Goal: Task Accomplishment & Management: Manage account settings

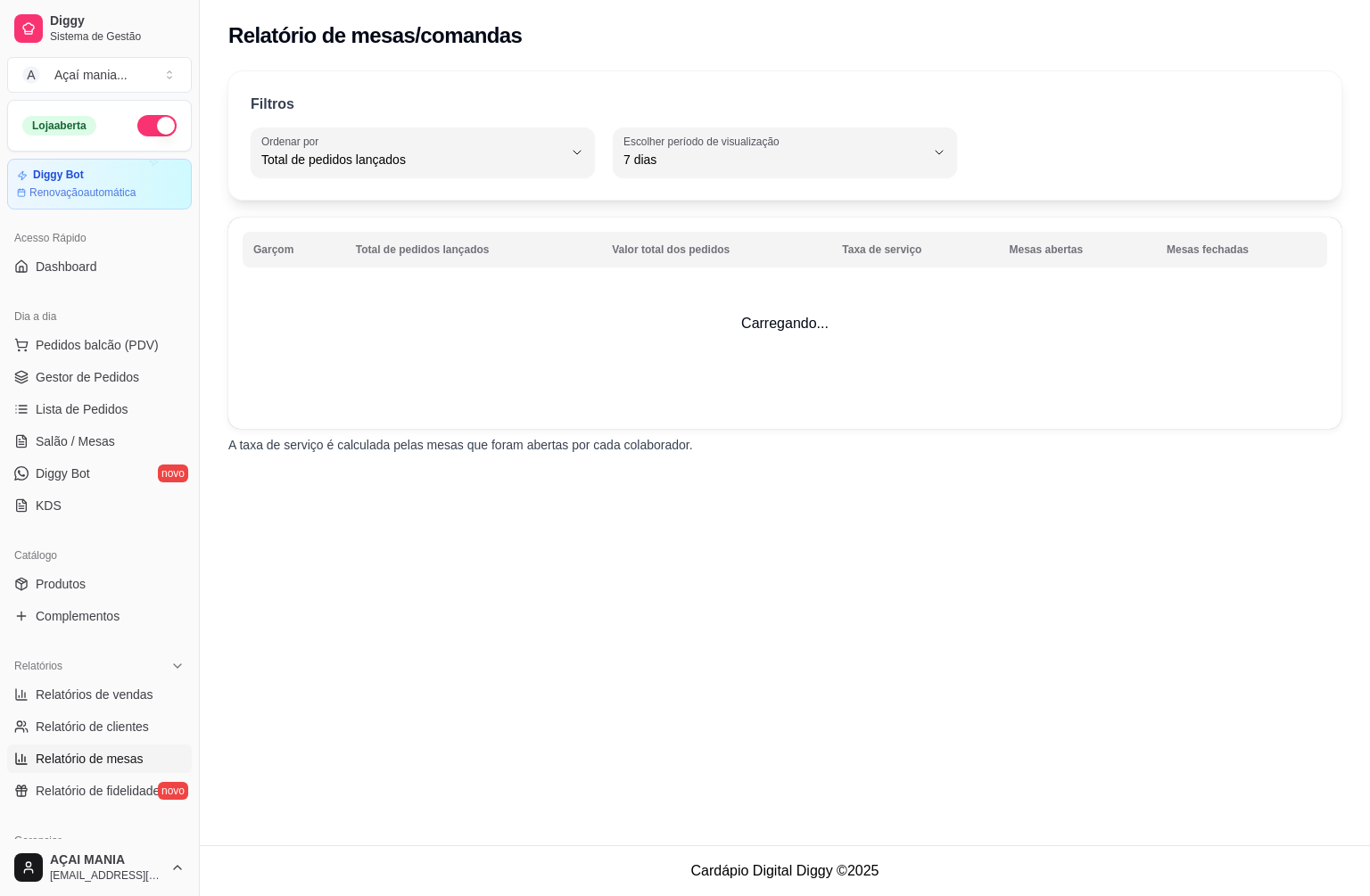
select select "TOTAL_OF_ORDERS"
select select "7"
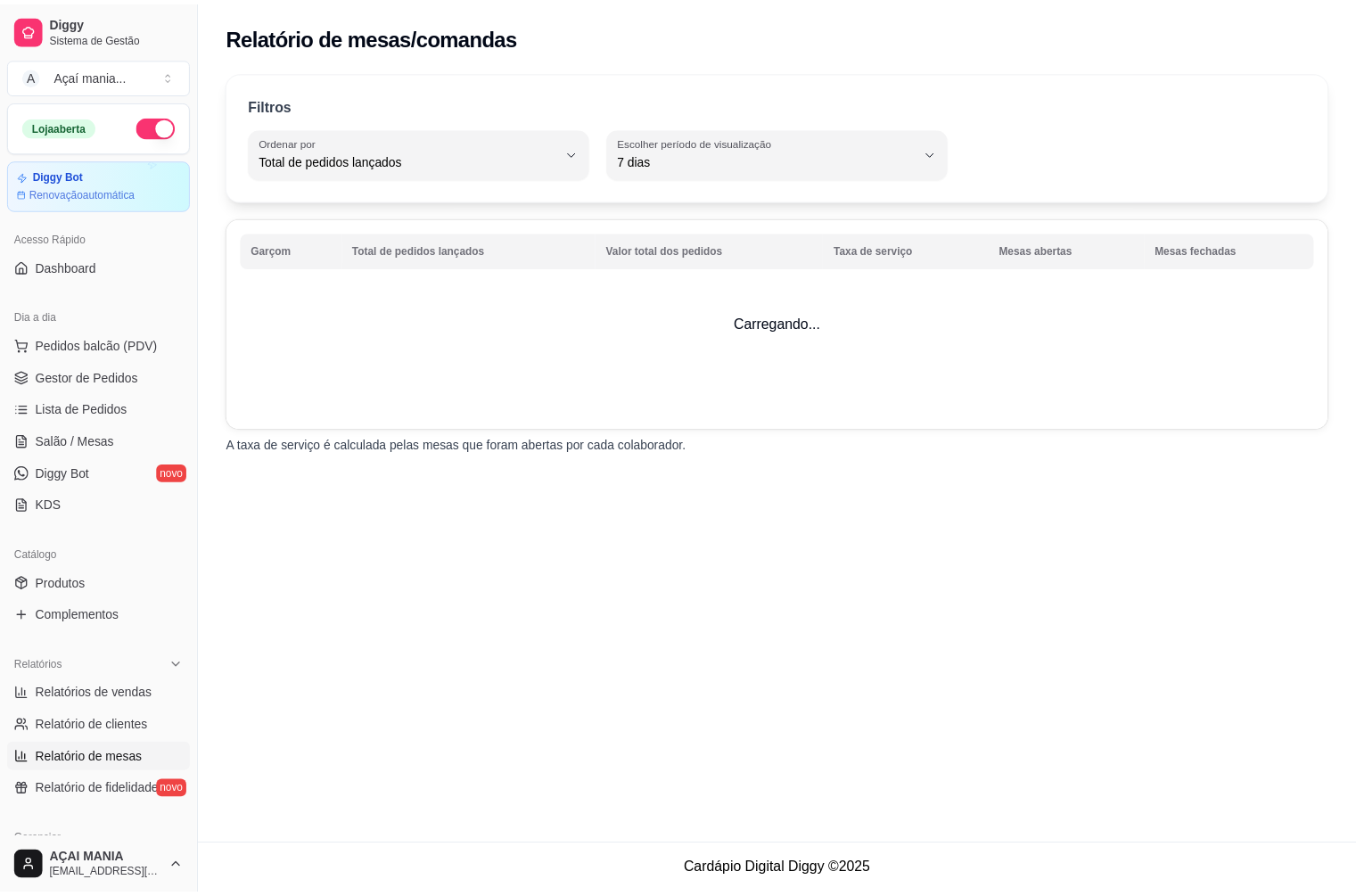
scroll to position [356, 0]
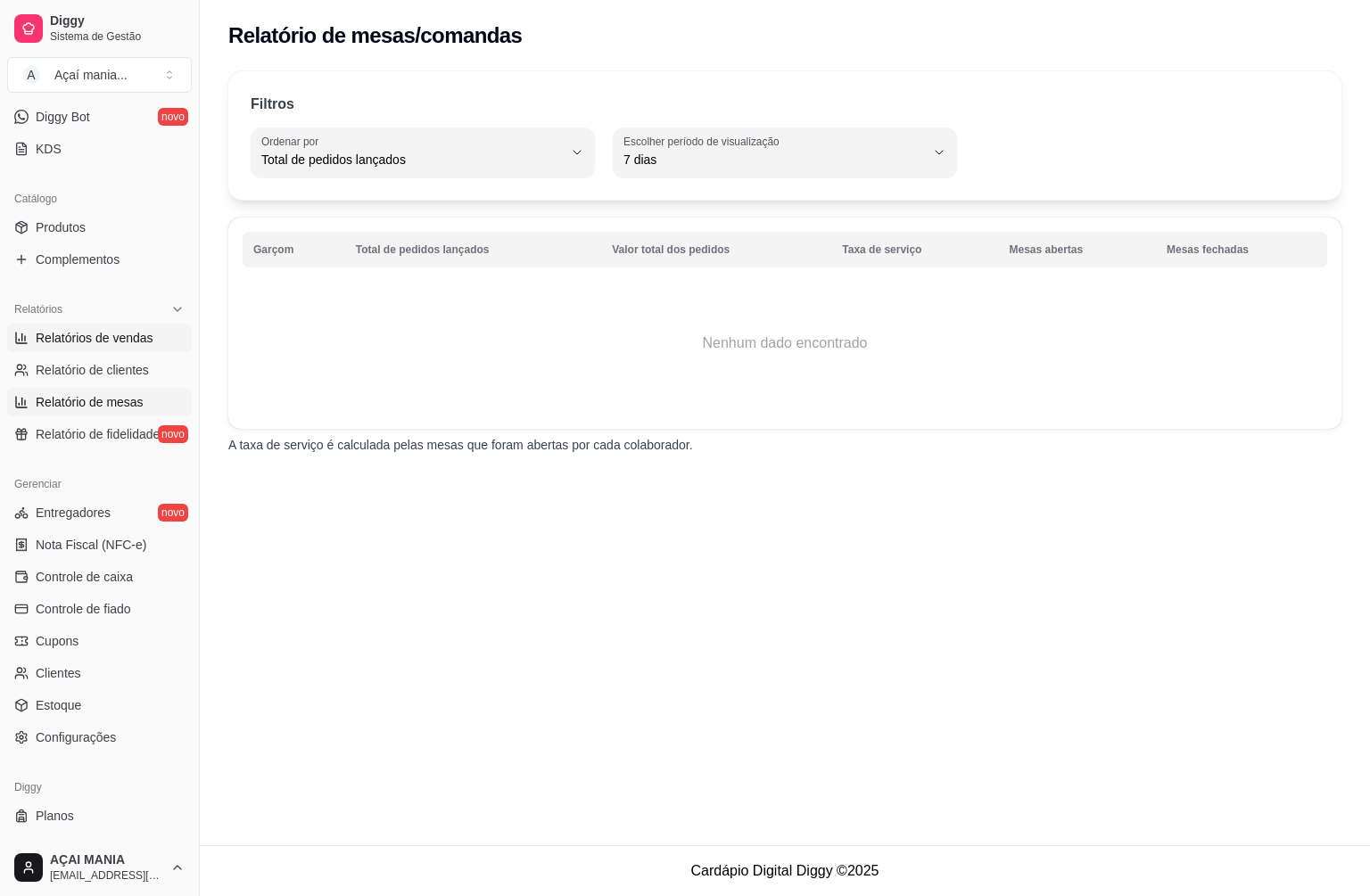
click at [103, 336] on span "Relatórios de vendas" at bounding box center [95, 338] width 118 height 18
select select "ALL"
select select "0"
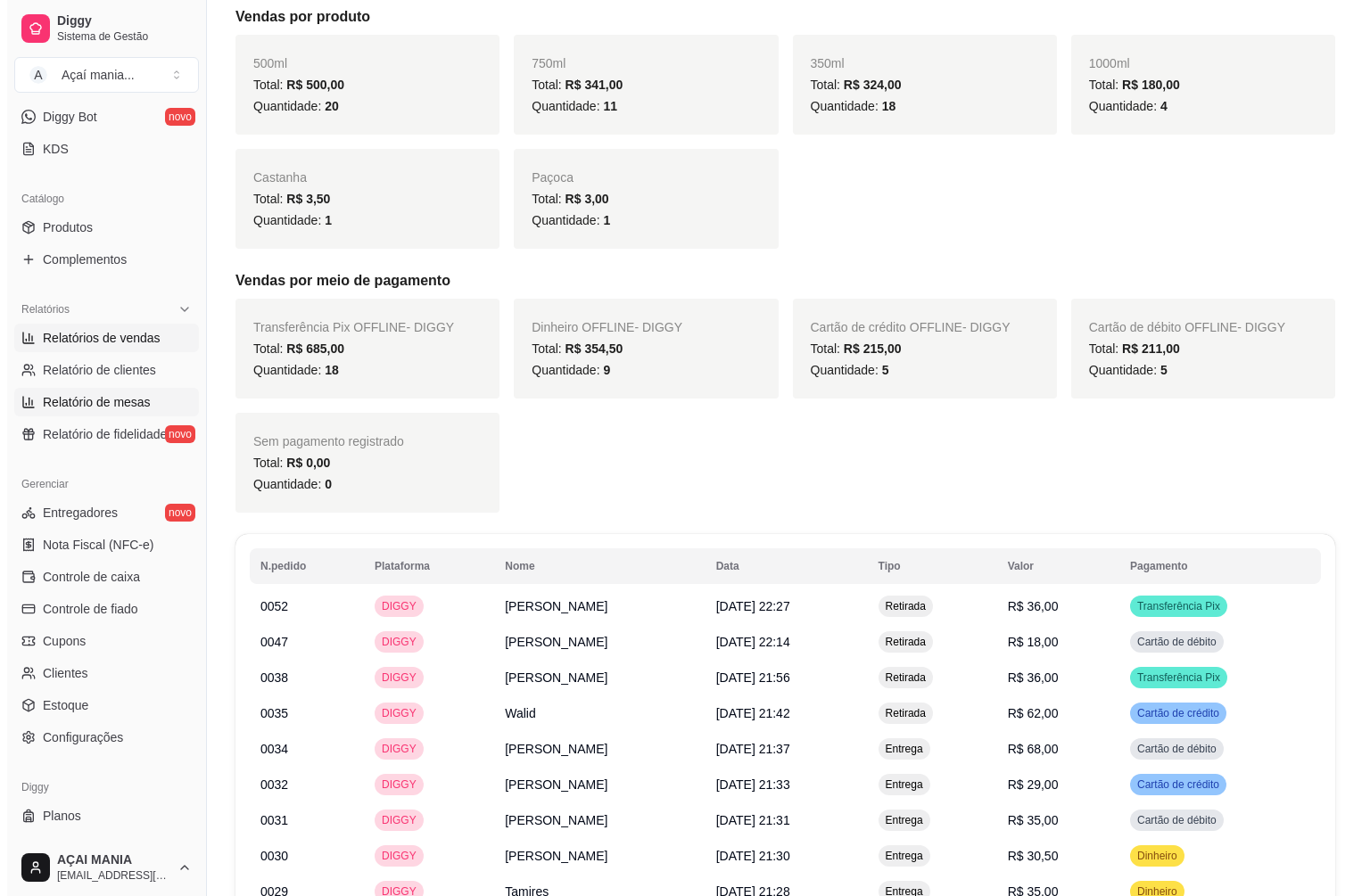
scroll to position [89, 0]
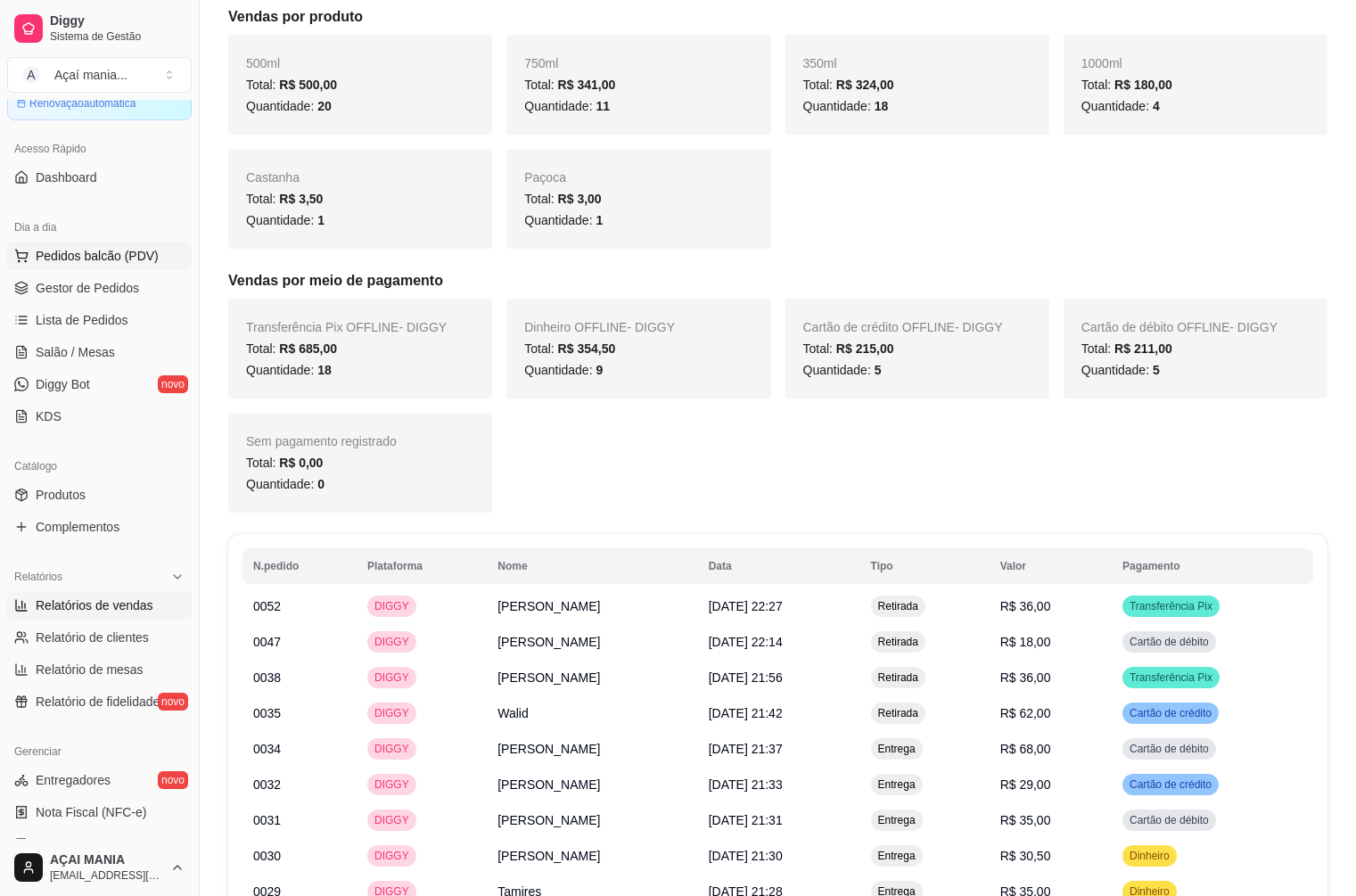
click at [78, 258] on span "Pedidos balcão (PDV)" at bounding box center [97, 255] width 123 height 18
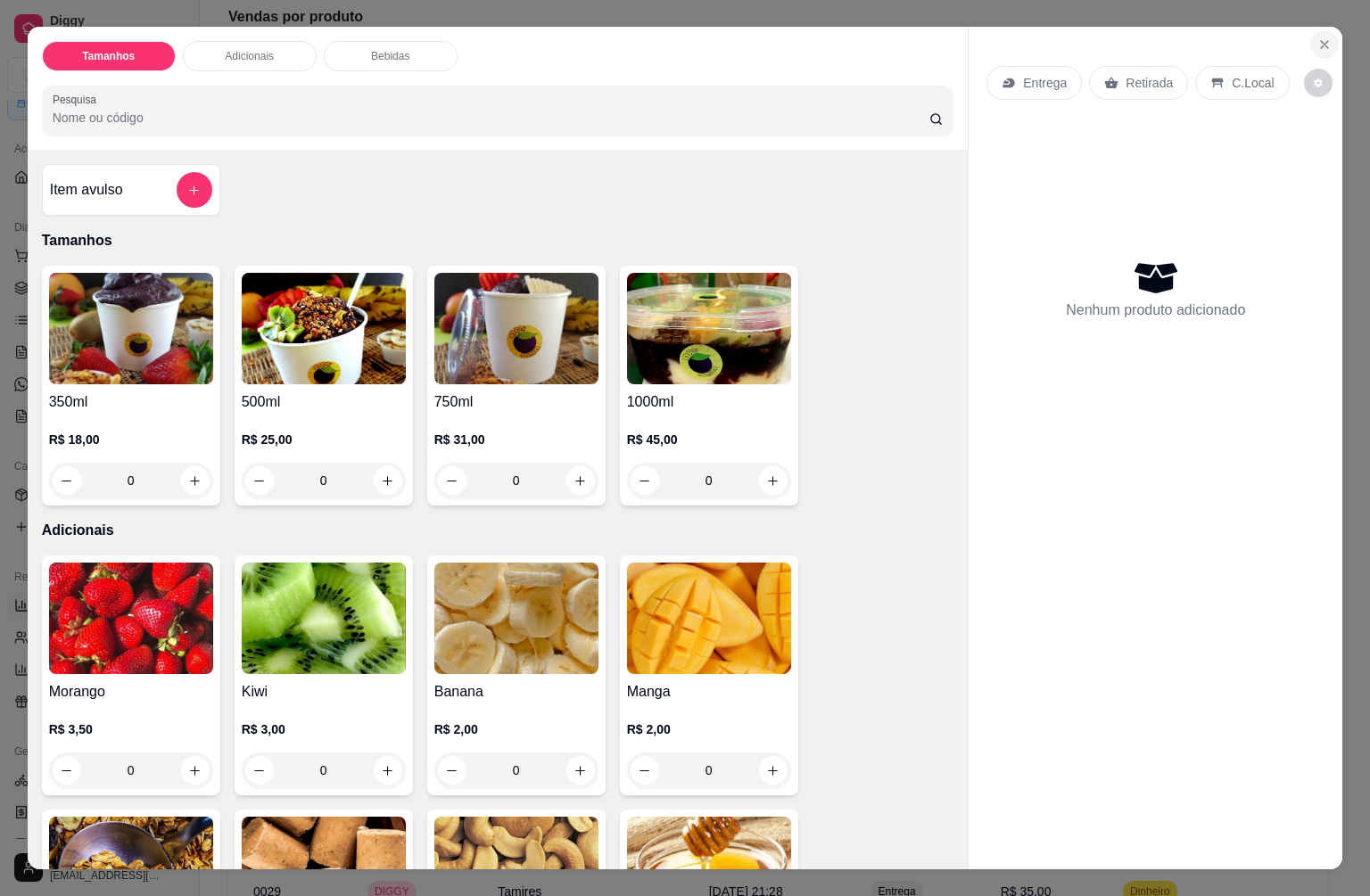
click at [1322, 39] on icon "Close" at bounding box center [1324, 44] width 14 height 14
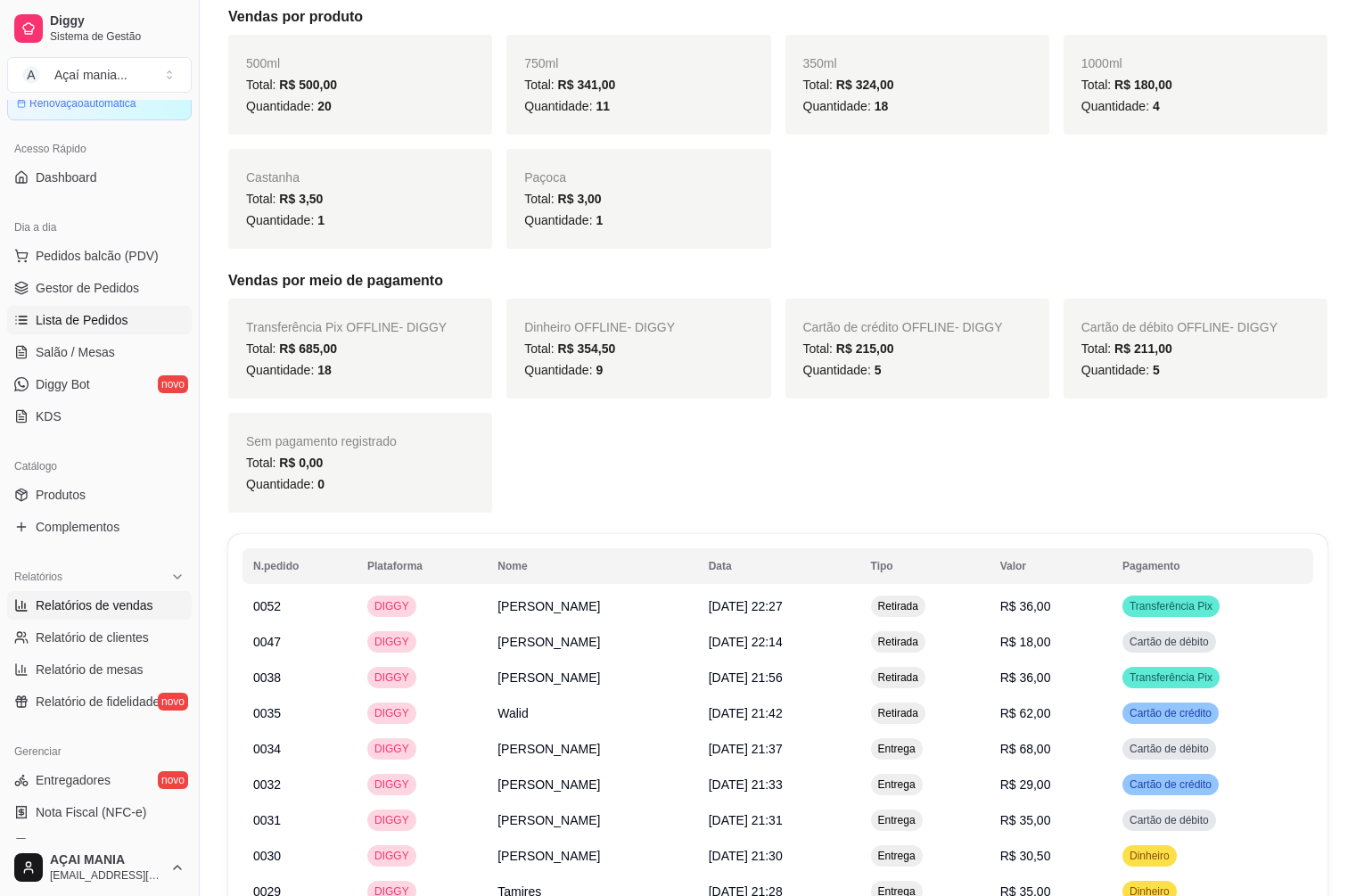
click at [90, 317] on span "Lista de Pedidos" at bounding box center [81, 320] width 93 height 18
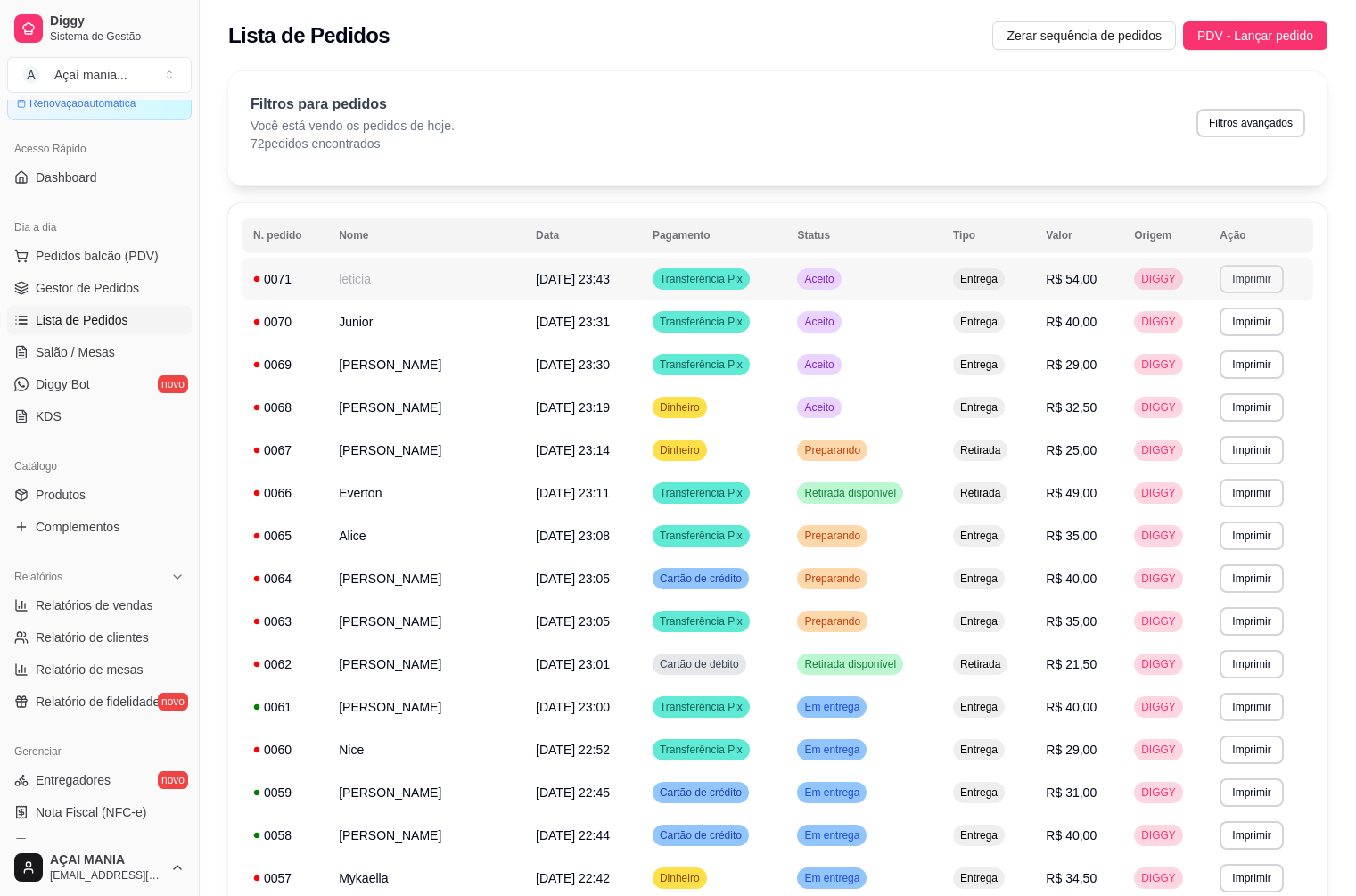
click at [1248, 281] on button "Imprimir" at bounding box center [1251, 279] width 64 height 29
click at [1228, 333] on button "IMPRESSORA" at bounding box center [1218, 341] width 129 height 29
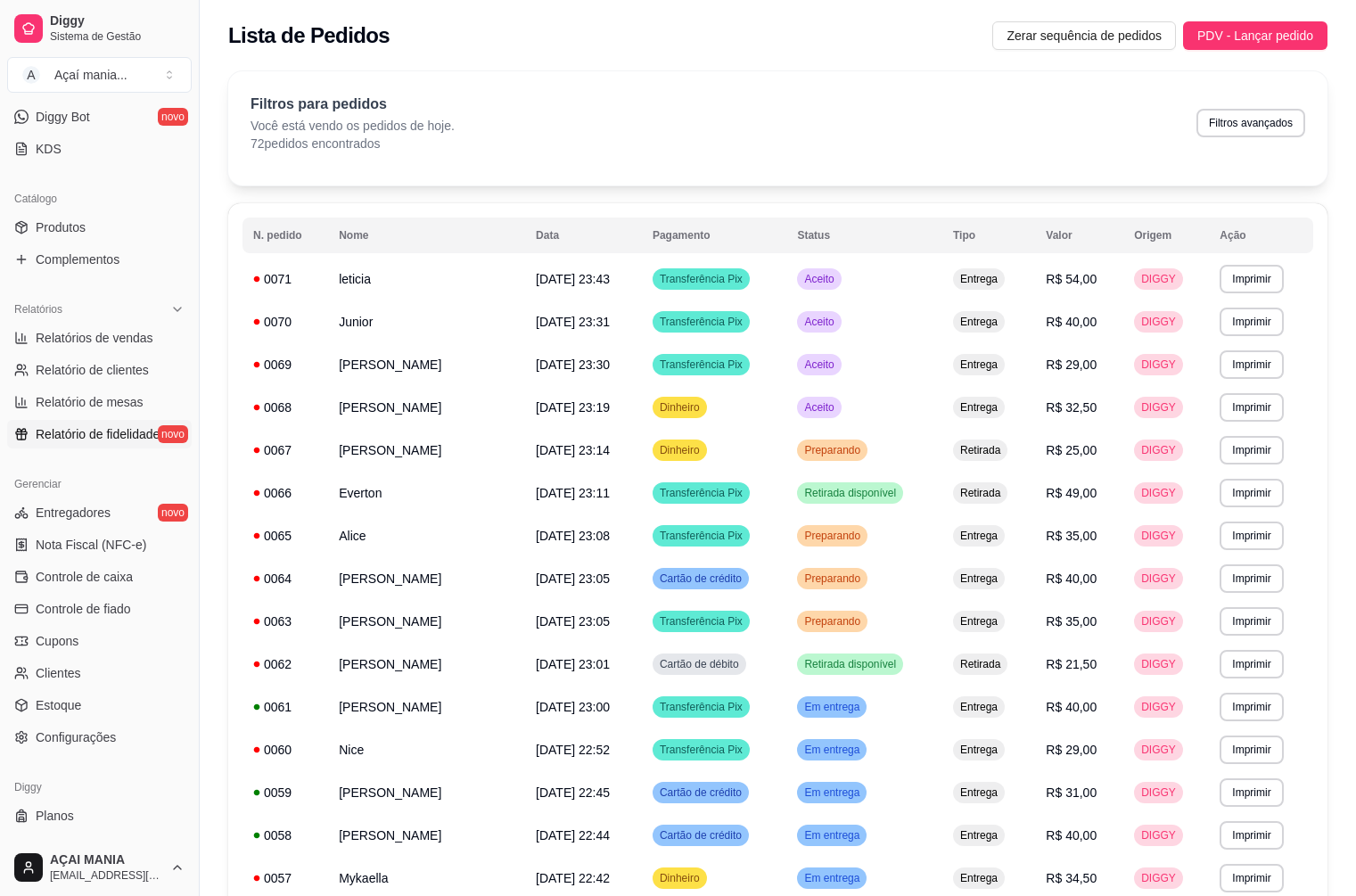
scroll to position [267, 0]
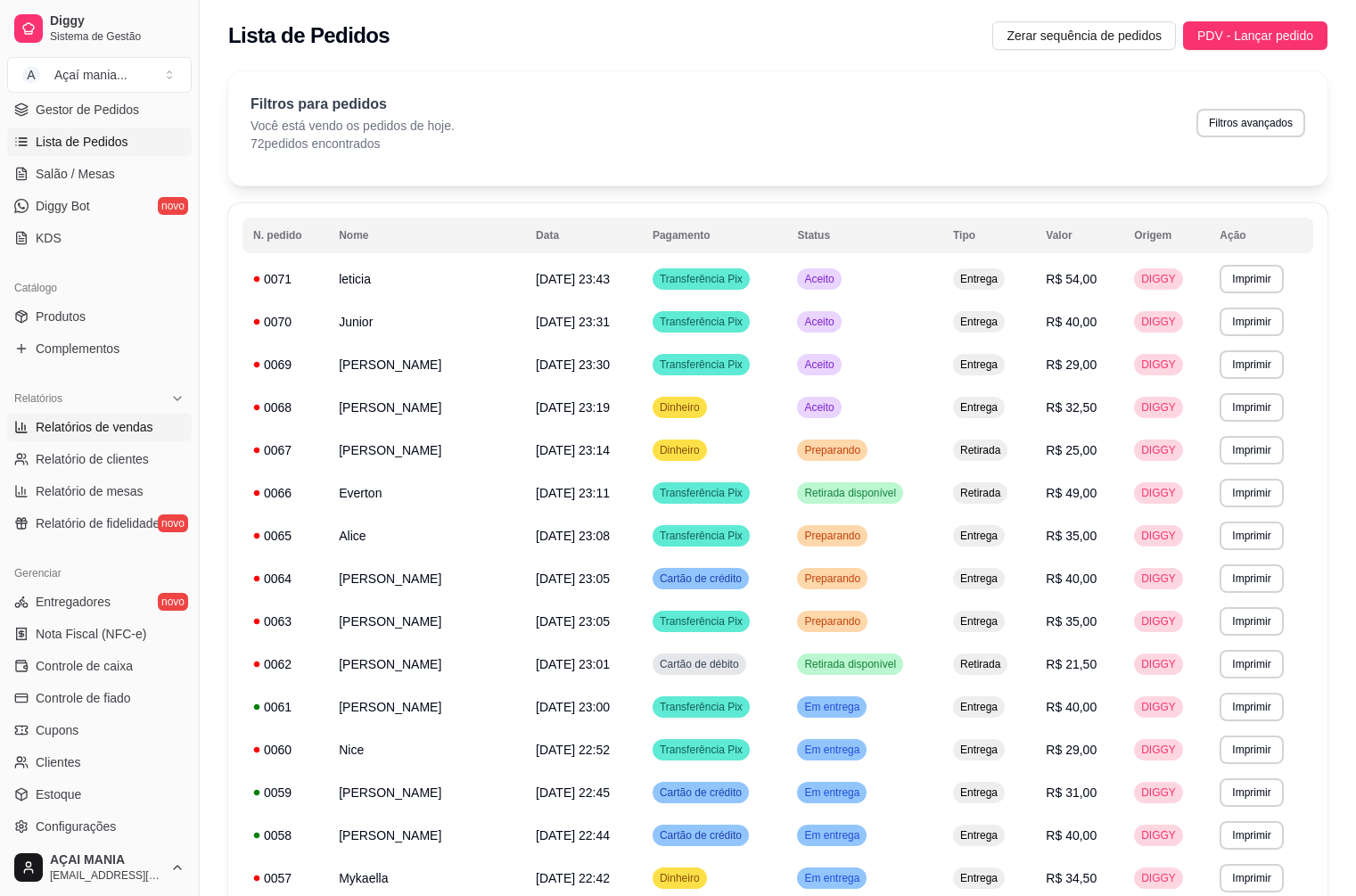
click at [103, 428] on span "Relatórios de vendas" at bounding box center [94, 426] width 118 height 18
select select "ALL"
select select "0"
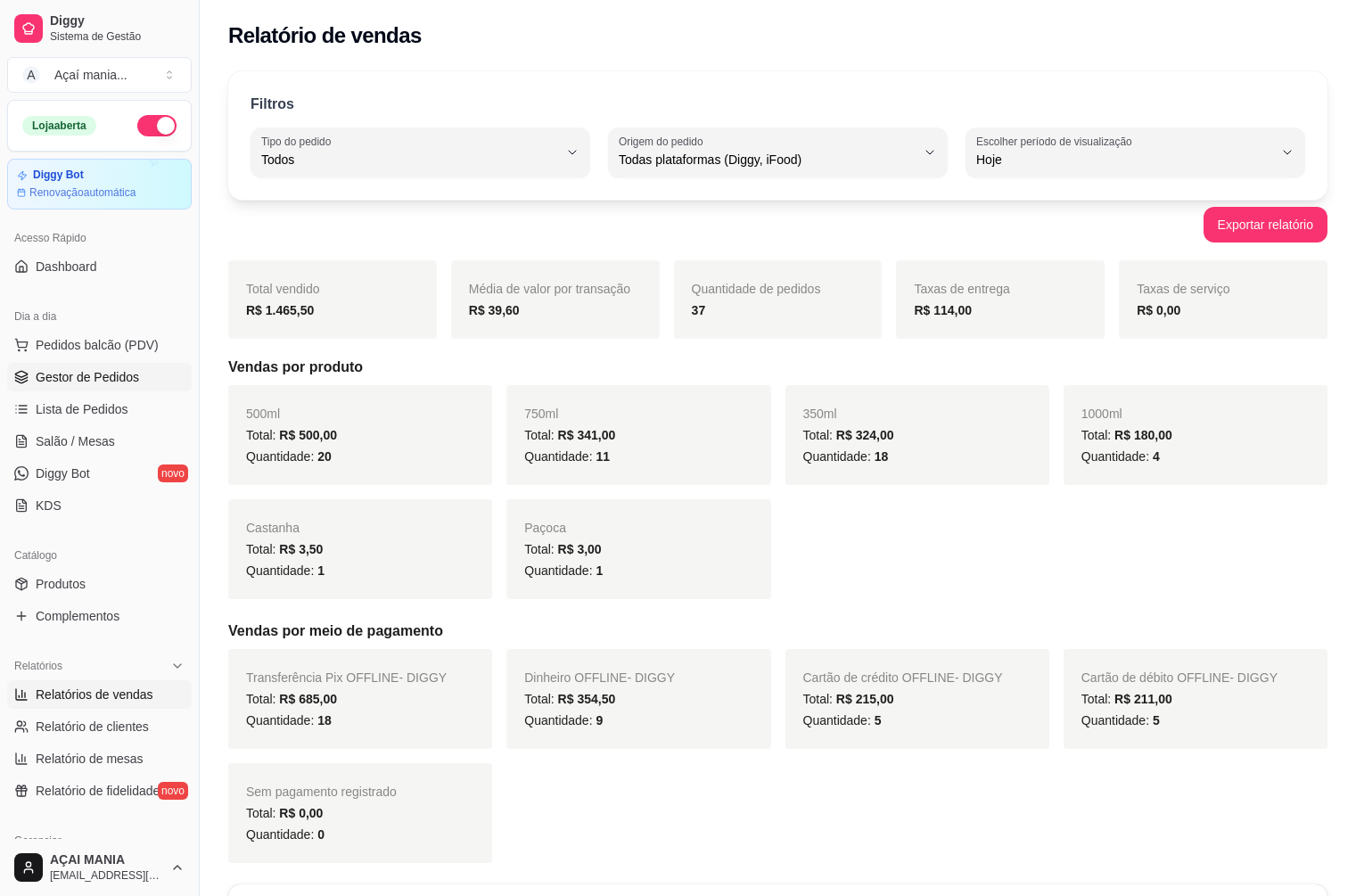
click at [94, 374] on span "Gestor de Pedidos" at bounding box center [87, 377] width 104 height 18
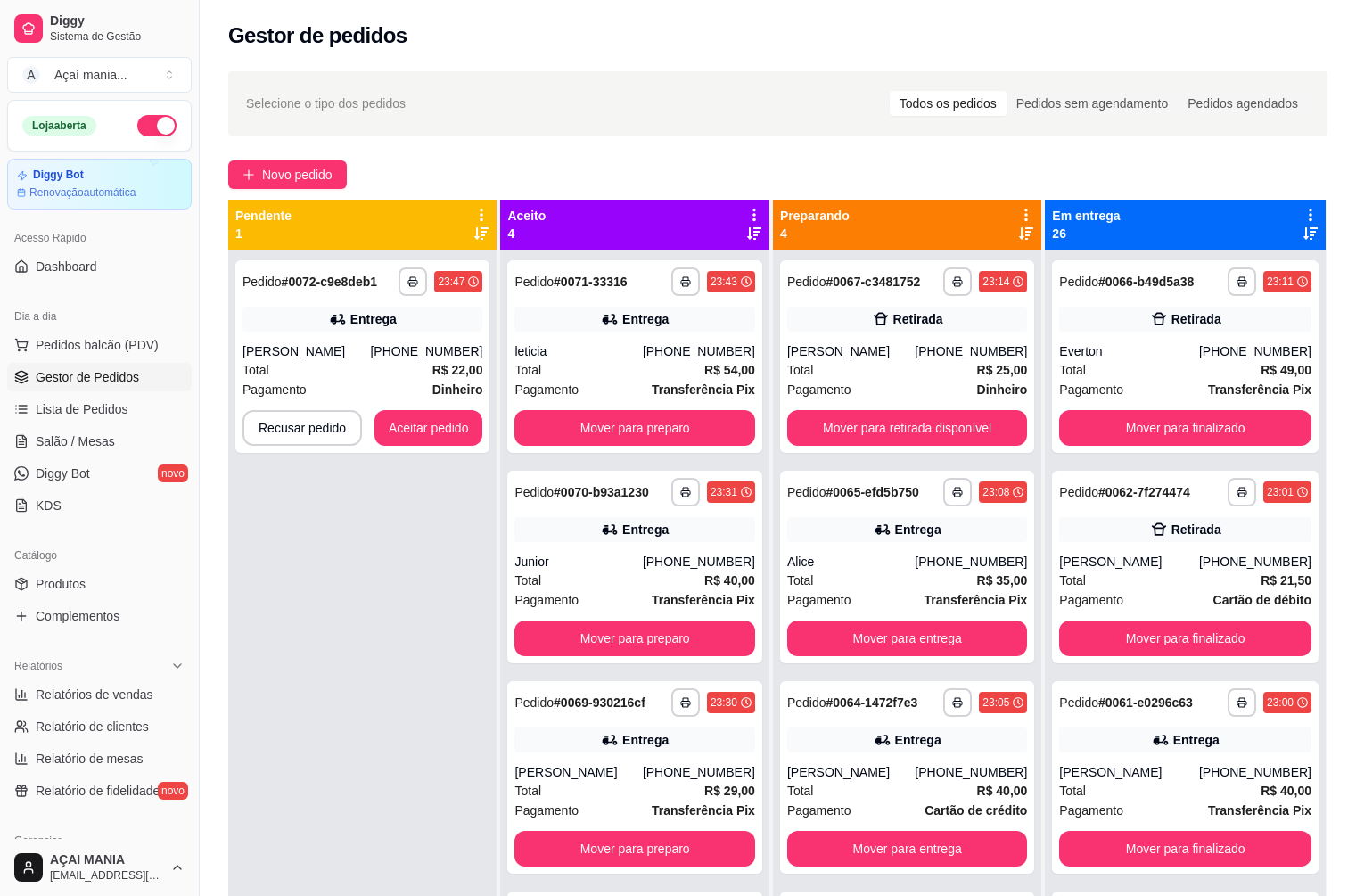
click at [297, 557] on div "**********" at bounding box center [362, 698] width 268 height 896
click at [410, 425] on button "Aceitar pedido" at bounding box center [428, 427] width 105 height 35
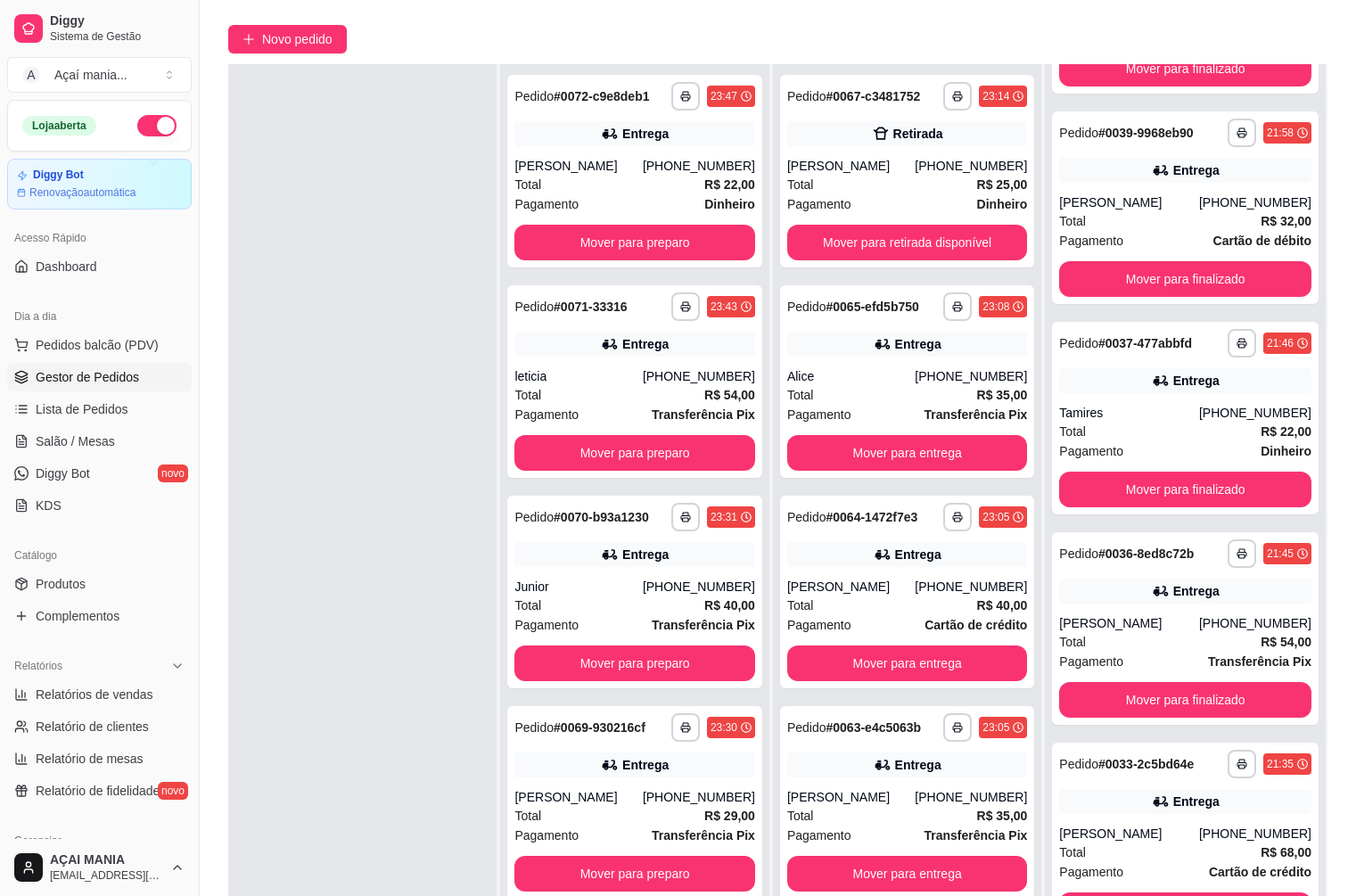
scroll to position [272, 0]
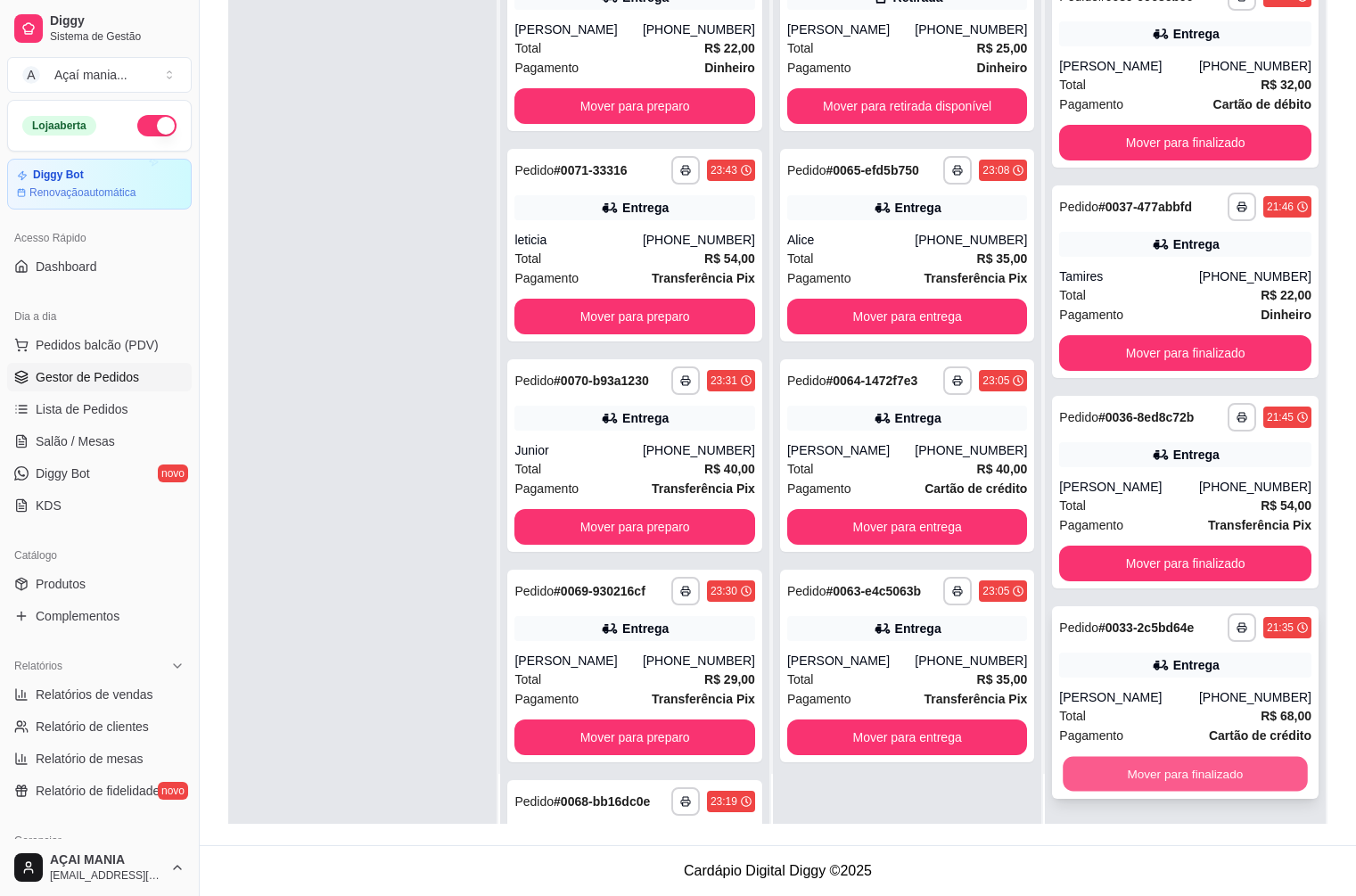
click at [1178, 773] on button "Mover para finalizado" at bounding box center [1185, 773] width 244 height 35
click at [1178, 582] on button "Mover para finalizado" at bounding box center [1185, 563] width 252 height 36
click at [1178, 773] on button "Mover para finalizado" at bounding box center [1185, 773] width 244 height 35
click at [1175, 773] on button "Mover para finalizado" at bounding box center [1185, 773] width 252 height 36
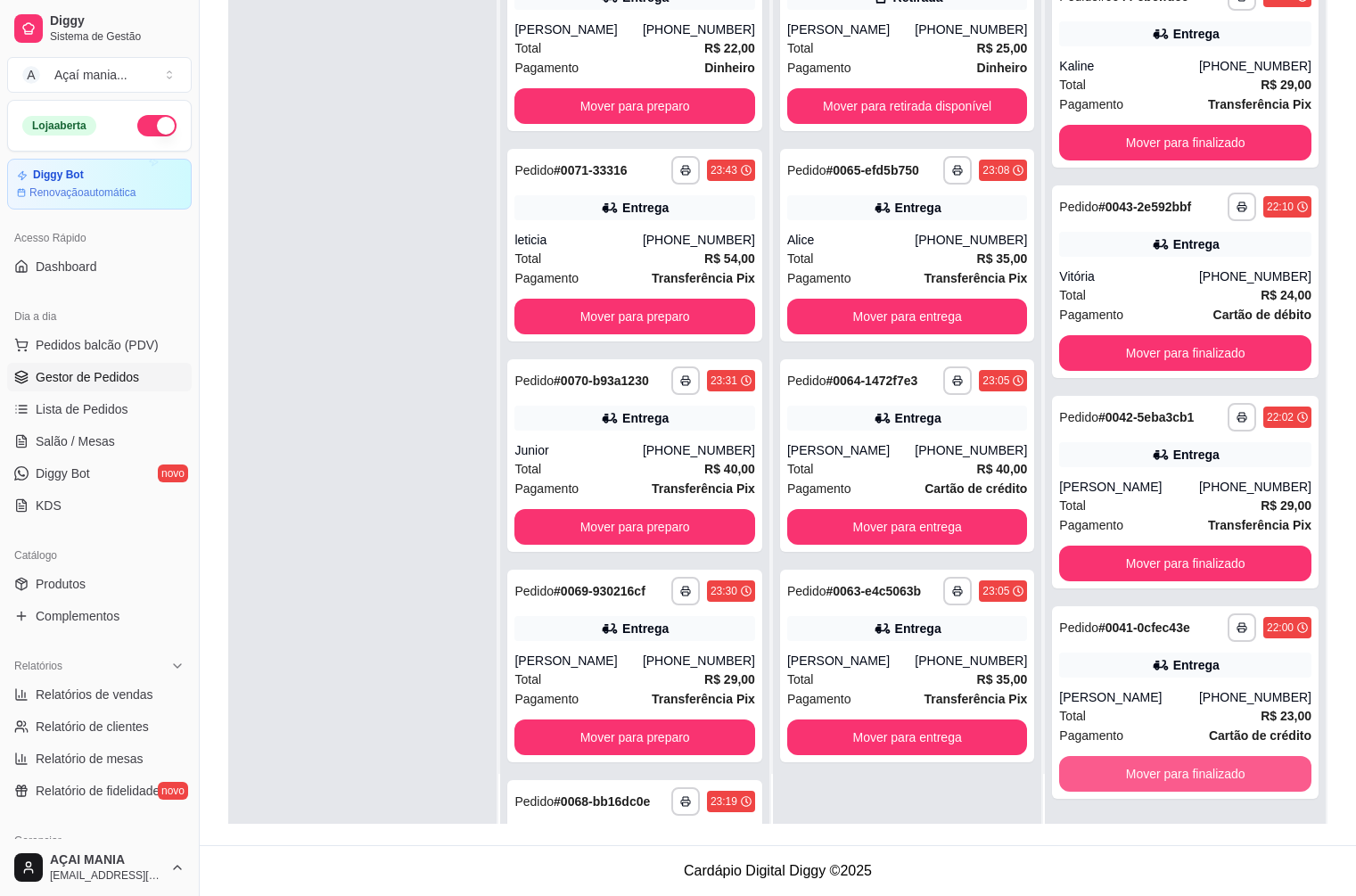
click at [1175, 773] on button "Mover para finalizado" at bounding box center [1185, 773] width 252 height 36
click at [1194, 776] on button "Mover para finalizado" at bounding box center [1185, 773] width 252 height 36
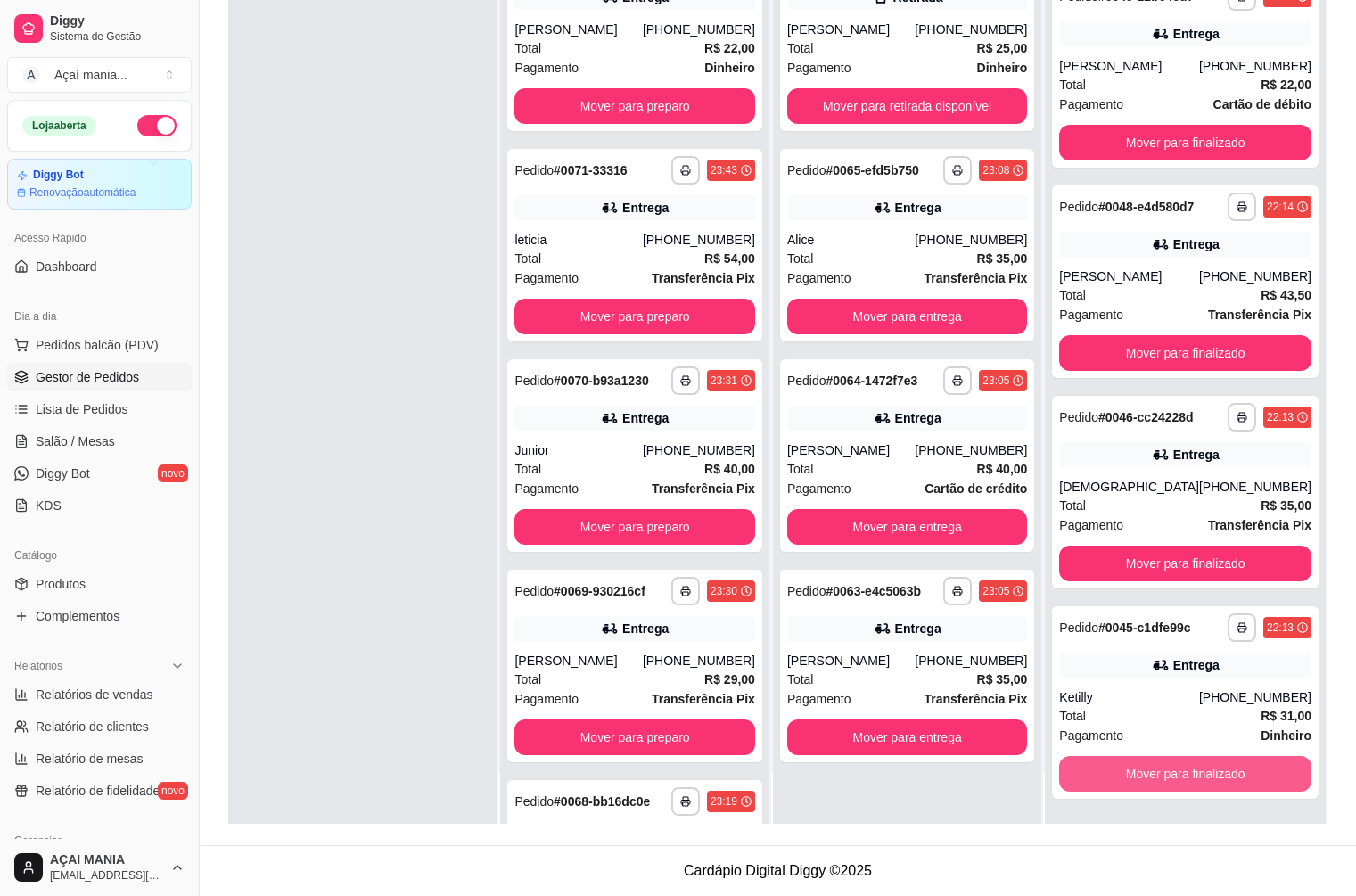
click at [1194, 776] on button "Mover para finalizado" at bounding box center [1185, 773] width 252 height 36
click at [1191, 776] on button "Mover para finalizado" at bounding box center [1185, 773] width 252 height 36
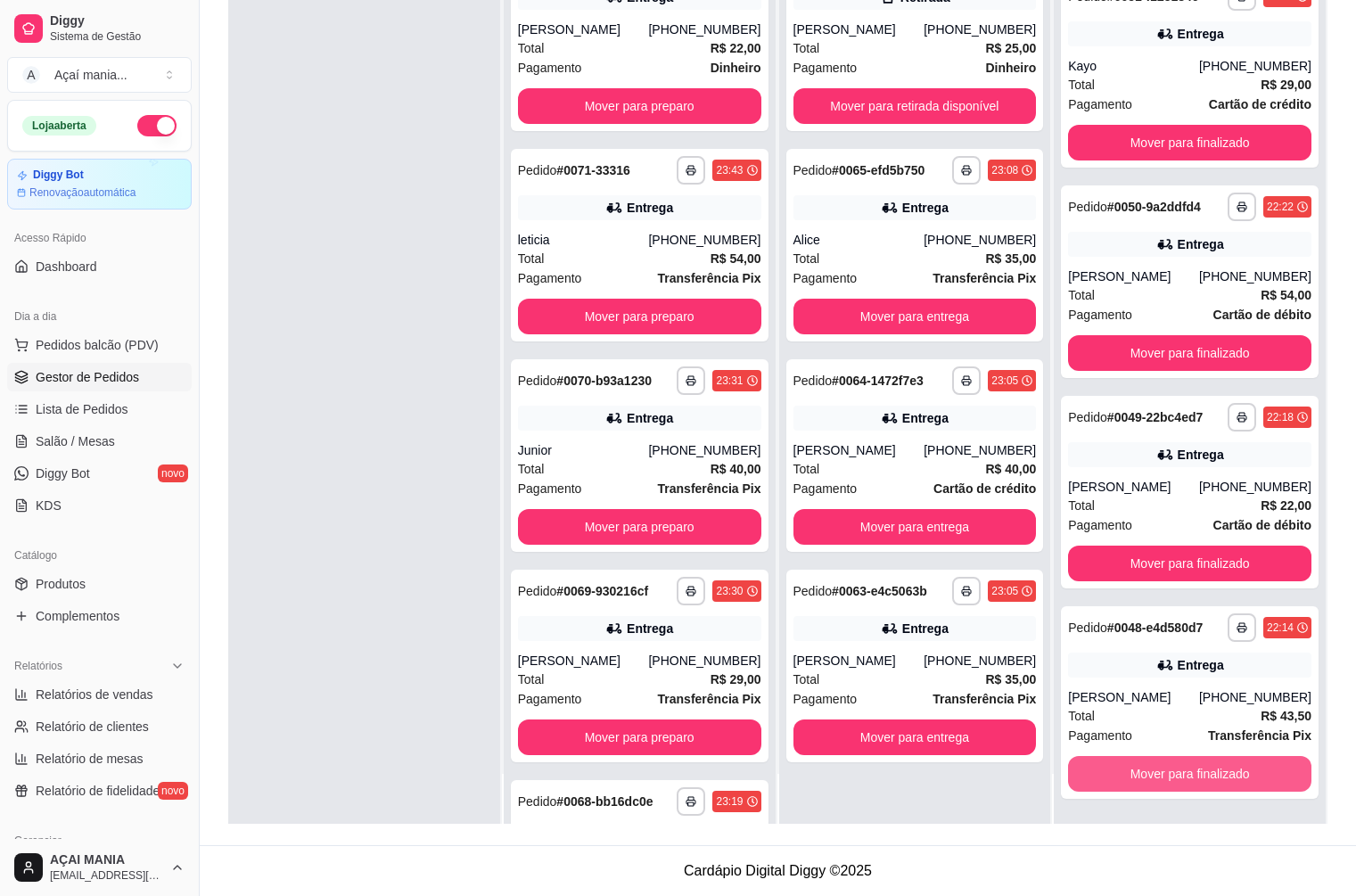
scroll to position [2277, 0]
click at [1191, 777] on button "Mover para finalizado" at bounding box center [1190, 773] width 243 height 36
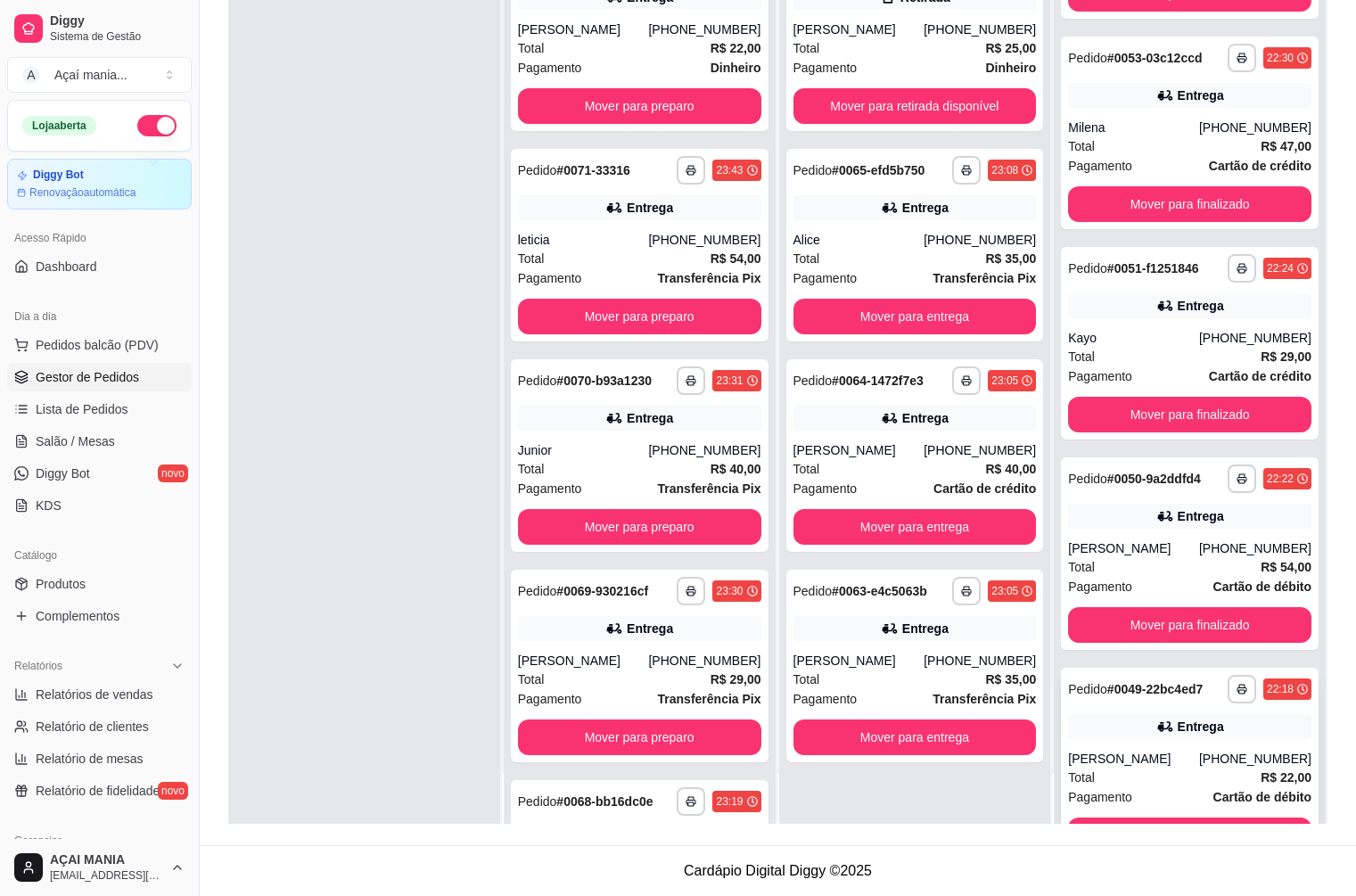
scroll to position [2068, 0]
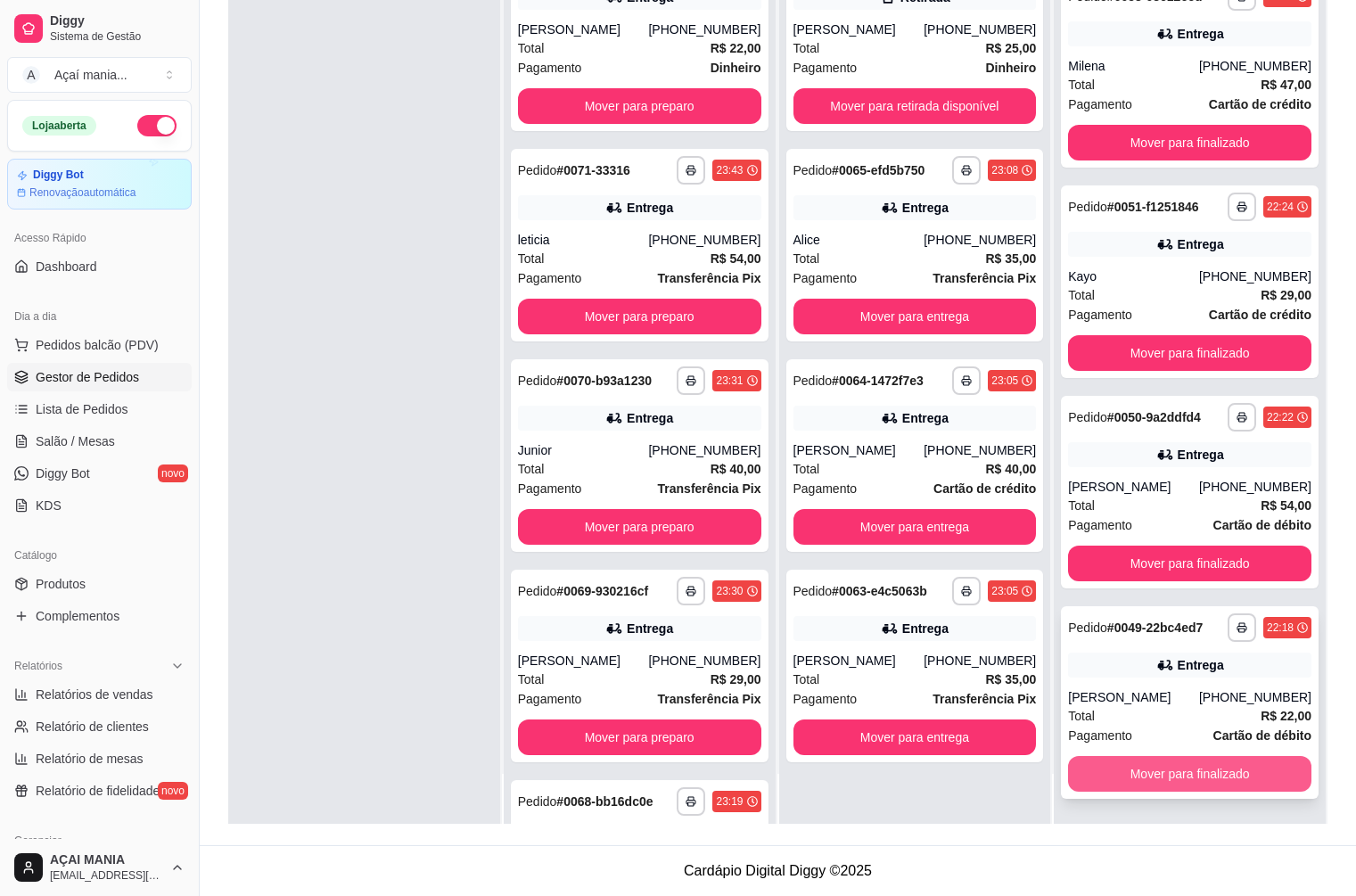
click at [1187, 779] on button "Mover para finalizado" at bounding box center [1190, 773] width 243 height 36
click at [1187, 779] on button "Mover para finalizado" at bounding box center [1190, 773] width 237 height 35
click at [1186, 787] on button "Mover para finalizado" at bounding box center [1190, 773] width 237 height 35
click at [1186, 787] on button "Mover para finalizado" at bounding box center [1190, 773] width 243 height 36
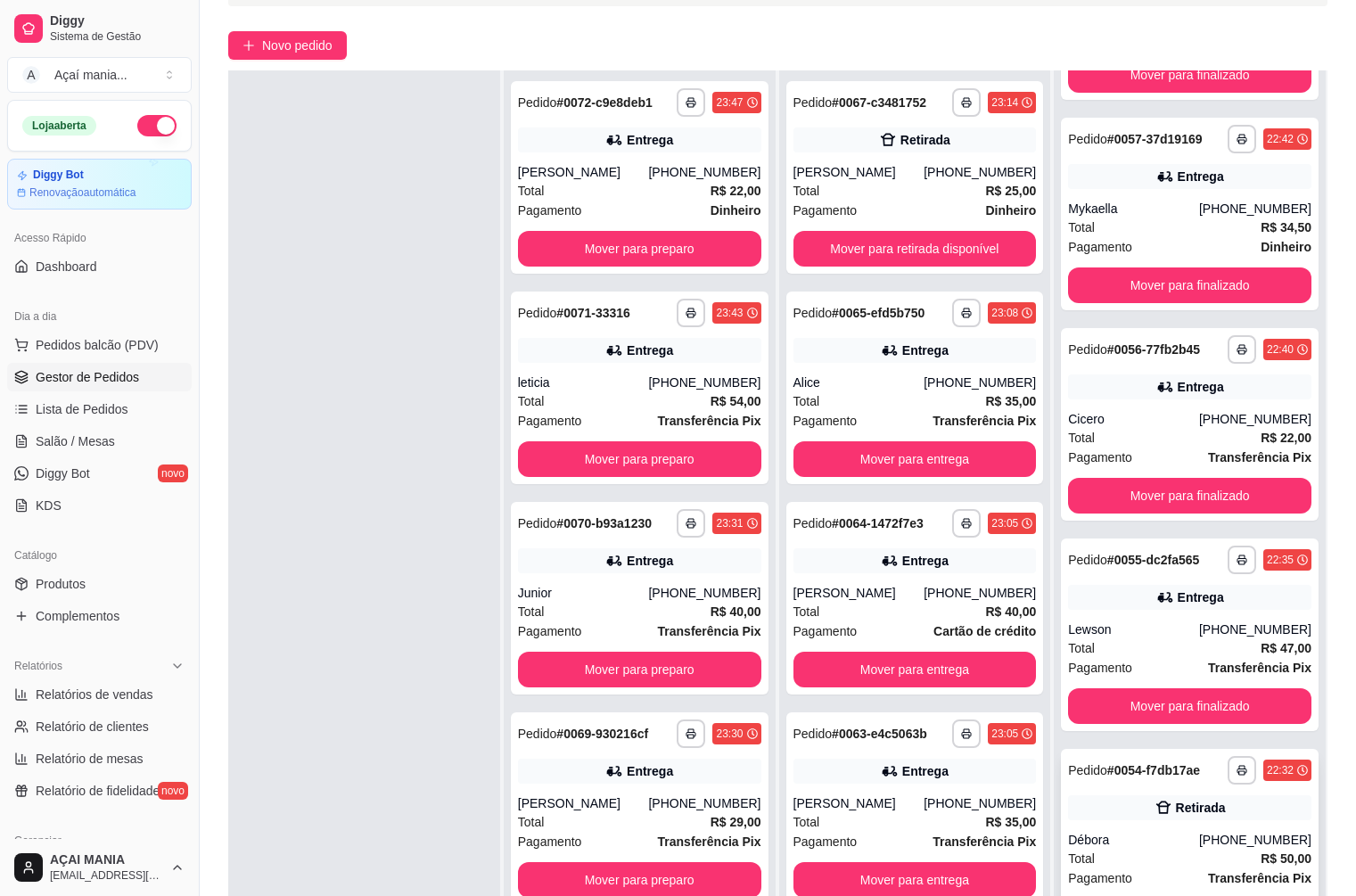
scroll to position [272, 0]
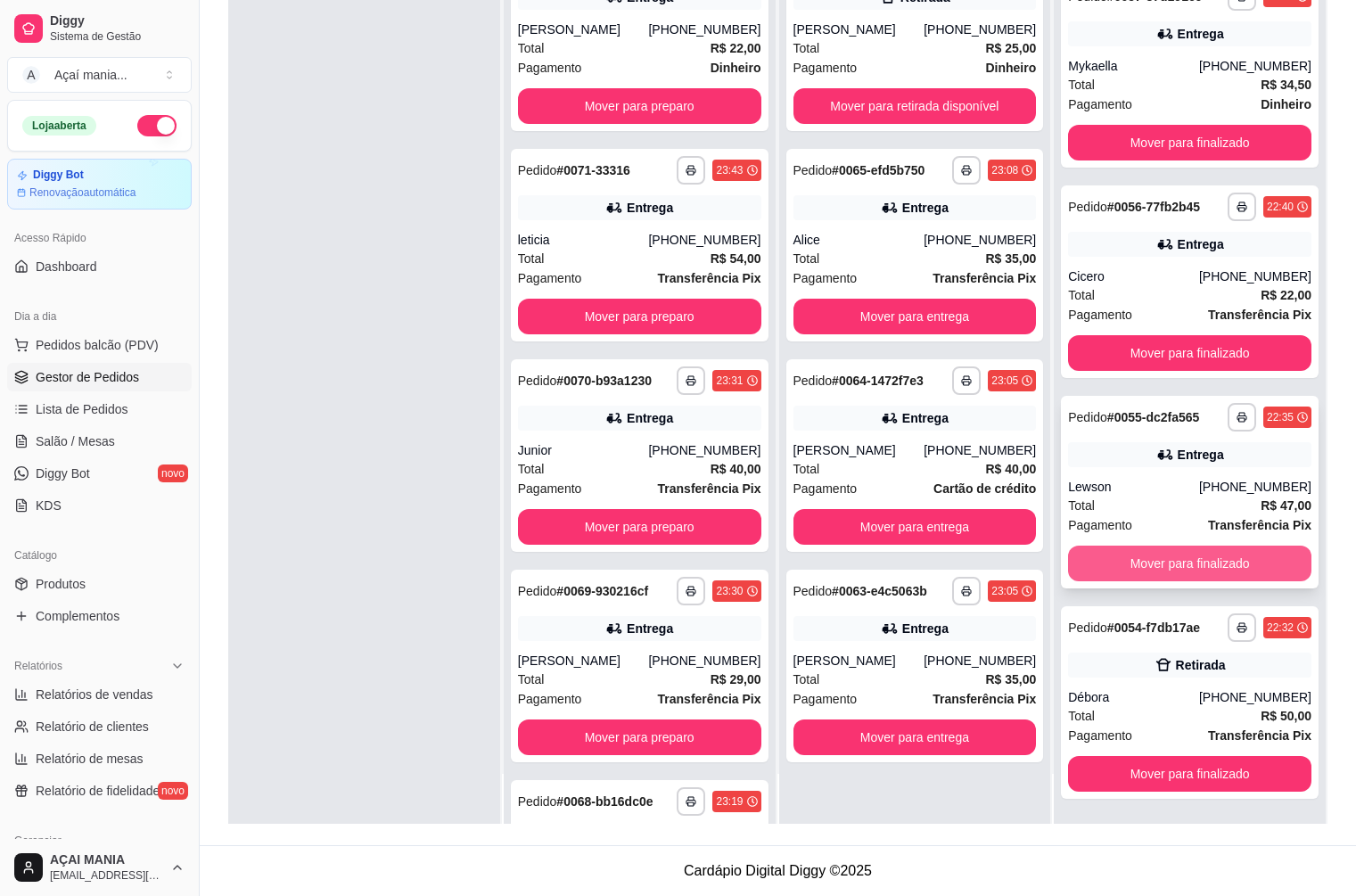
click at [1155, 559] on button "Mover para finalizado" at bounding box center [1190, 563] width 243 height 36
click at [1155, 561] on button "Mover para finalizado" at bounding box center [1190, 563] width 243 height 36
click at [1153, 562] on button "Mover para finalizado" at bounding box center [1190, 563] width 237 height 35
click at [1153, 564] on button "Mover para finalizado" at bounding box center [1190, 563] width 243 height 36
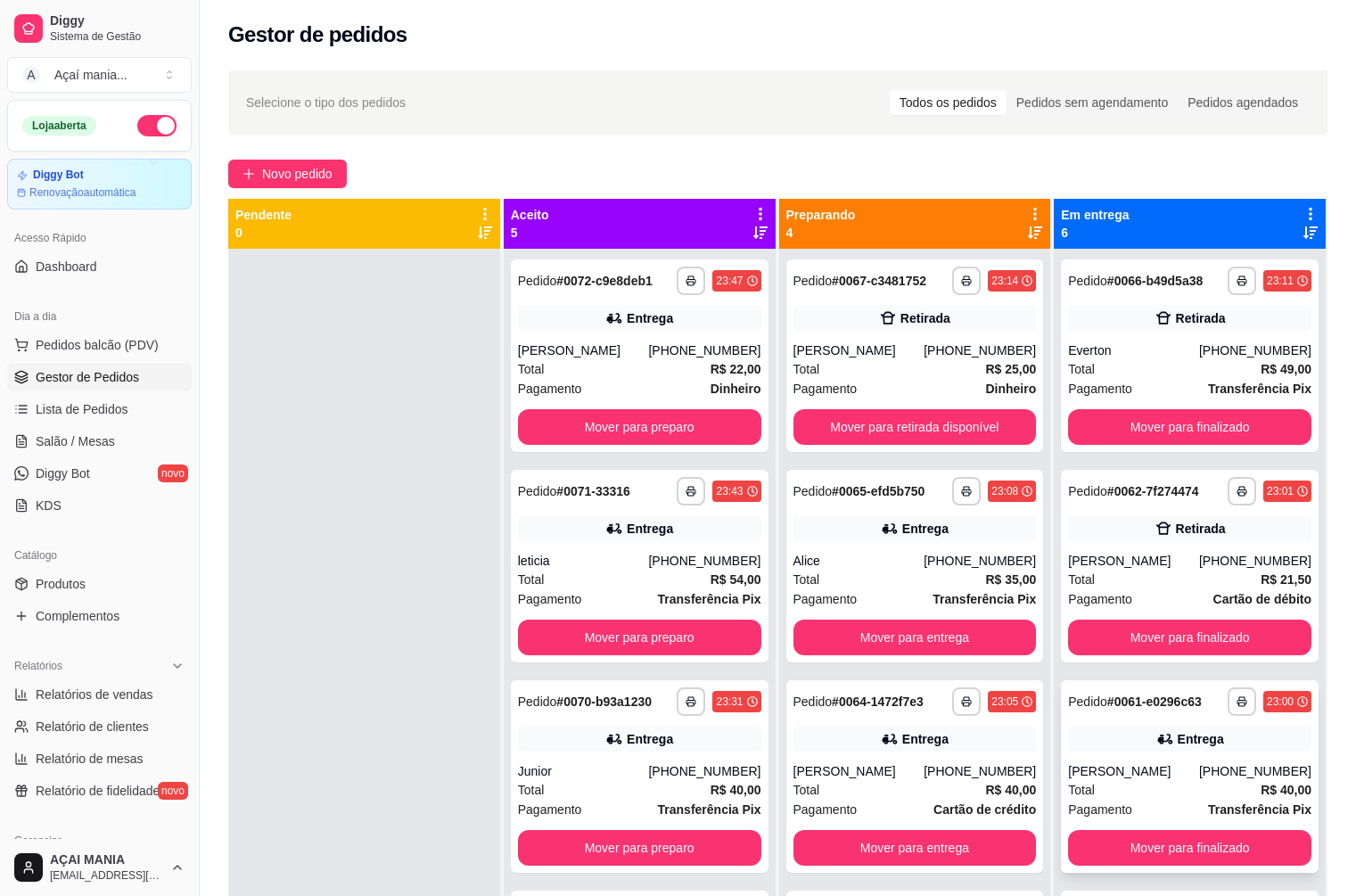
scroll to position [0, 0]
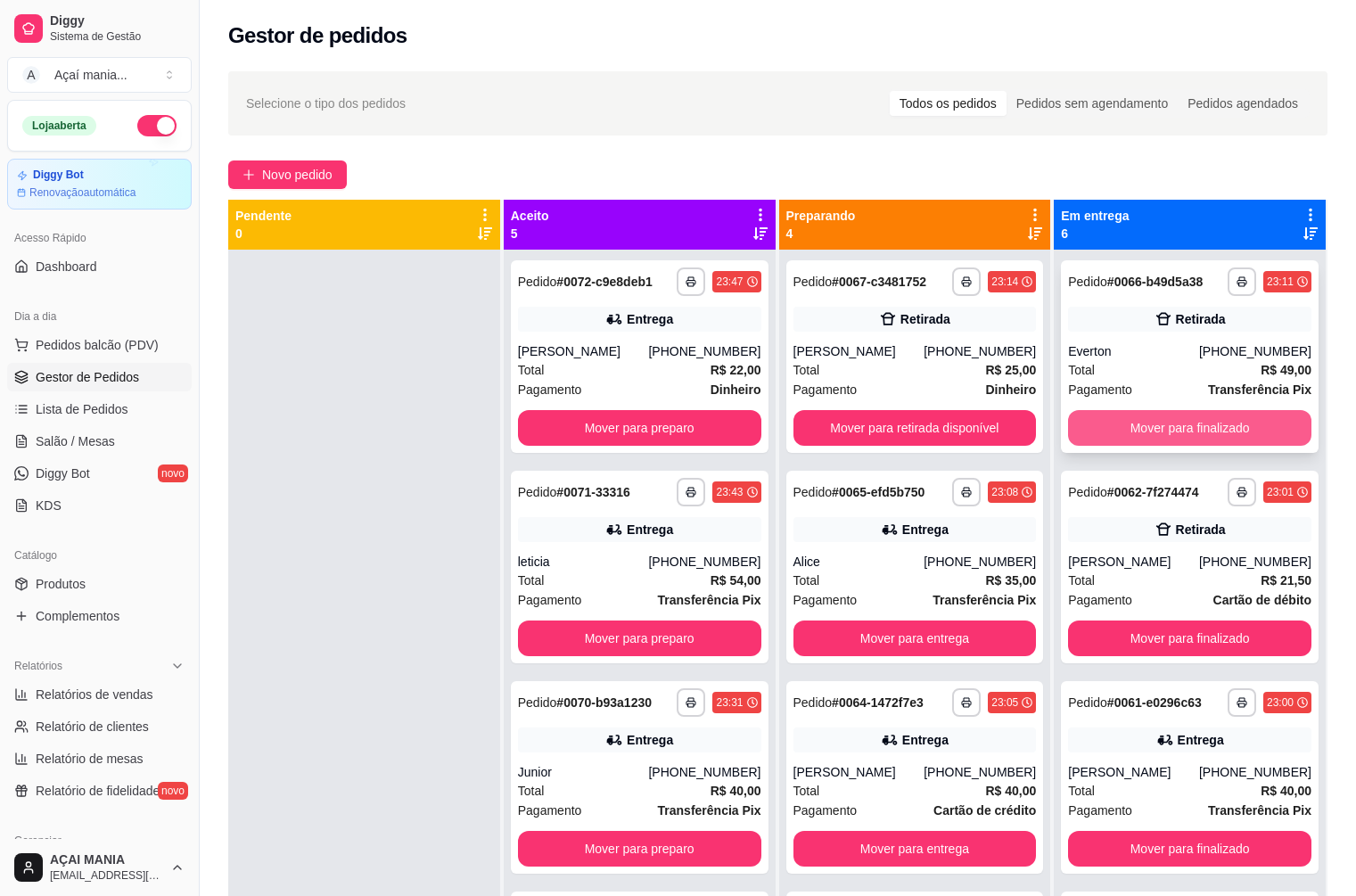
click at [1210, 419] on button "Mover para finalizado" at bounding box center [1190, 427] width 243 height 36
click at [1210, 620] on button "Mover para finalizado" at bounding box center [1190, 638] width 243 height 36
click at [1210, 419] on button "Mover para finalizado" at bounding box center [1190, 427] width 243 height 36
click at [1210, 419] on button "Mover para finalizado" at bounding box center [1190, 427] width 237 height 35
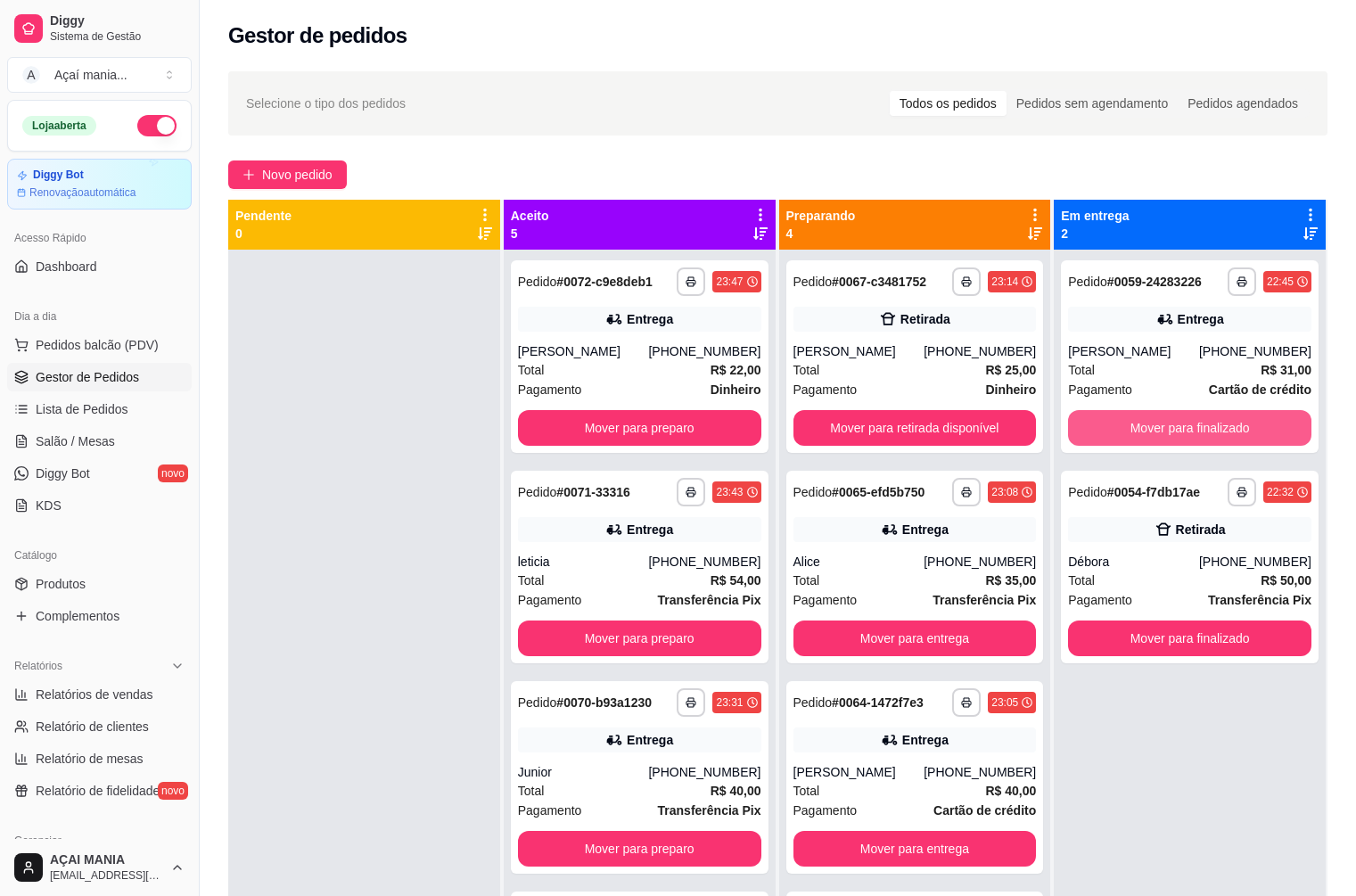
click at [1210, 419] on button "Mover para finalizado" at bounding box center [1190, 427] width 243 height 36
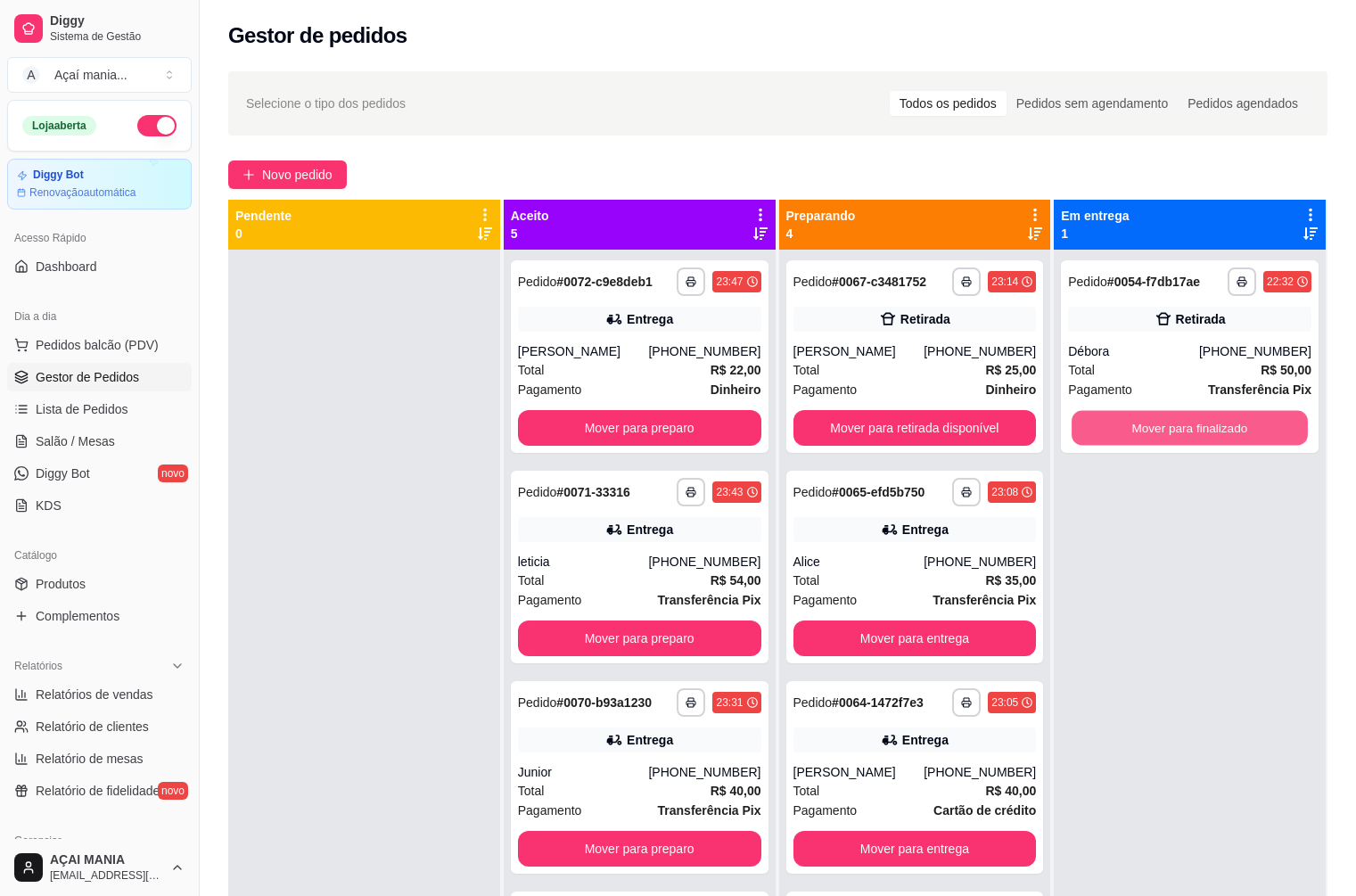
click at [1210, 419] on button "Mover para finalizado" at bounding box center [1190, 427] width 237 height 35
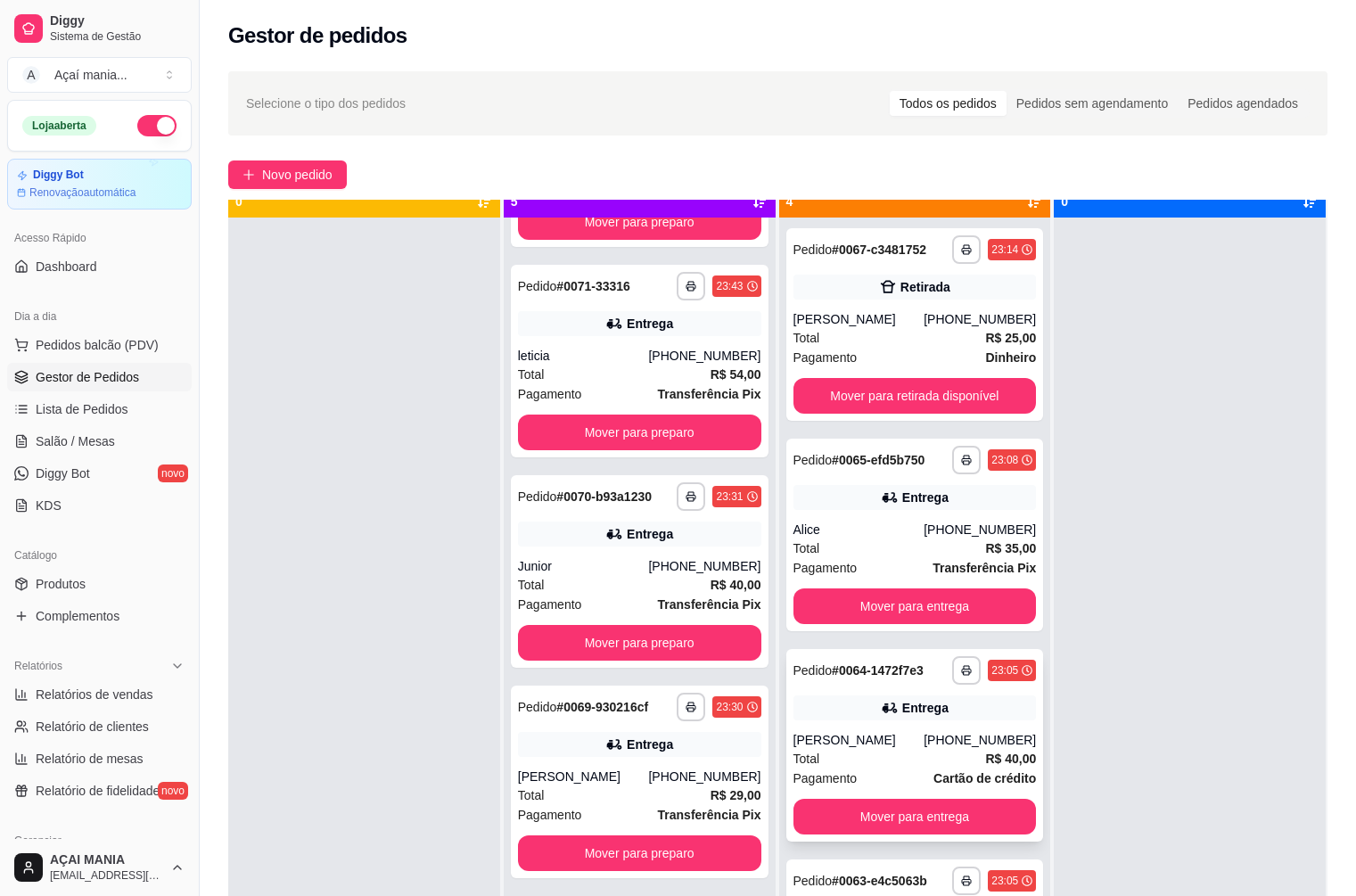
scroll to position [50, 0]
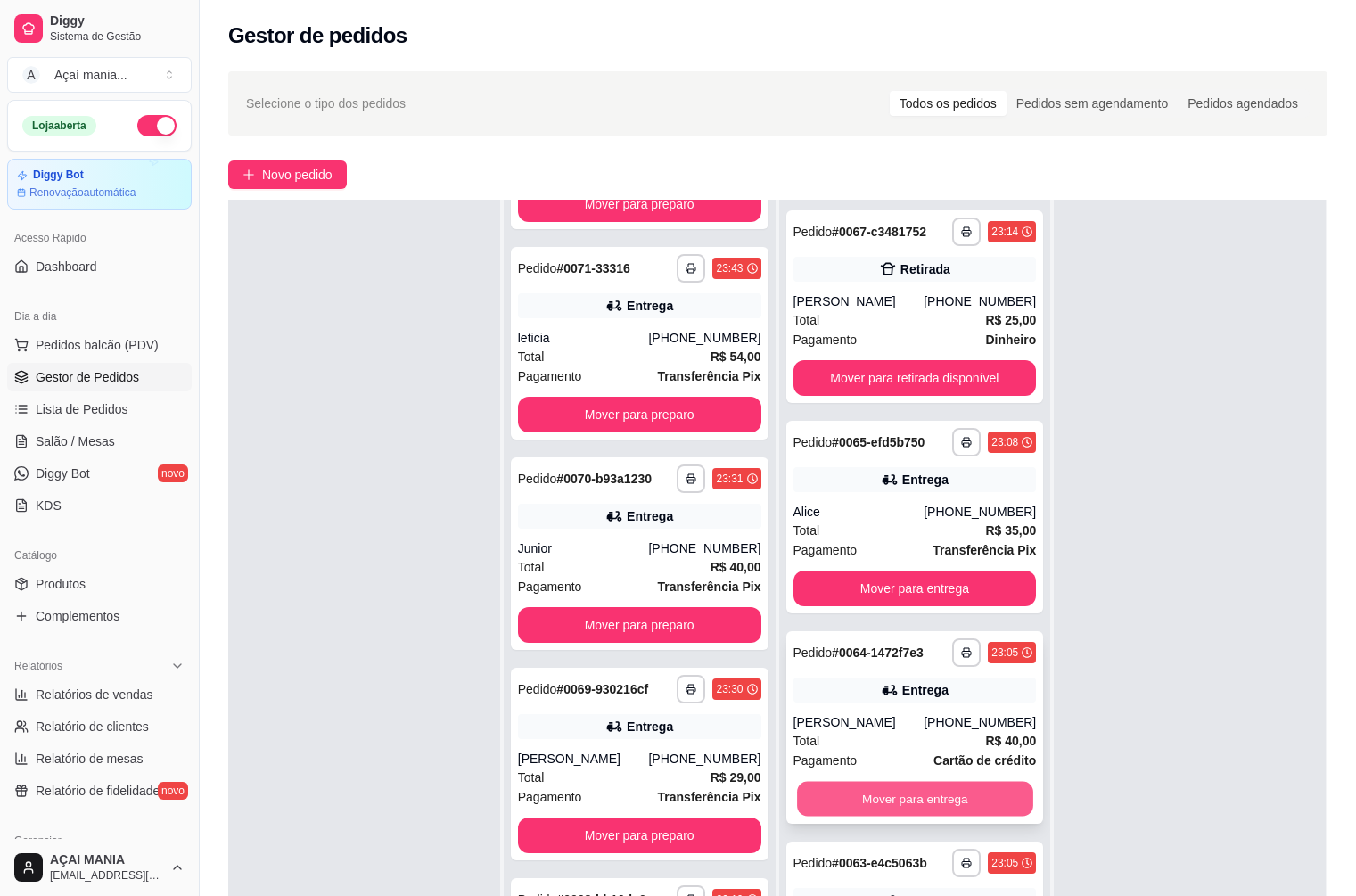
click at [851, 792] on button "Mover para entrega" at bounding box center [915, 799] width 237 height 35
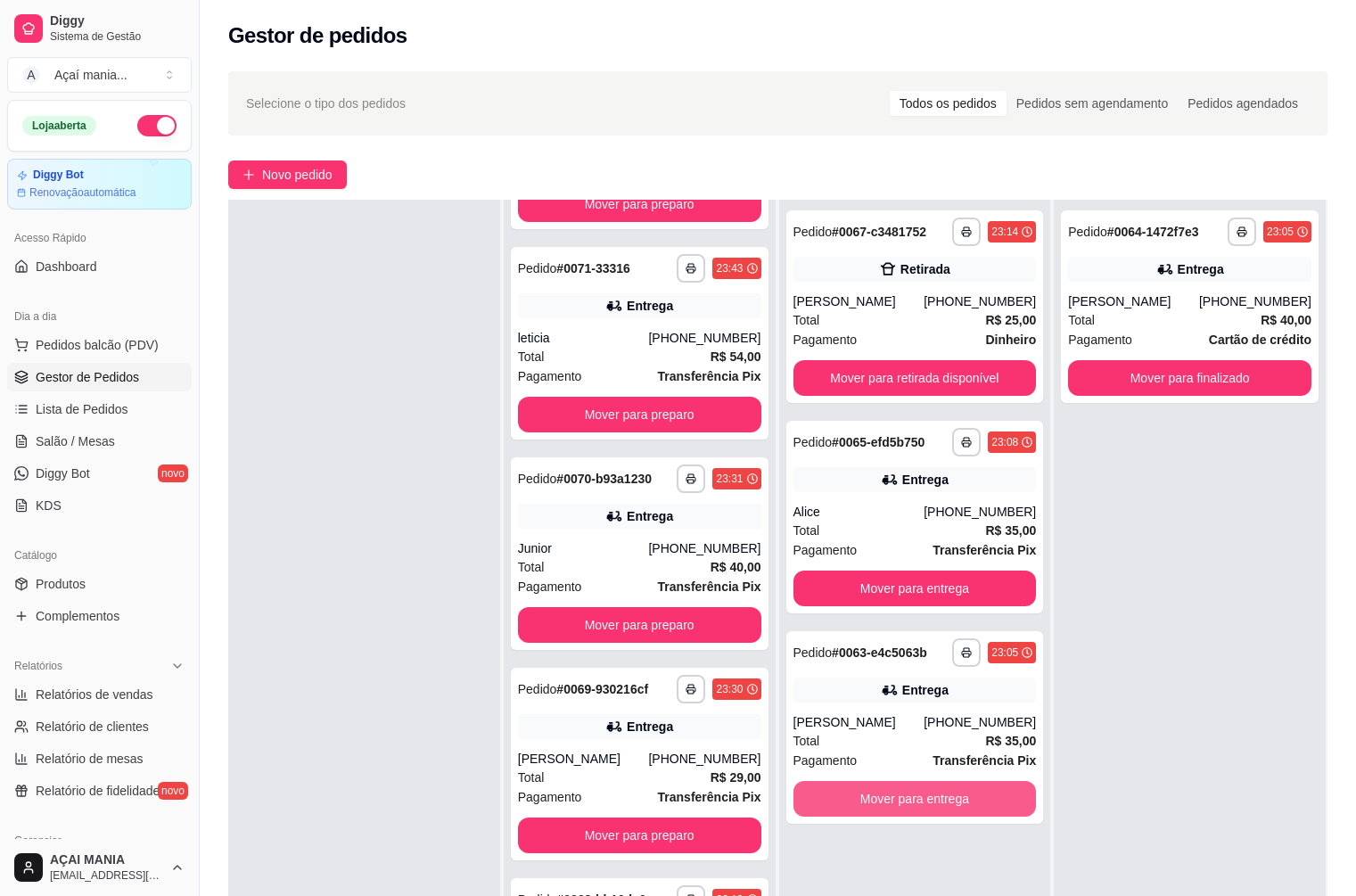
scroll to position [272, 0]
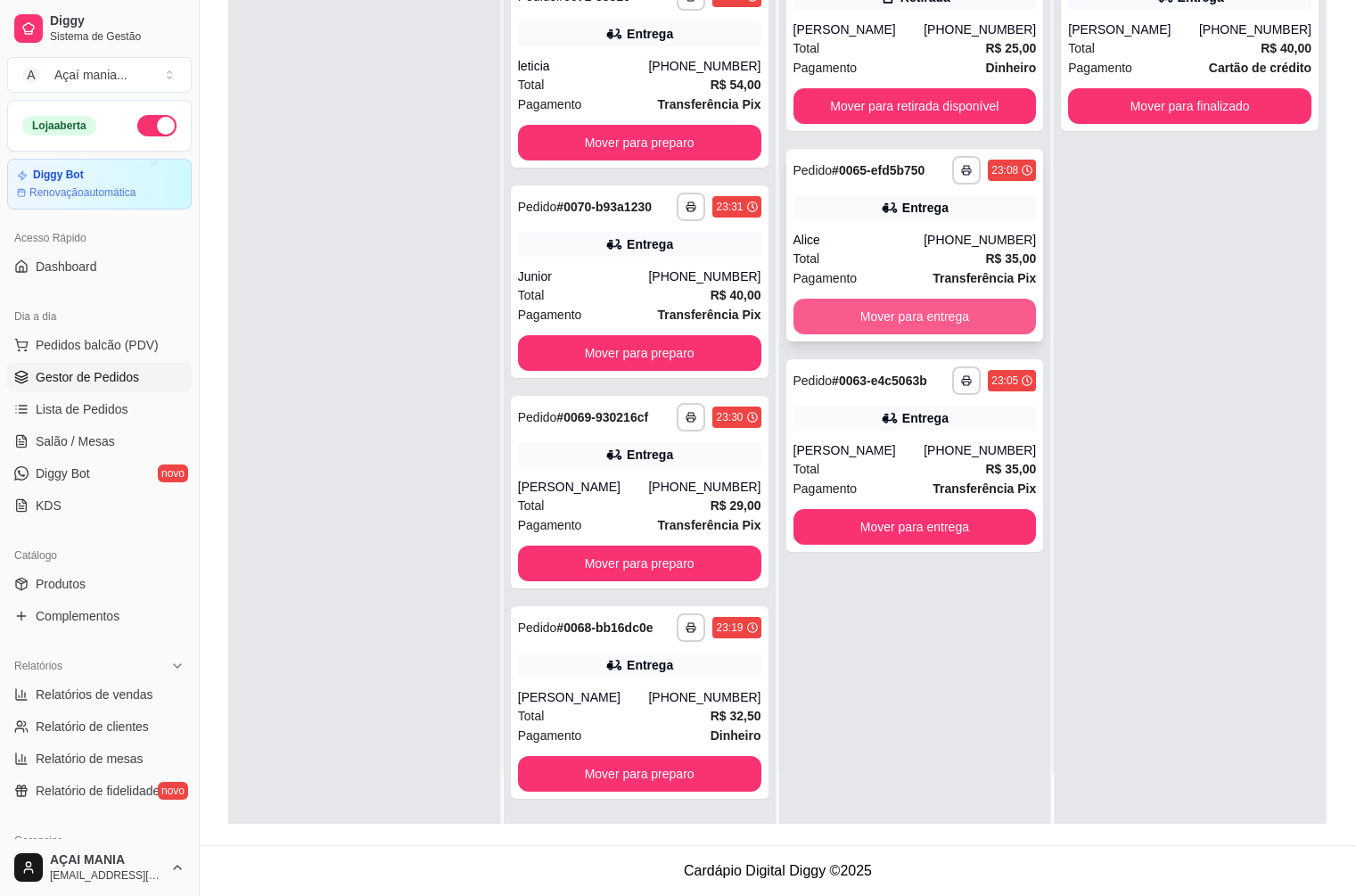
click at [867, 325] on button "Mover para entrega" at bounding box center [915, 316] width 243 height 36
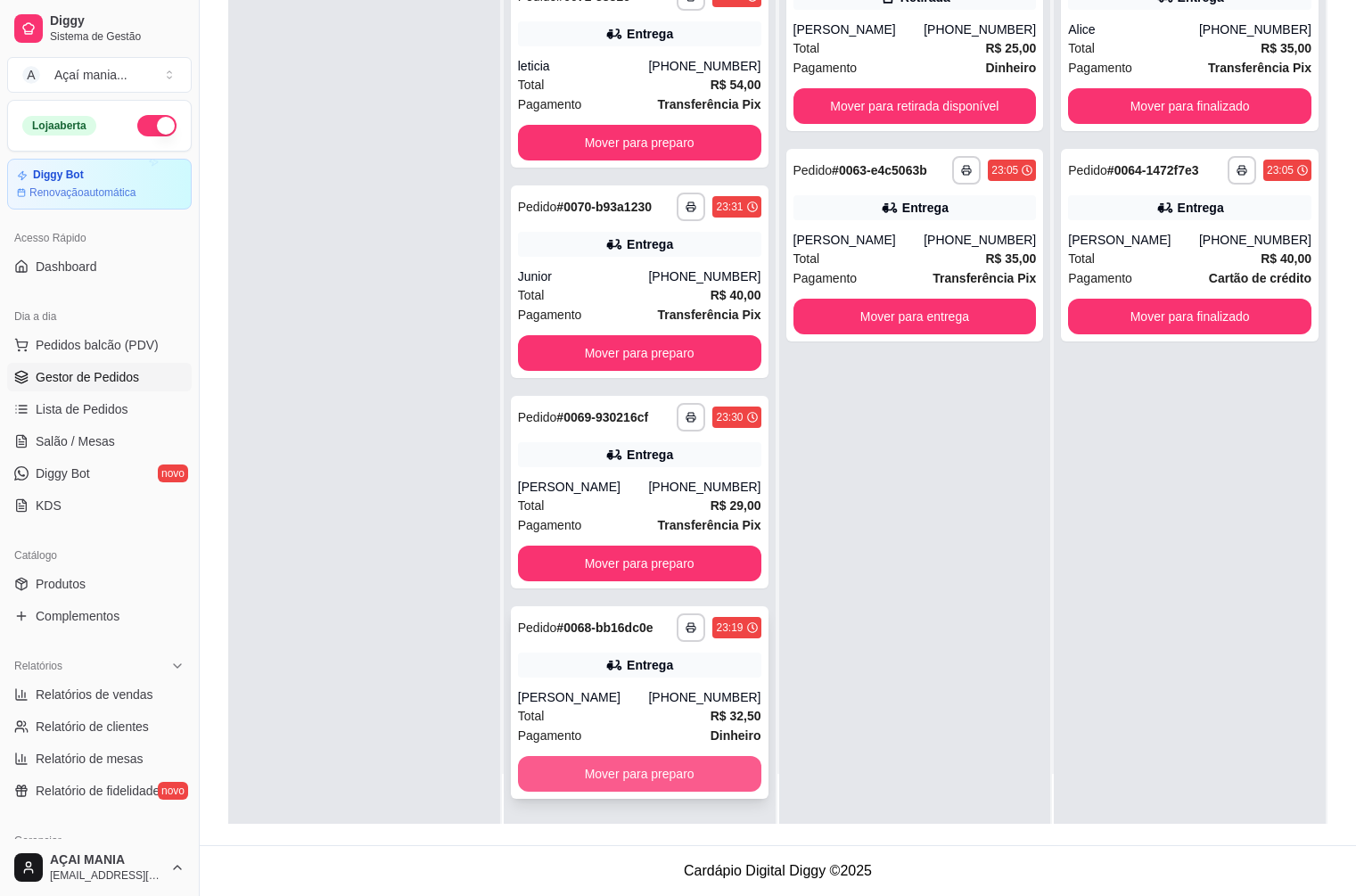
click at [638, 773] on button "Mover para preparo" at bounding box center [640, 773] width 243 height 36
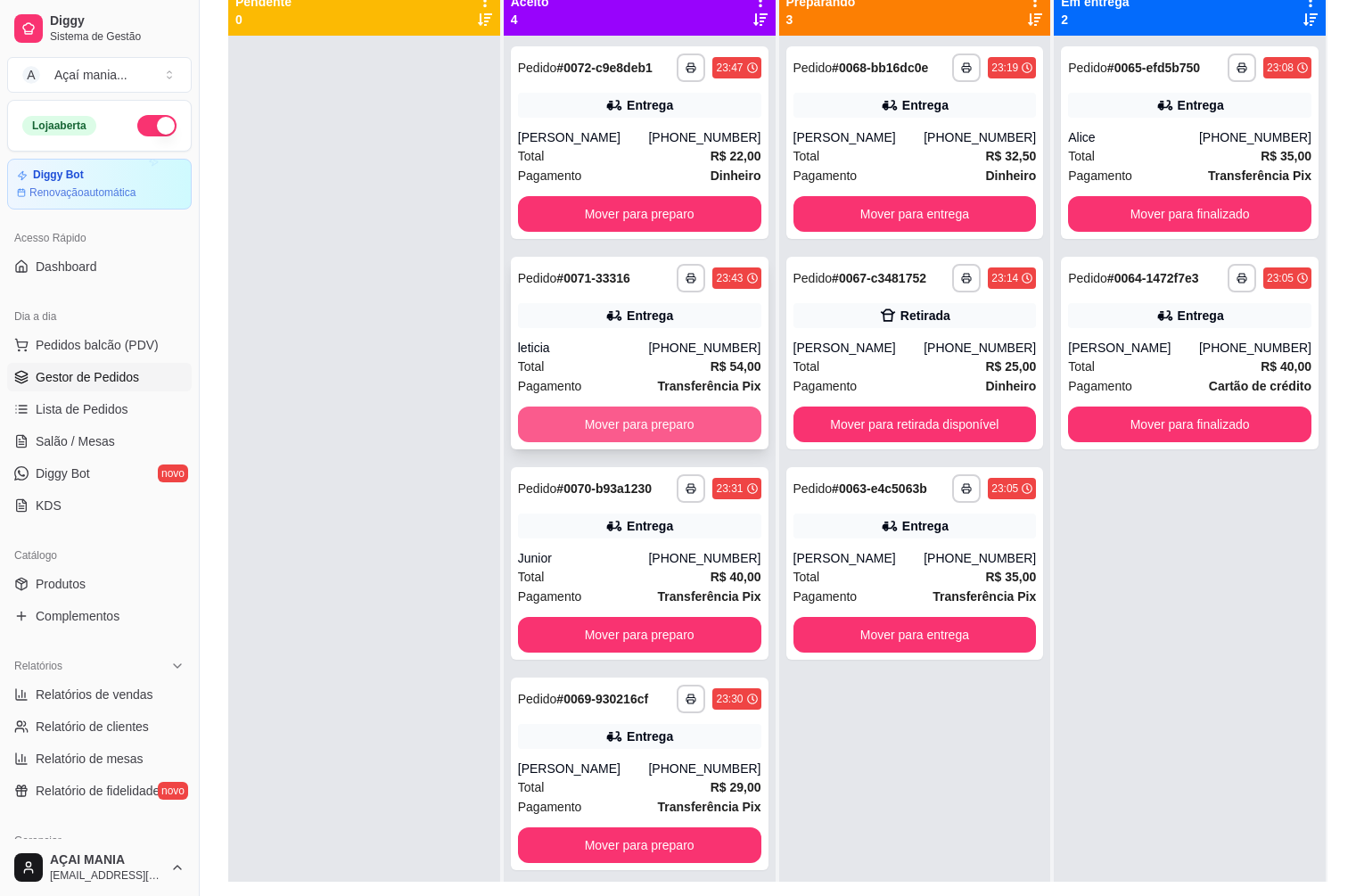
scroll to position [182, 0]
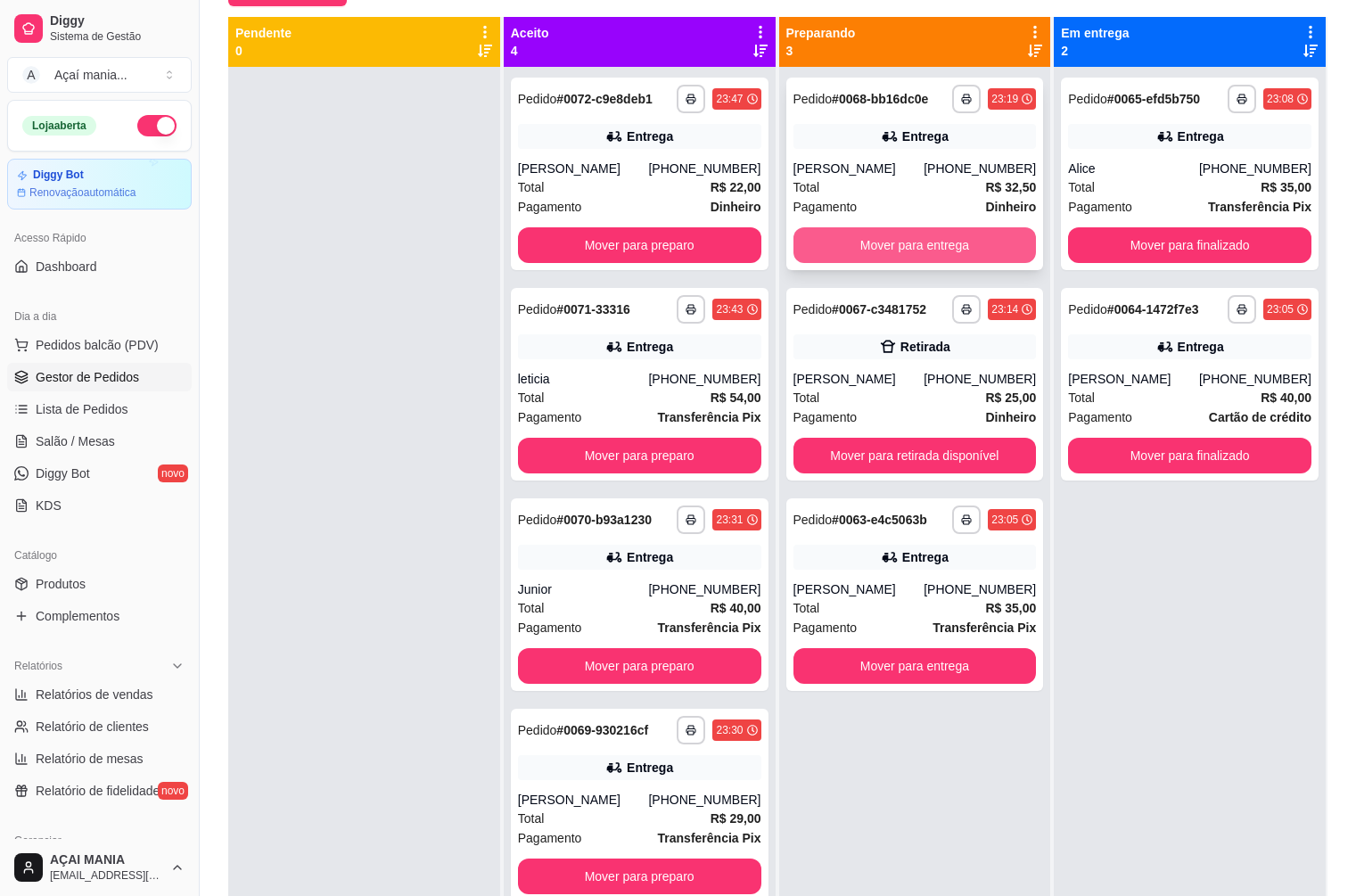
click at [916, 253] on button "Mover para entrega" at bounding box center [915, 245] width 243 height 36
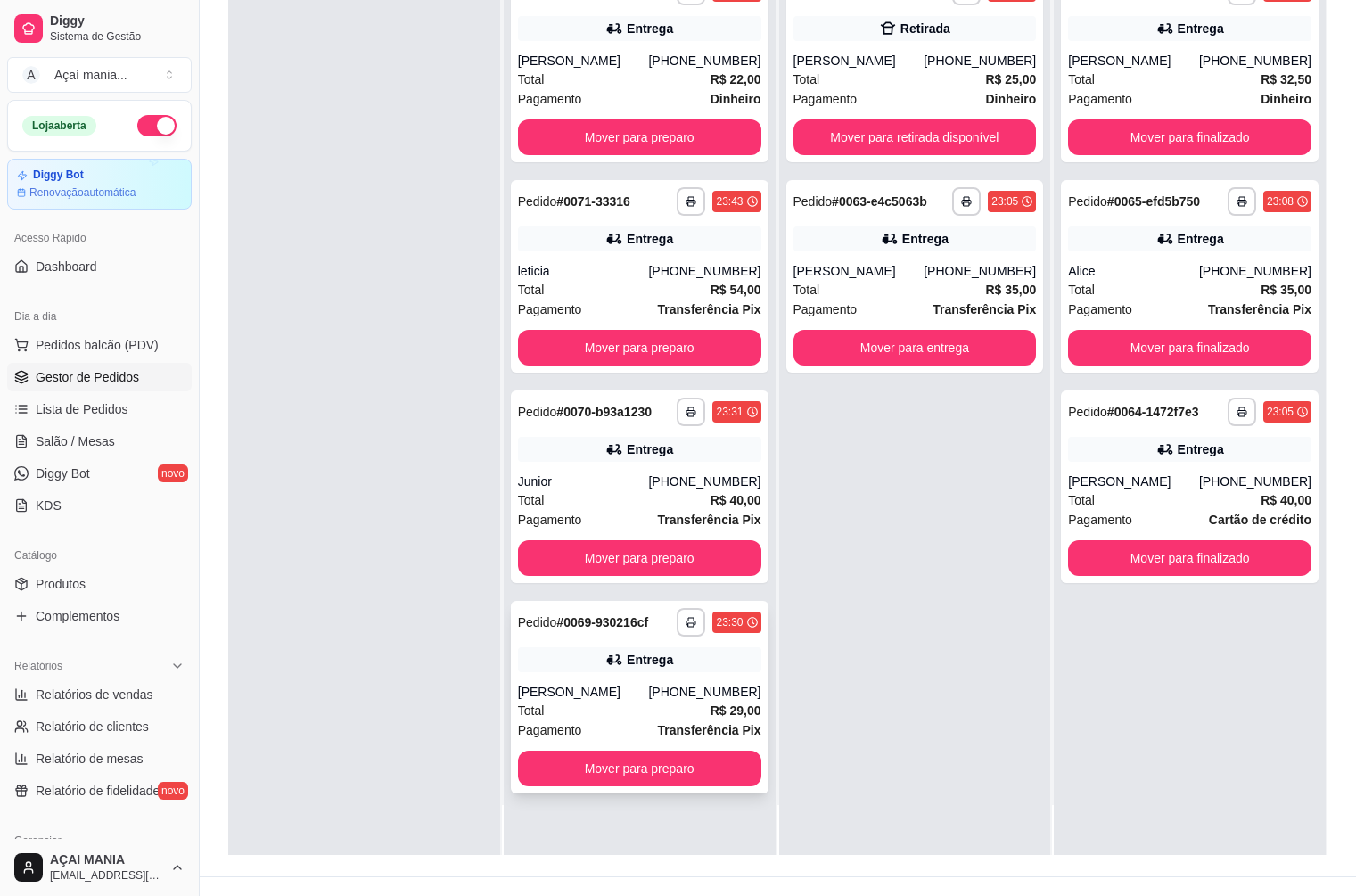
scroll to position [272, 0]
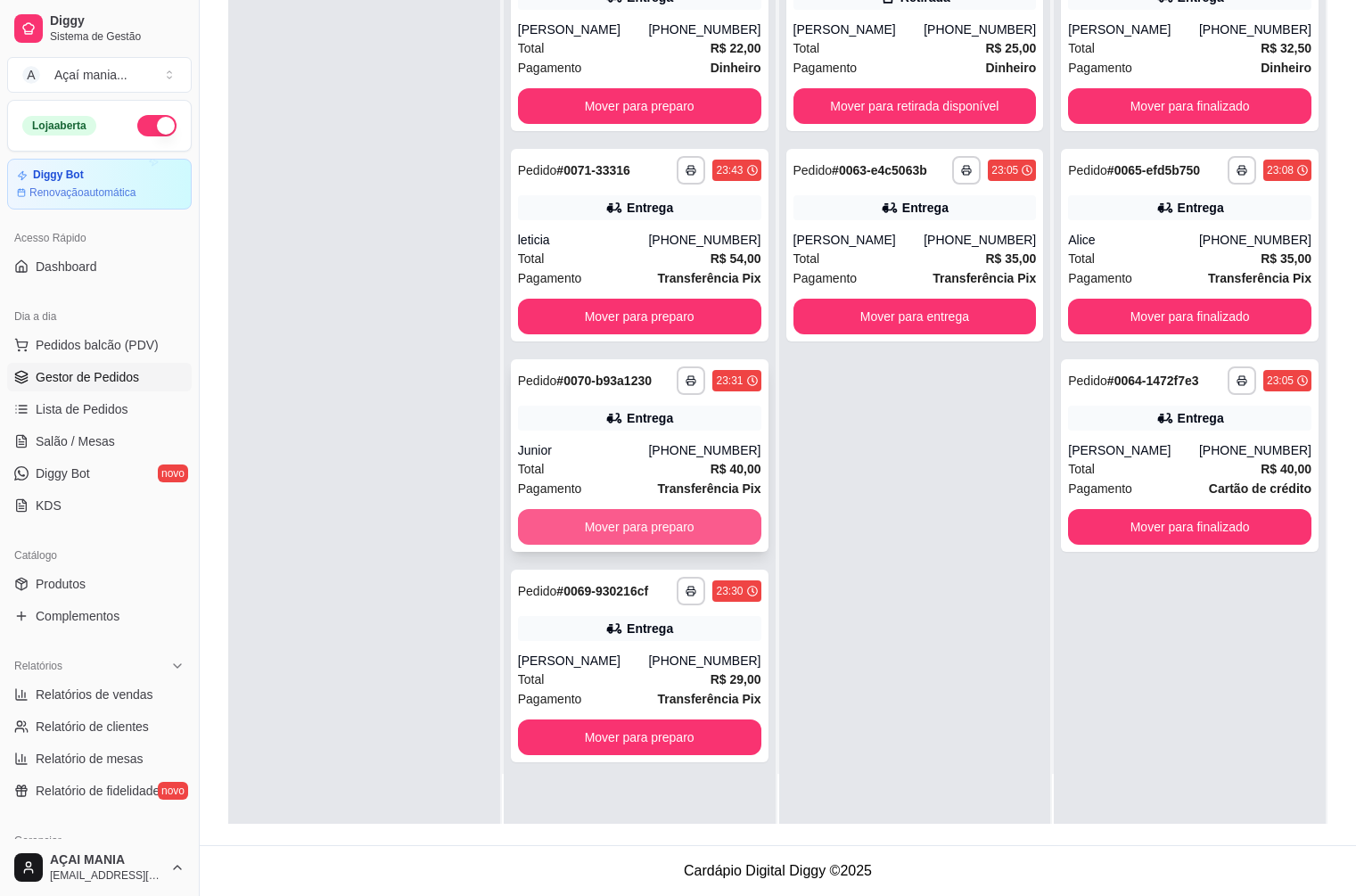
click at [654, 525] on button "Mover para preparo" at bounding box center [640, 527] width 243 height 36
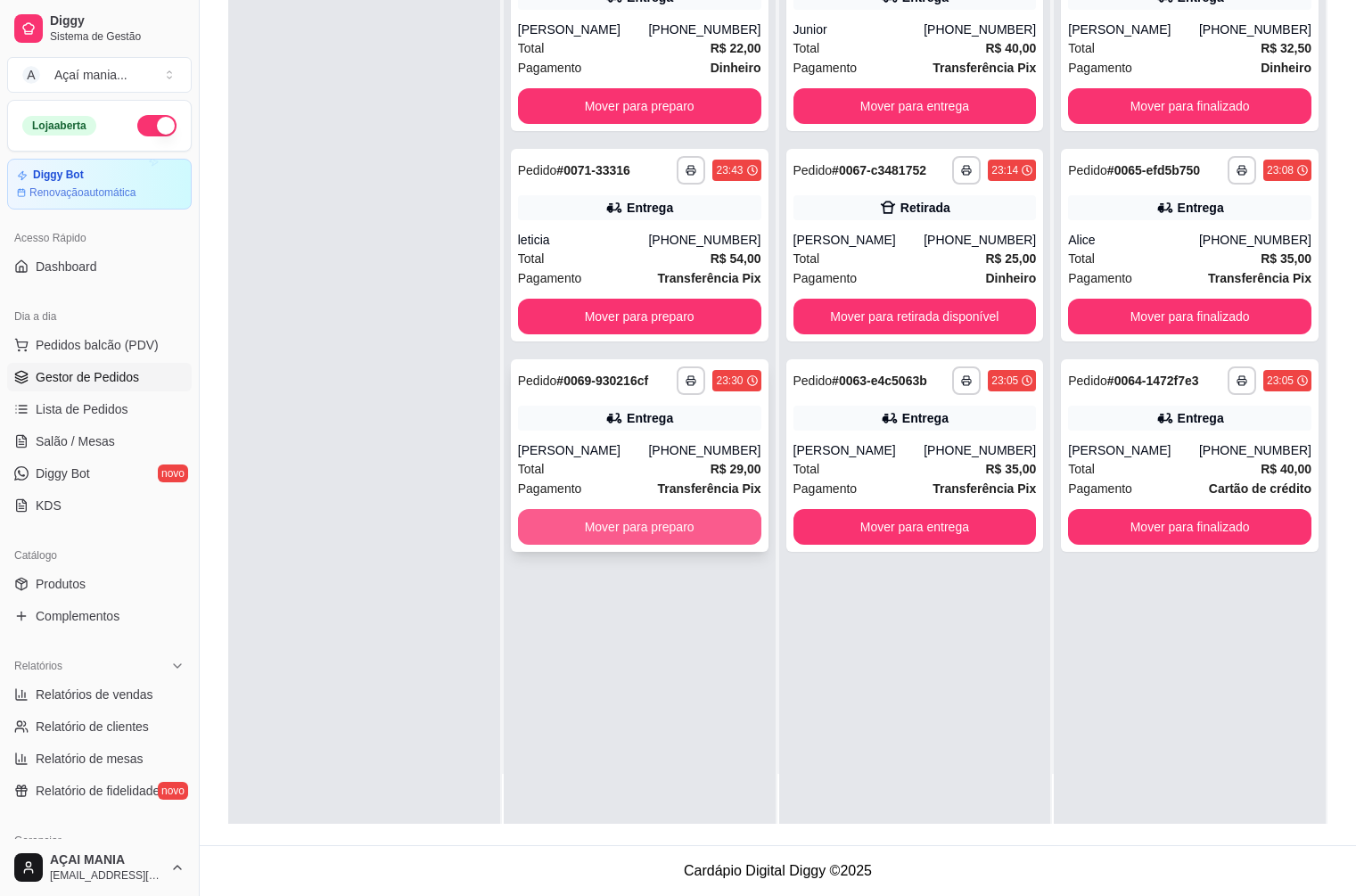
click at [622, 525] on button "Mover para preparo" at bounding box center [640, 527] width 243 height 36
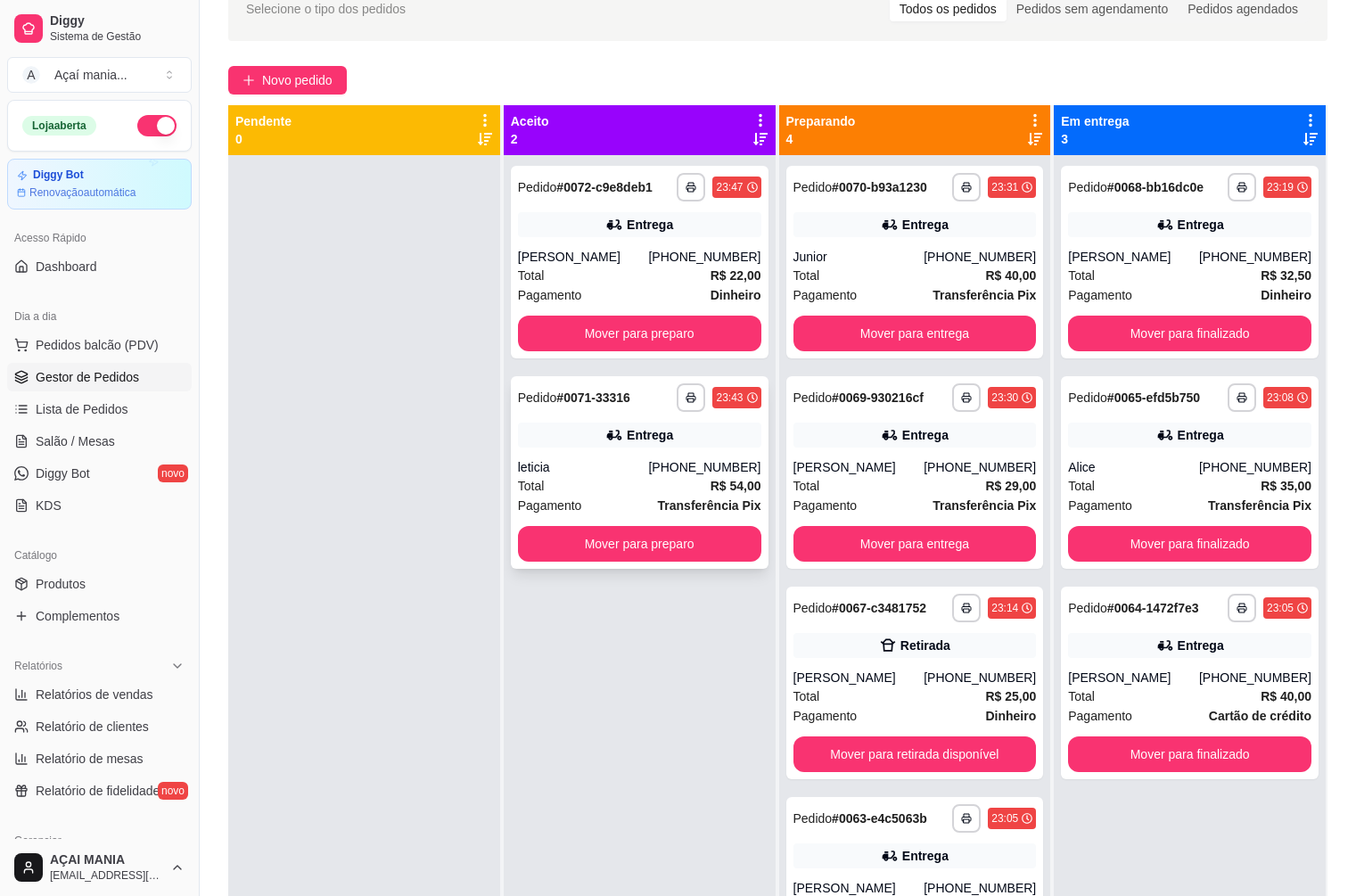
scroll to position [94, 0]
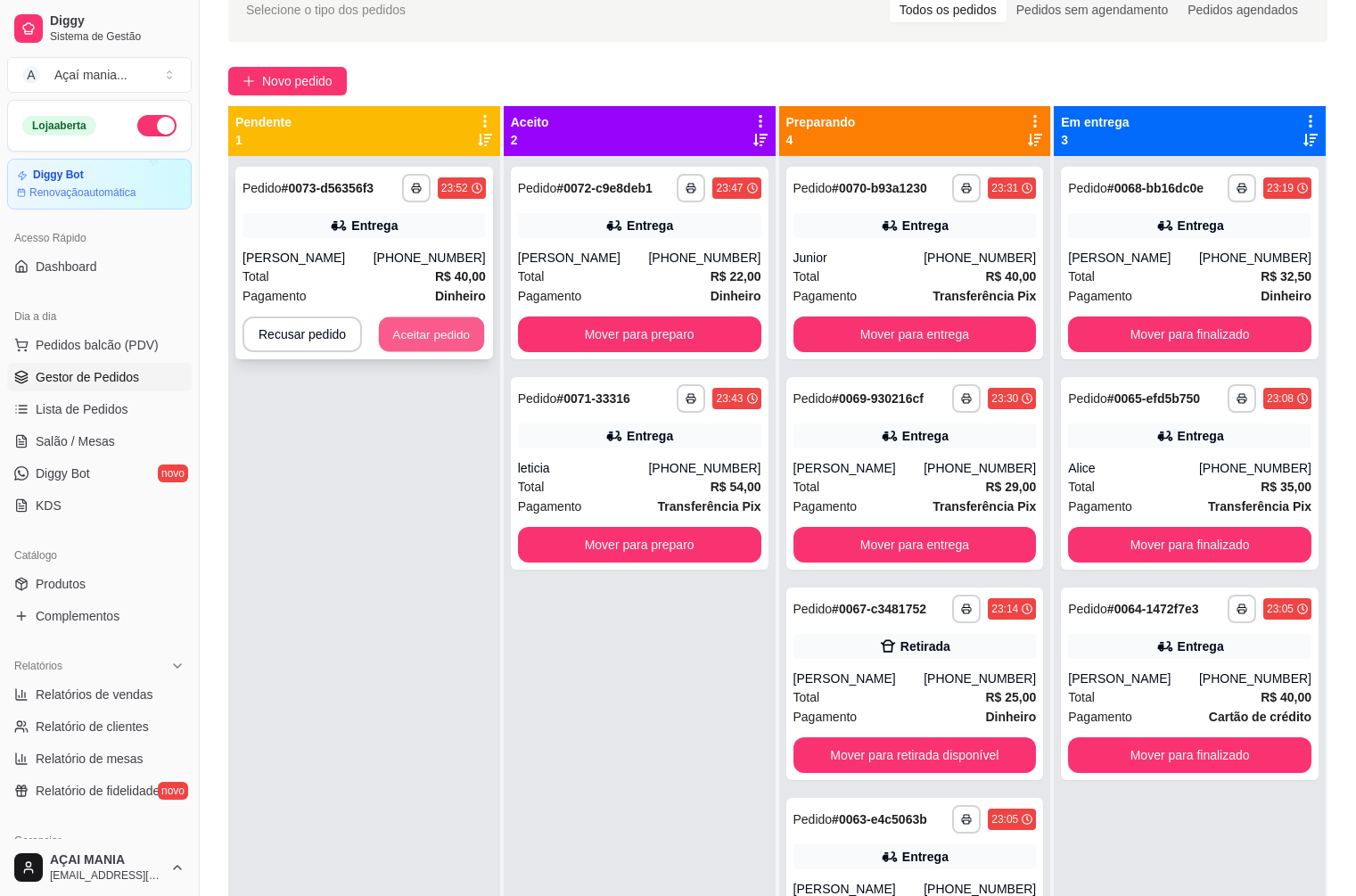
click at [447, 333] on button "Aceitar pedido" at bounding box center [431, 334] width 105 height 35
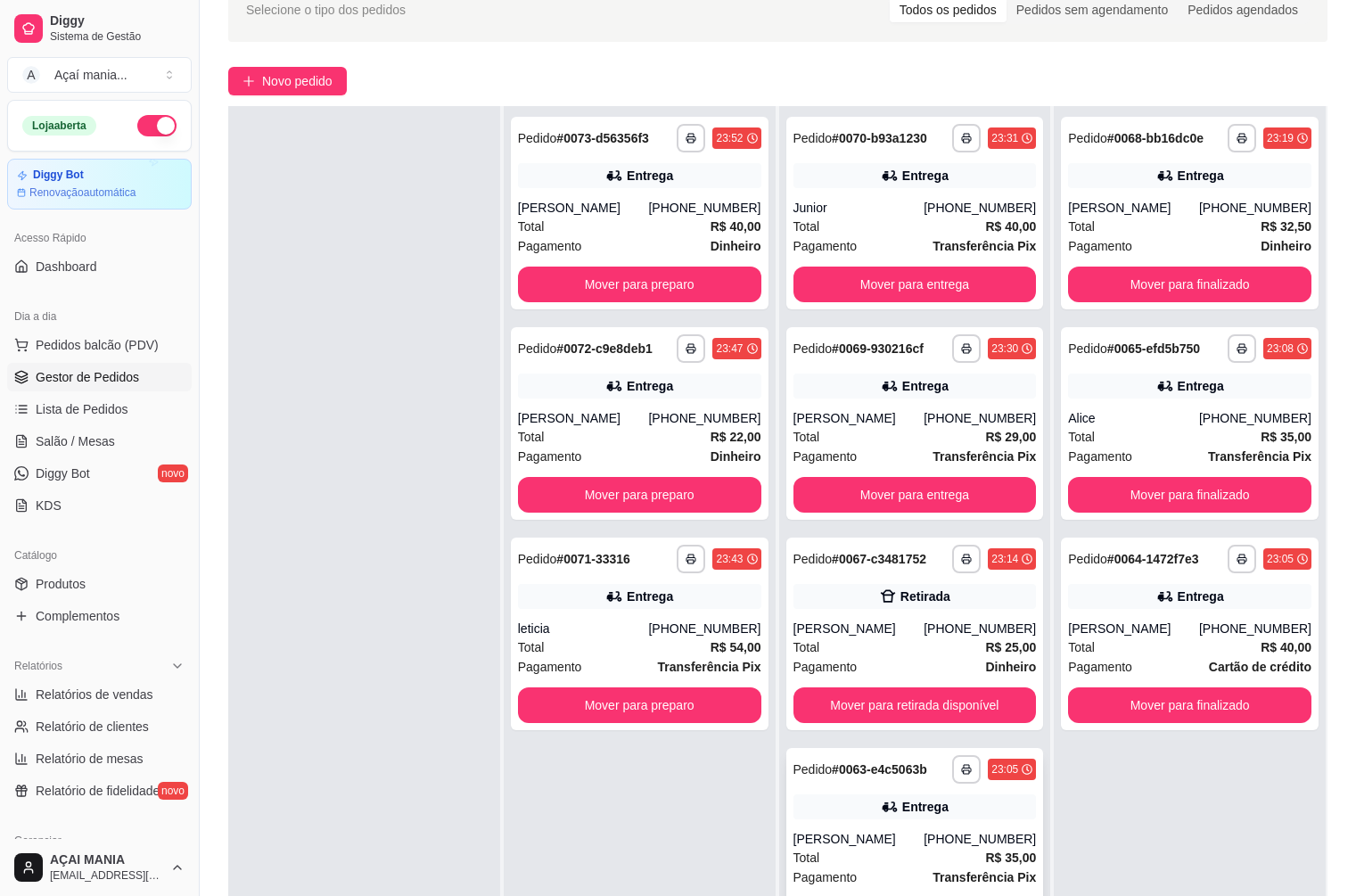
scroll to position [272, 0]
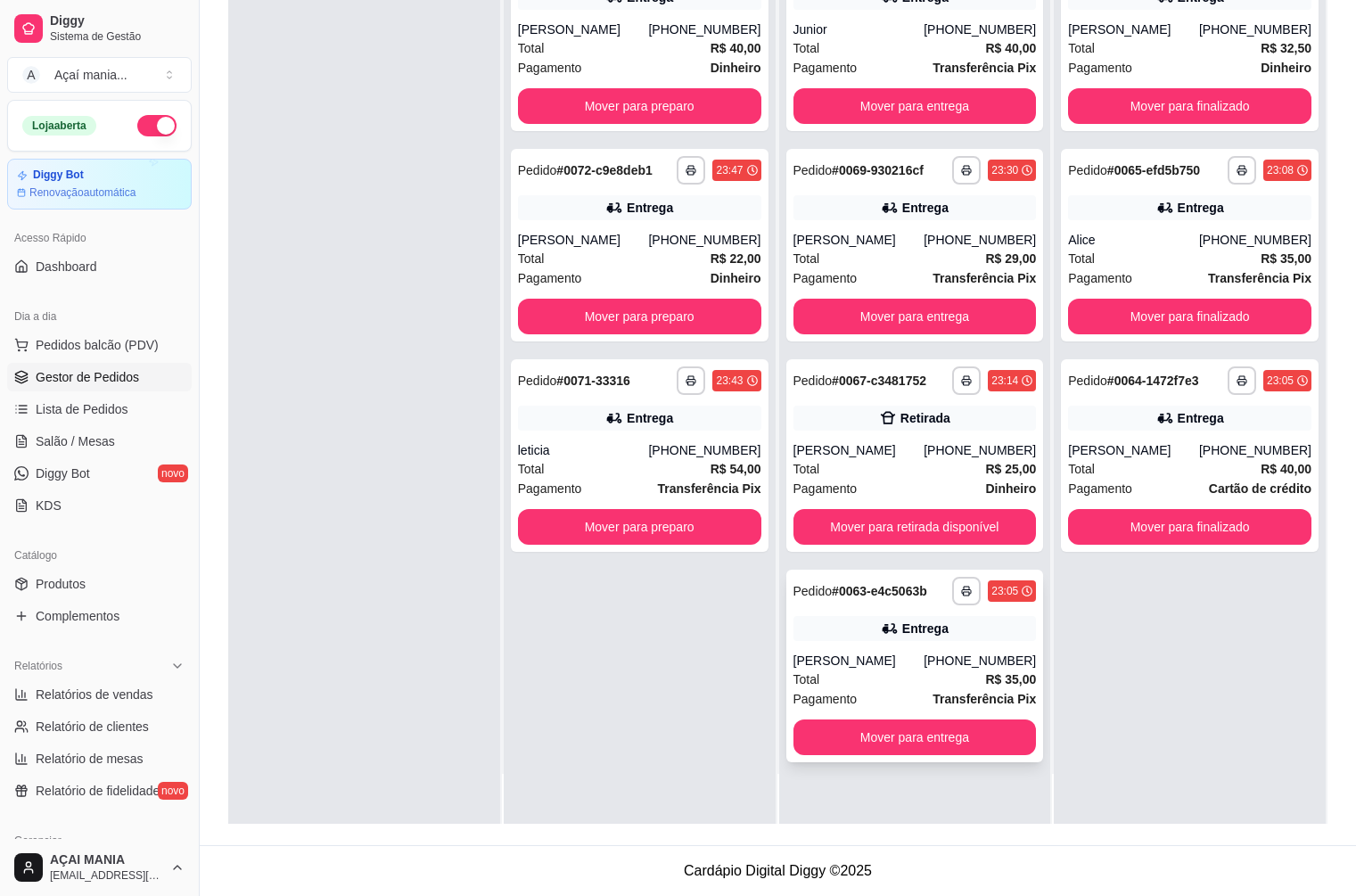
click at [887, 622] on div "Entrega" at bounding box center [915, 629] width 243 height 25
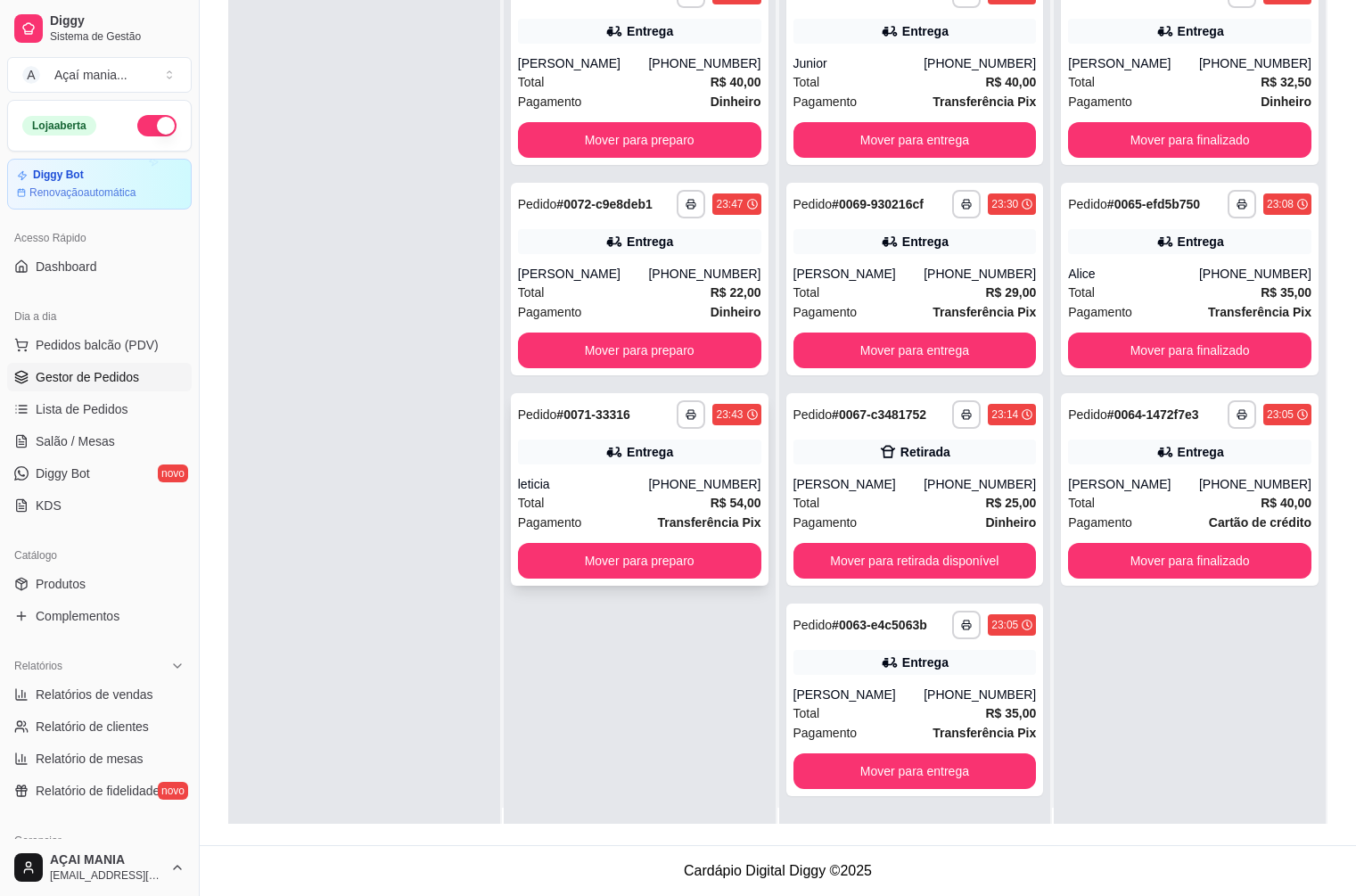
scroll to position [0, 0]
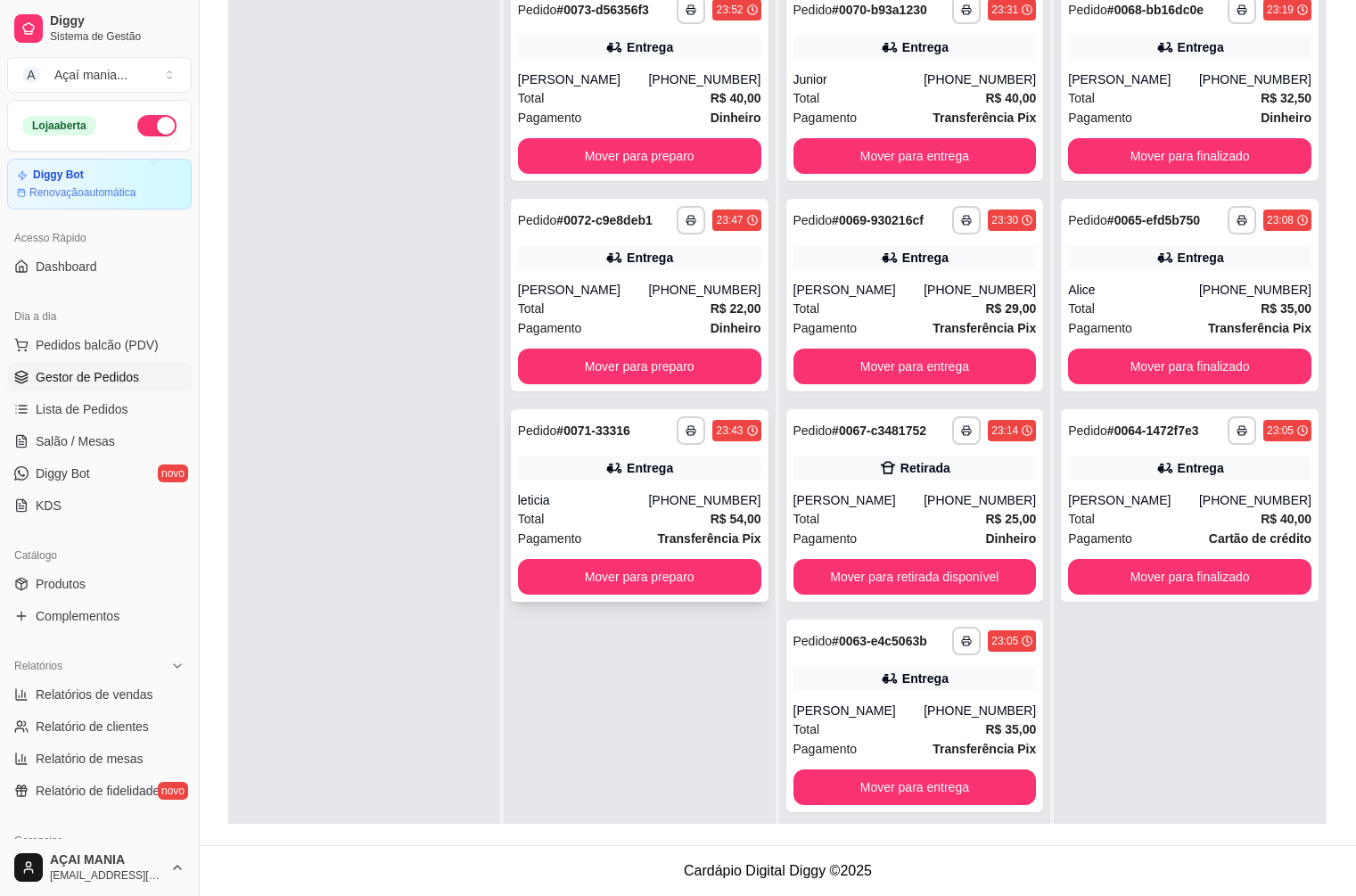
click at [673, 542] on strong "Transferência Pix" at bounding box center [709, 538] width 104 height 14
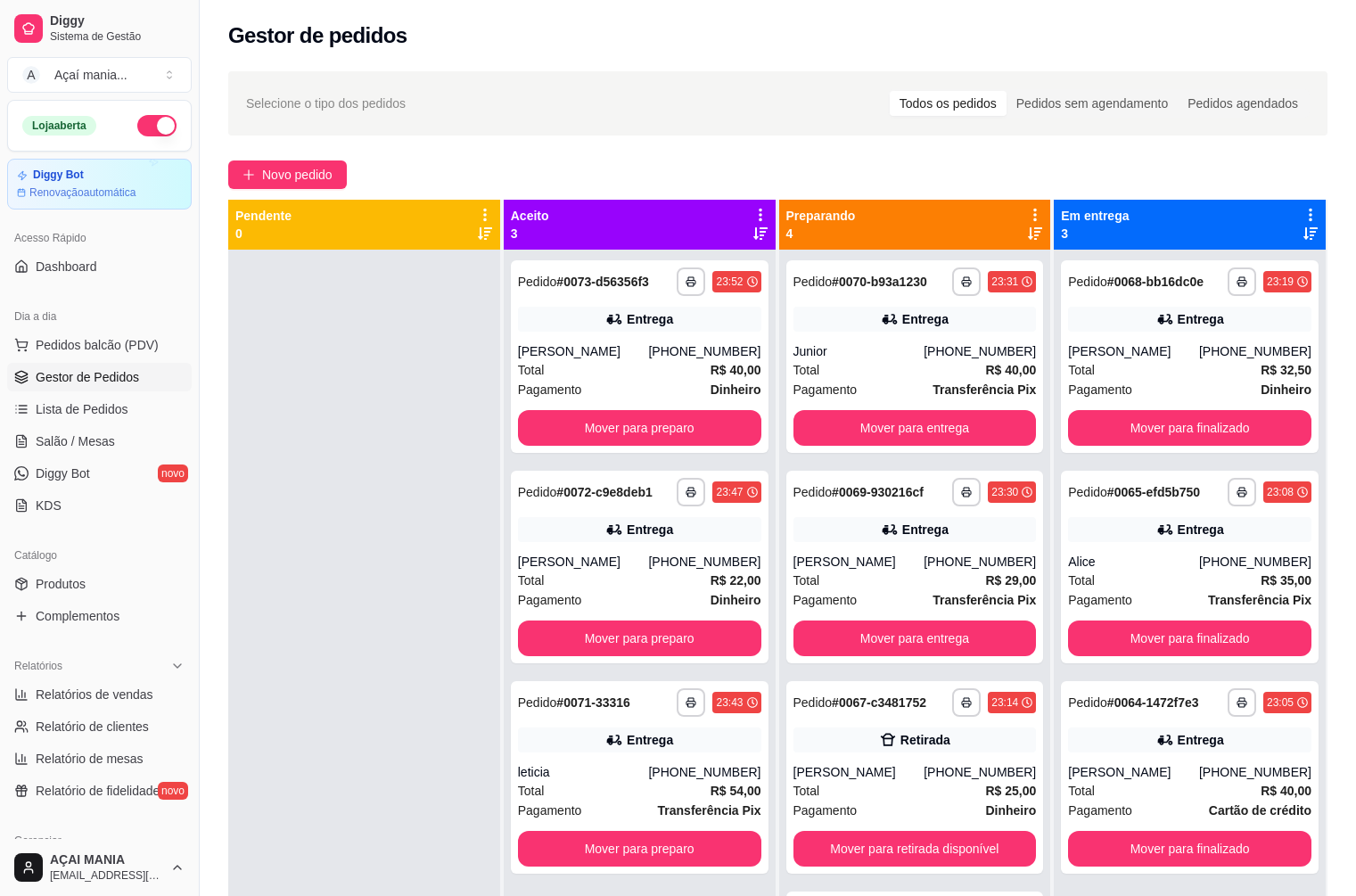
click at [349, 705] on div at bounding box center [364, 698] width 272 height 896
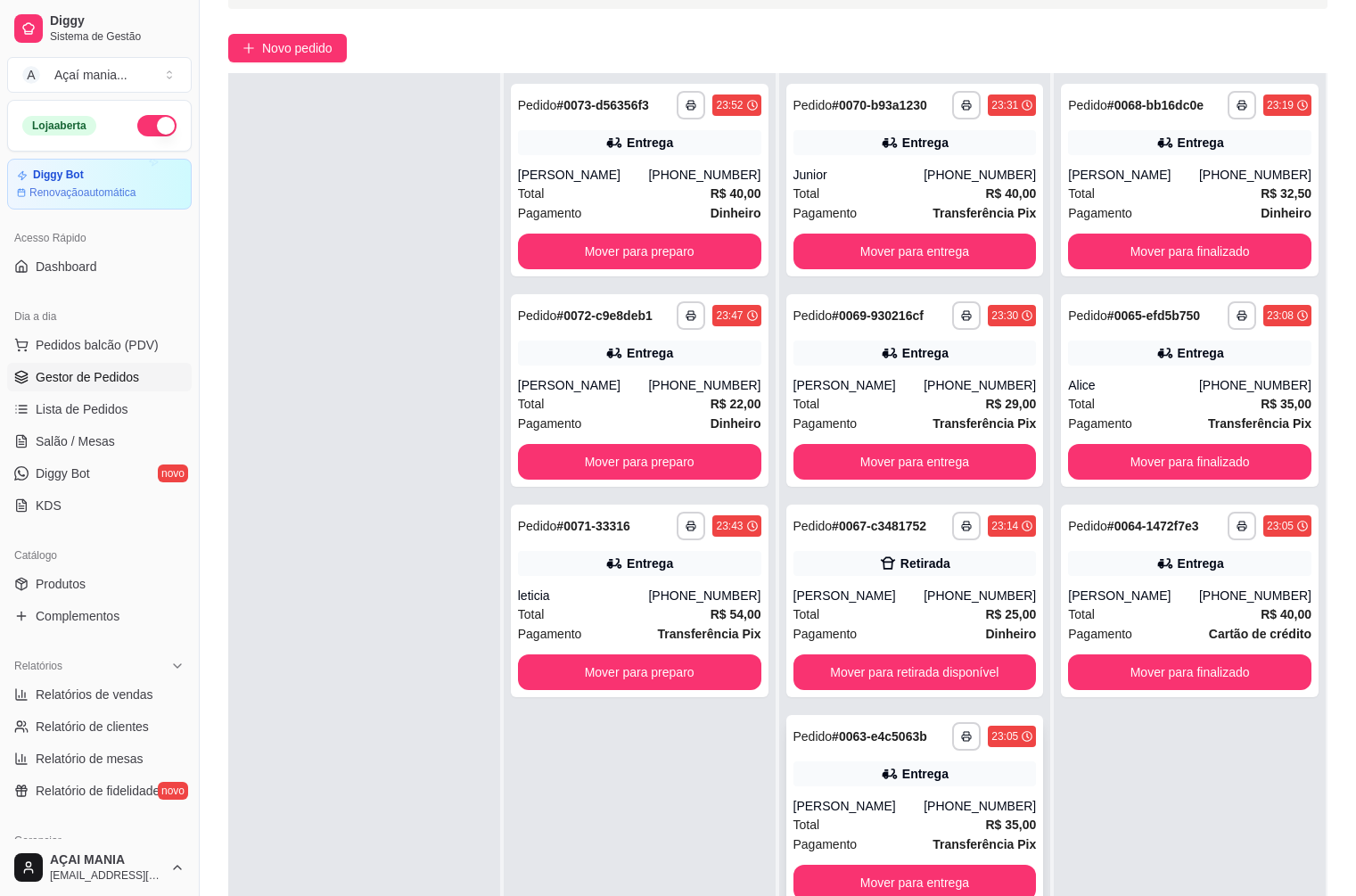
scroll to position [272, 0]
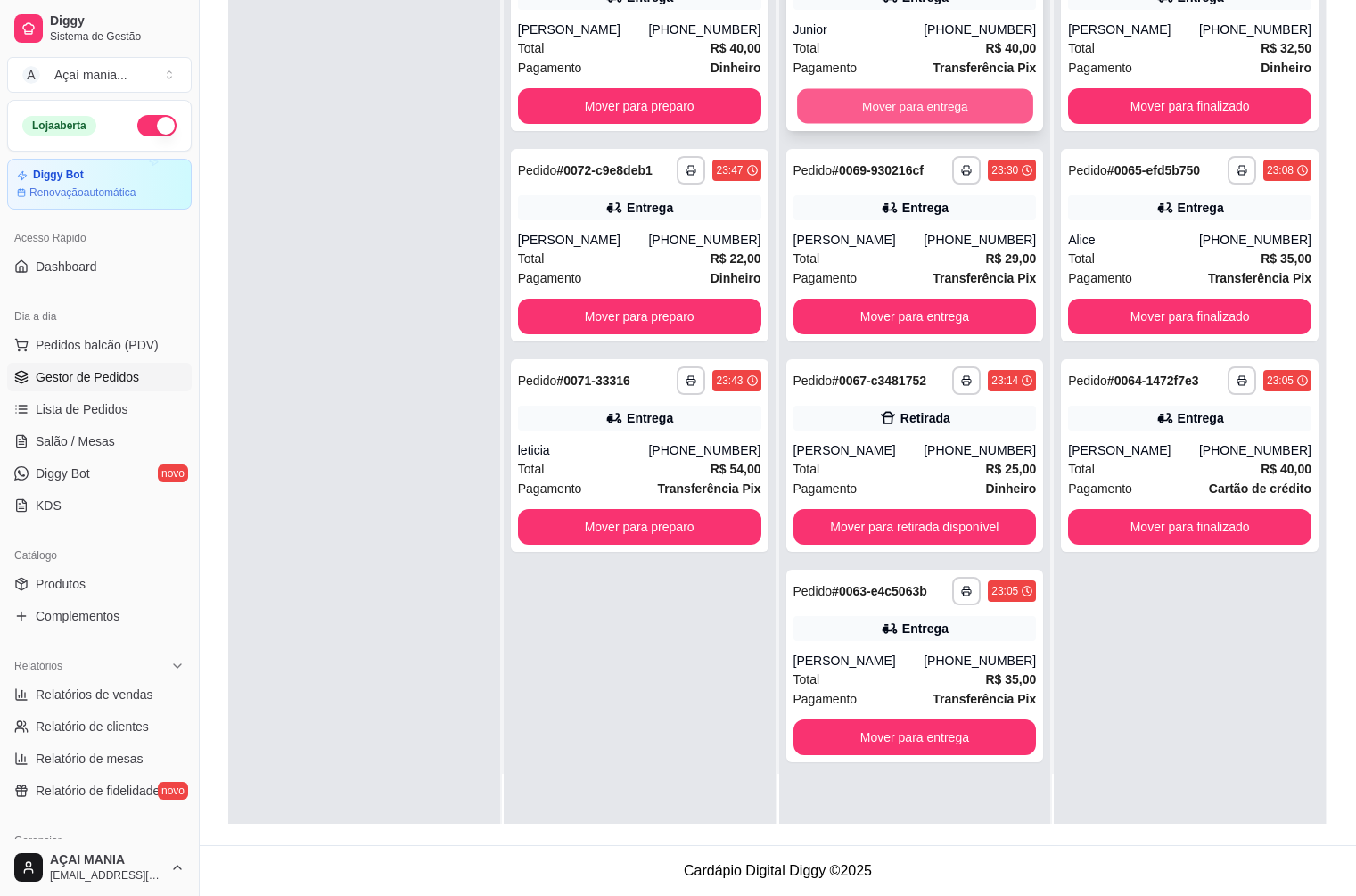
click at [844, 99] on button "Mover para entrega" at bounding box center [915, 106] width 237 height 35
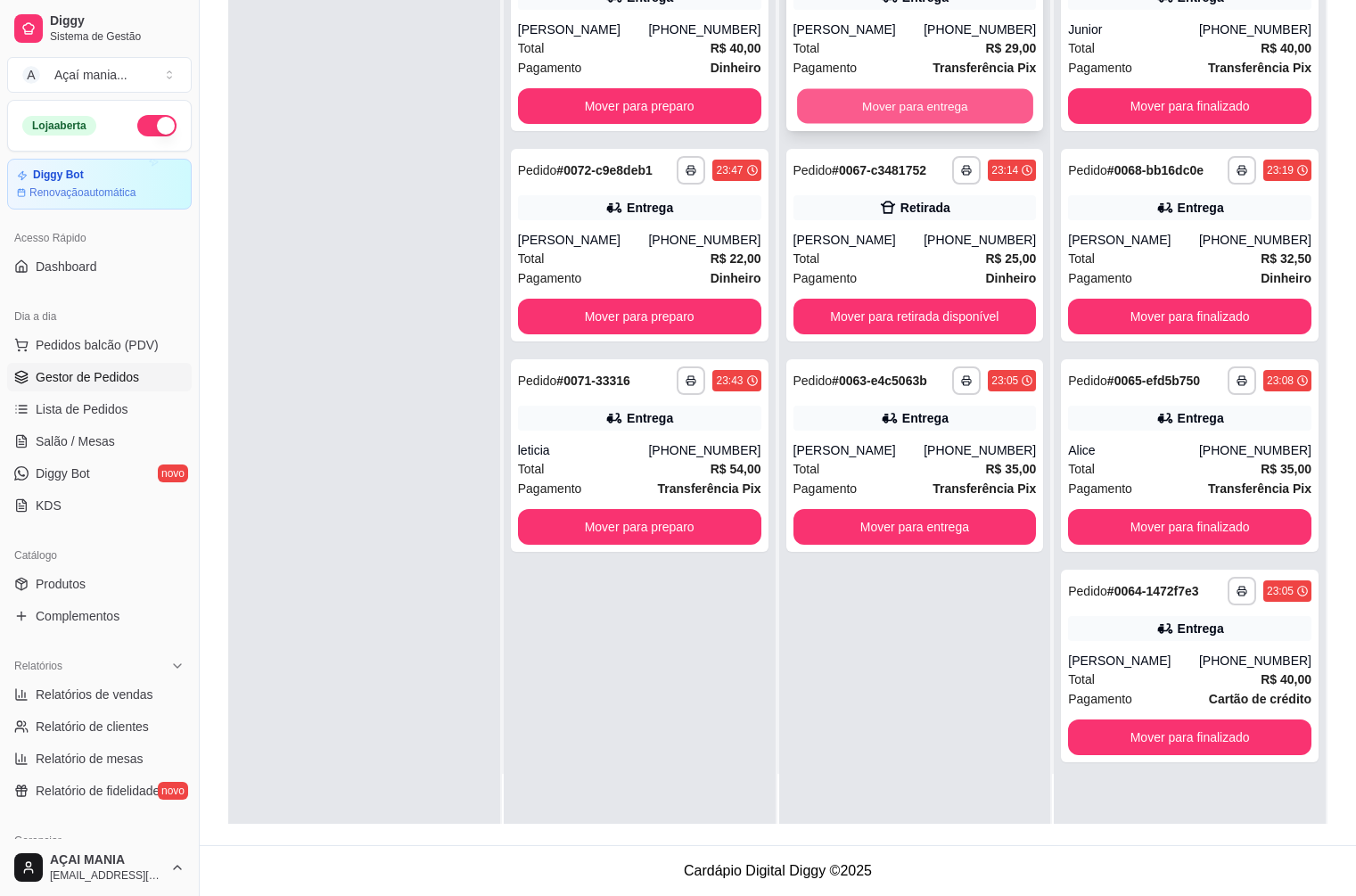
click at [844, 102] on button "Mover para entrega" at bounding box center [915, 106] width 237 height 35
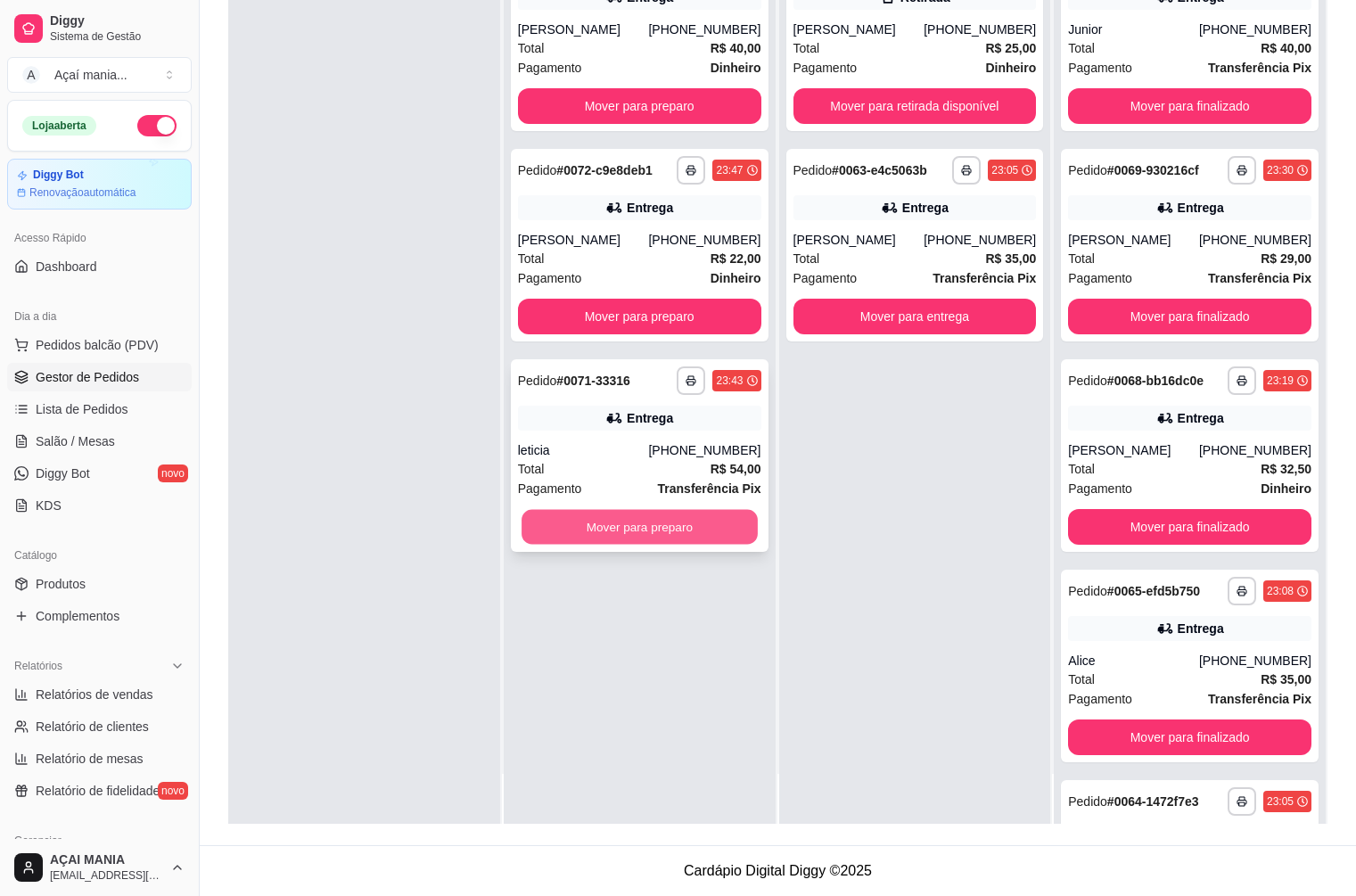
click at [679, 522] on button "Mover para preparo" at bounding box center [640, 527] width 237 height 35
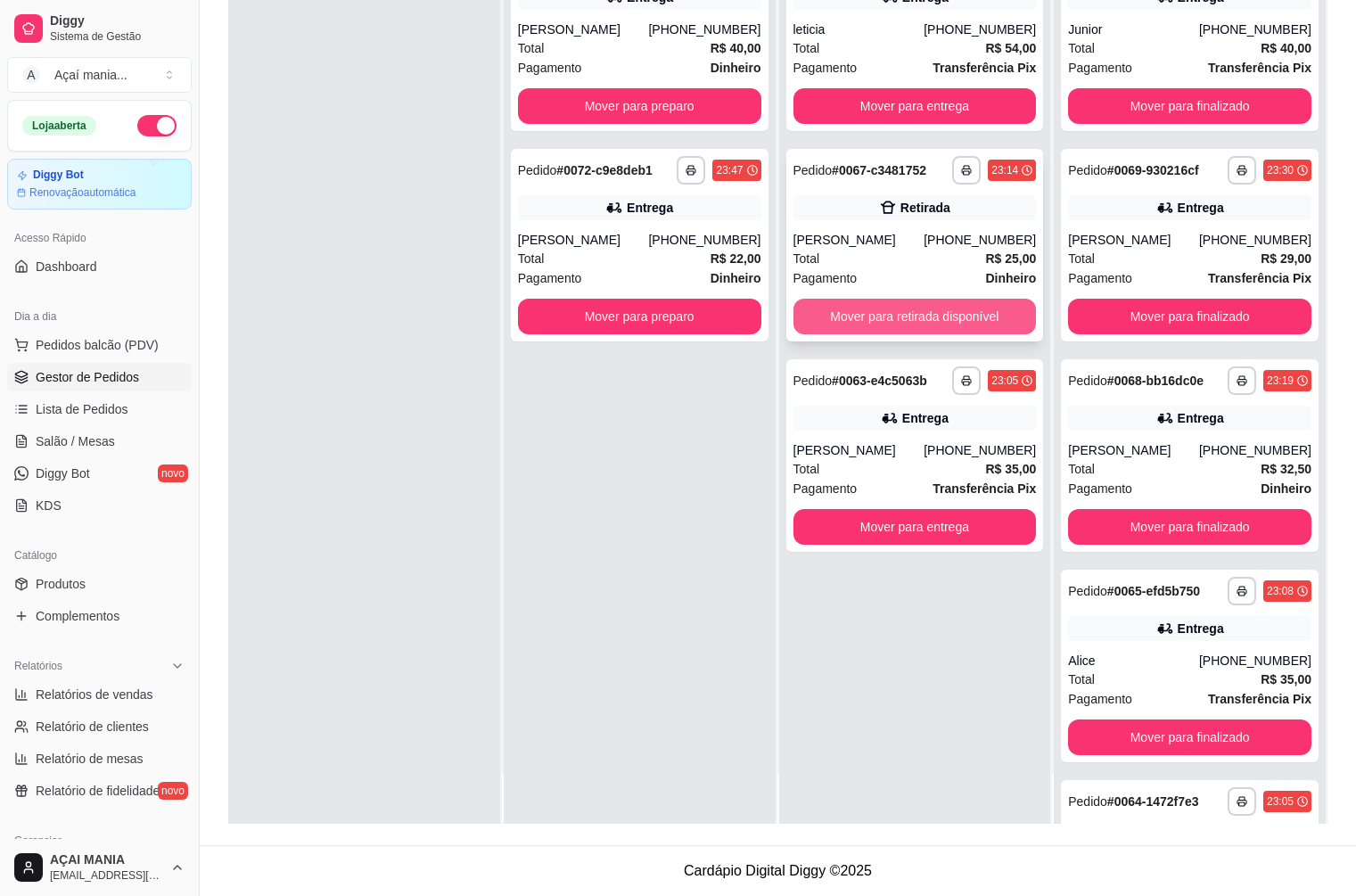
scroll to position [0, 0]
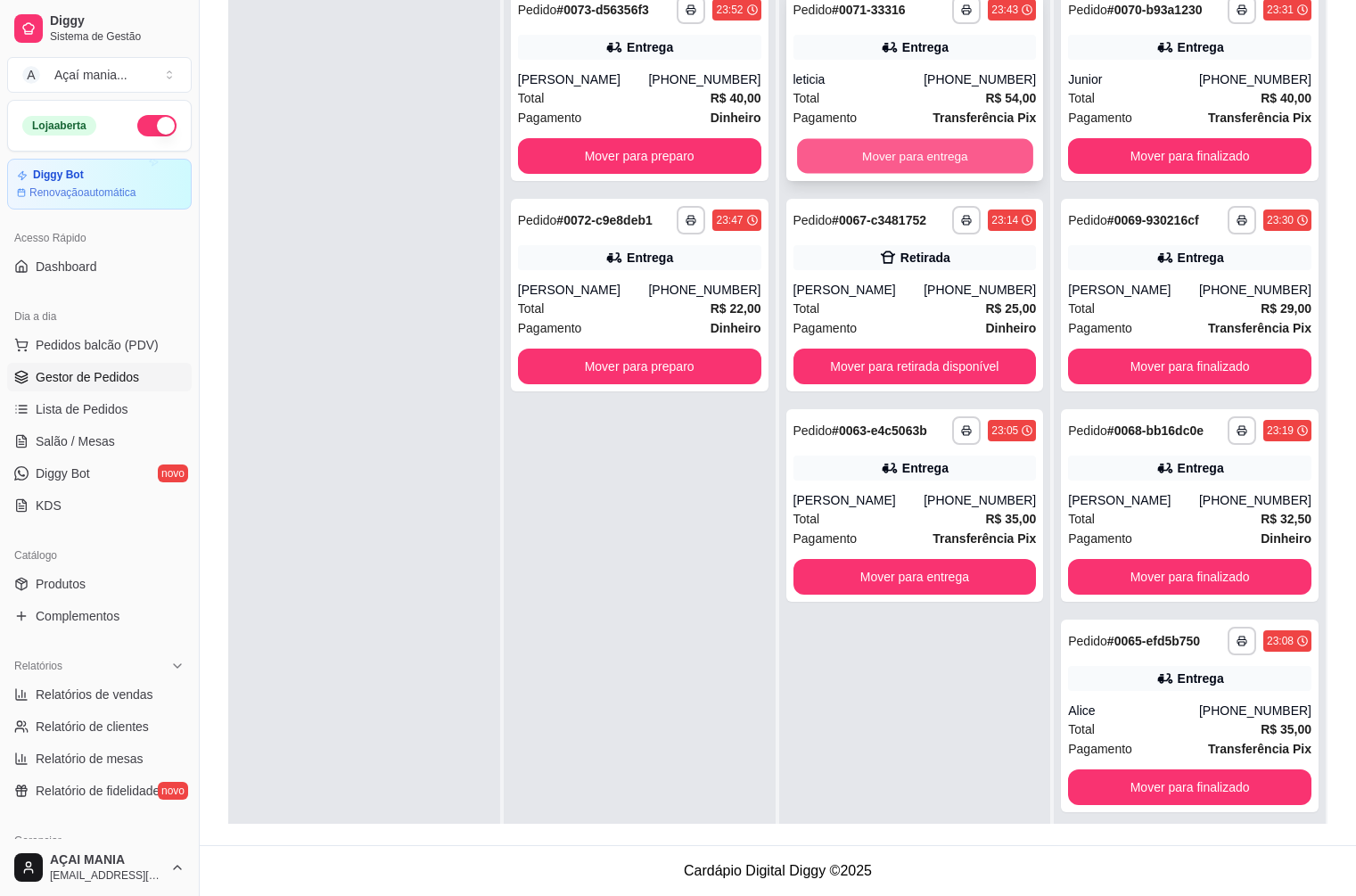
click at [812, 147] on button "Mover para entrega" at bounding box center [915, 156] width 237 height 35
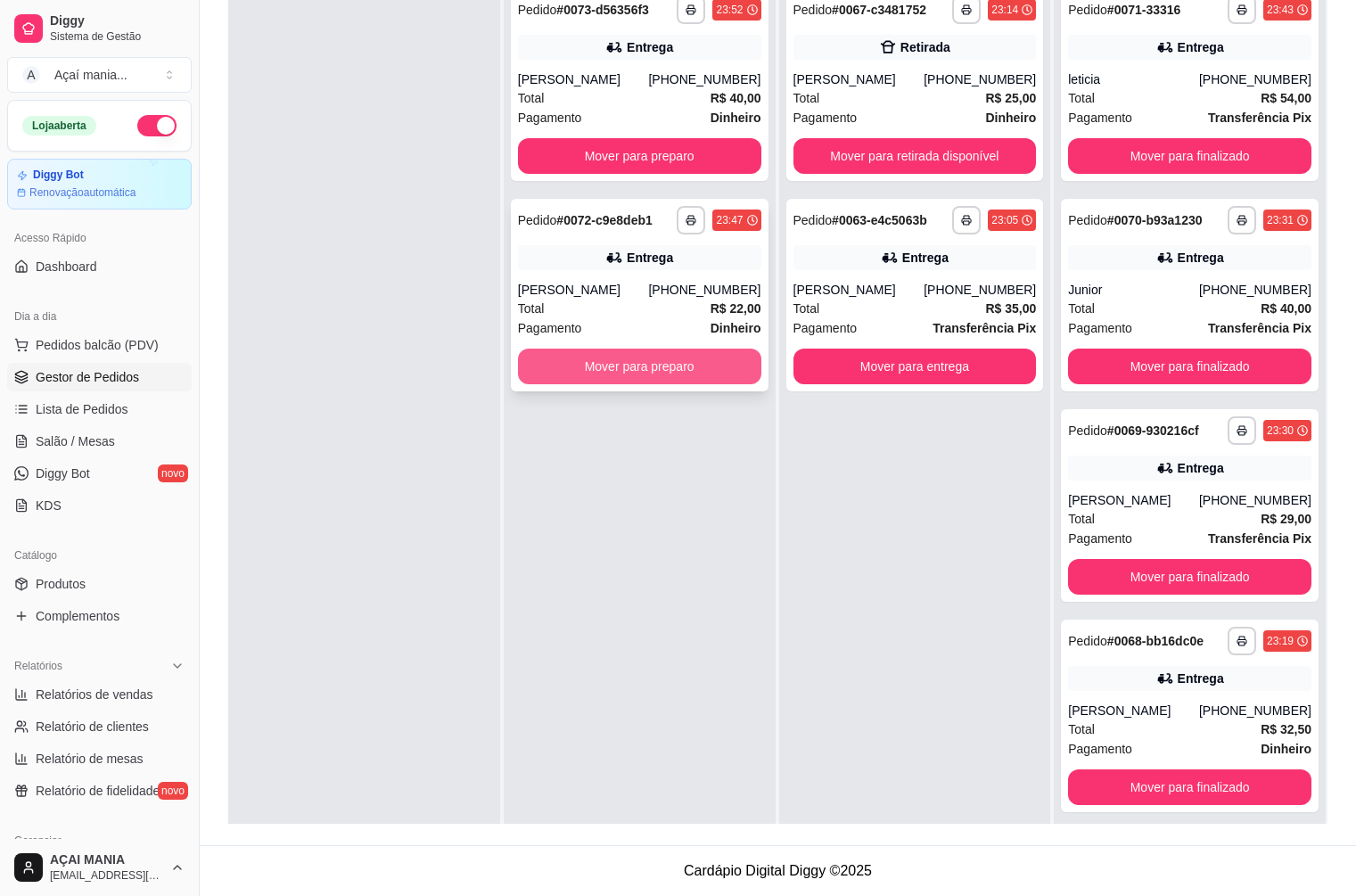
click at [650, 374] on button "Mover para preparo" at bounding box center [640, 367] width 243 height 36
click at [676, 152] on button "Mover para preparo" at bounding box center [640, 156] width 243 height 36
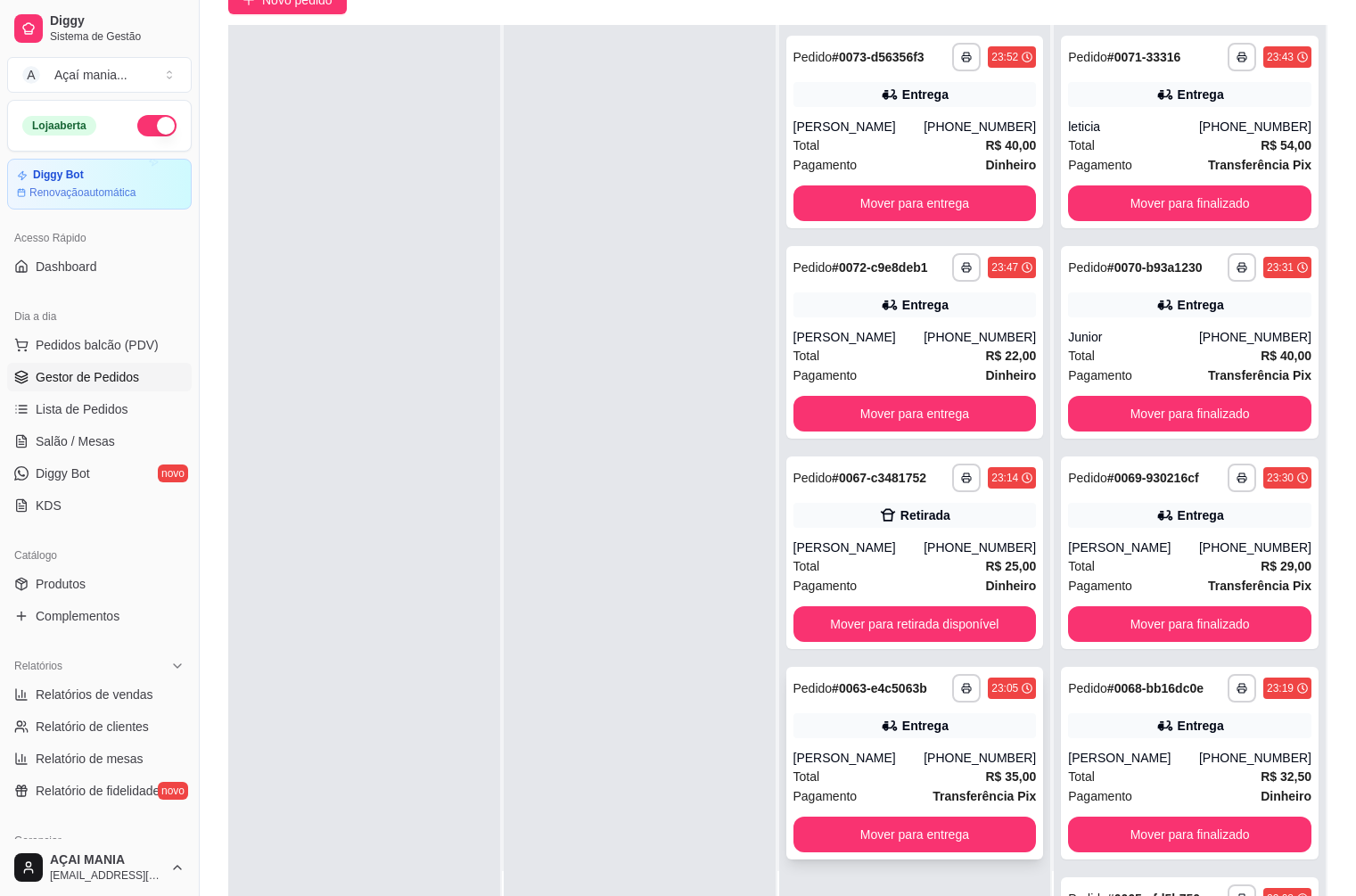
scroll to position [272, 0]
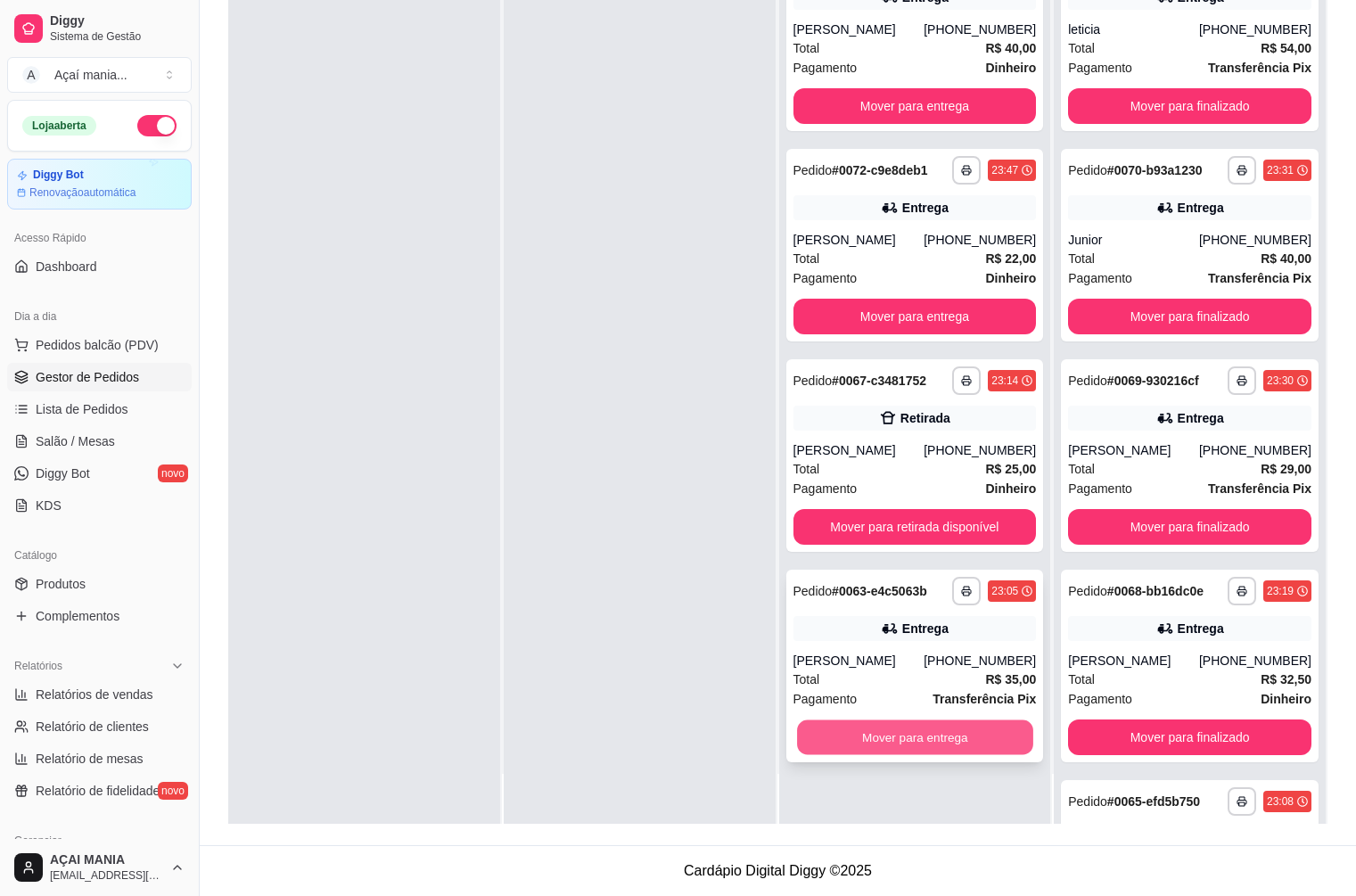
click at [905, 736] on button "Mover para entrega" at bounding box center [915, 737] width 237 height 35
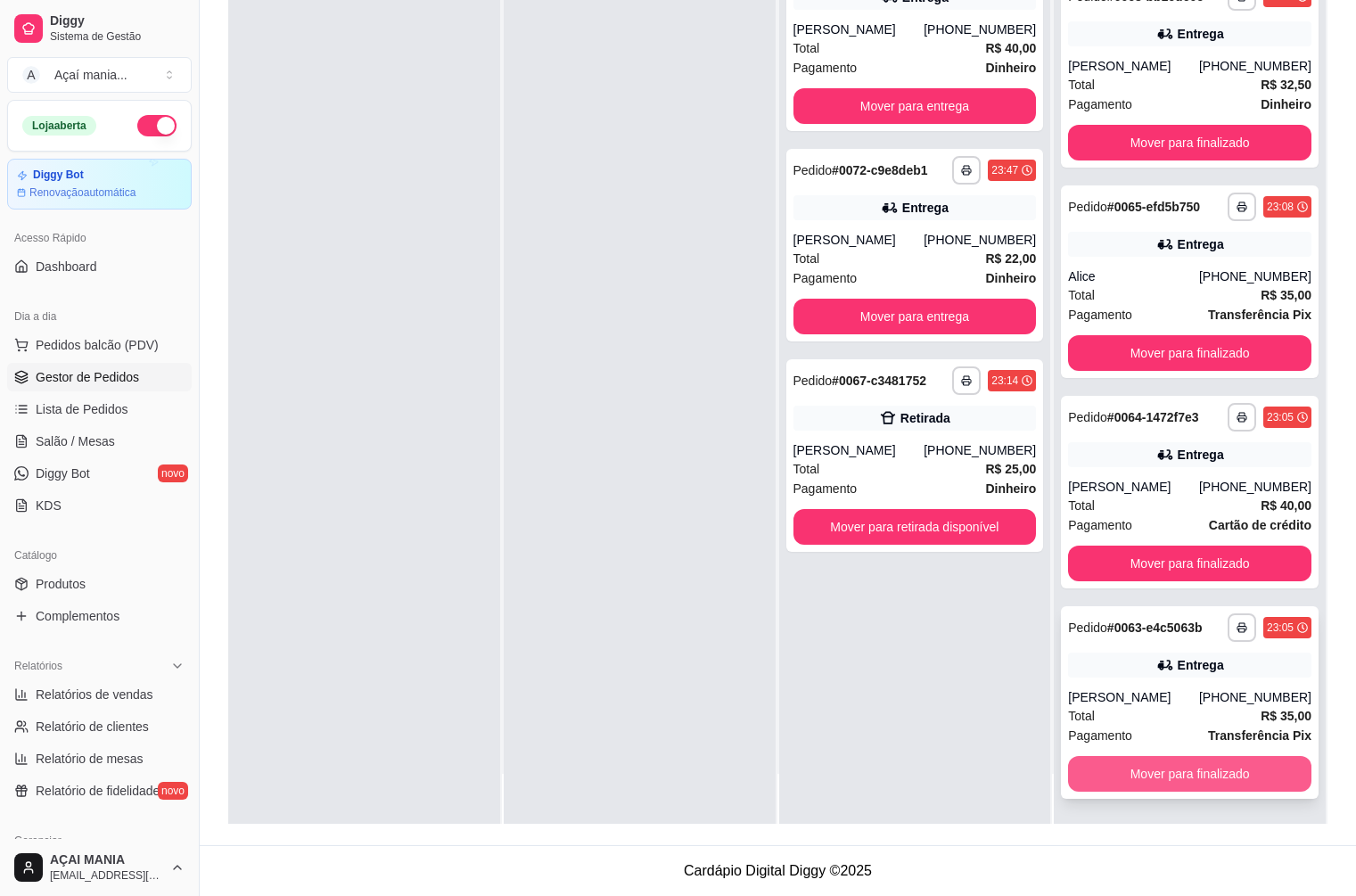
click at [1134, 772] on button "Mover para finalizado" at bounding box center [1190, 773] width 243 height 36
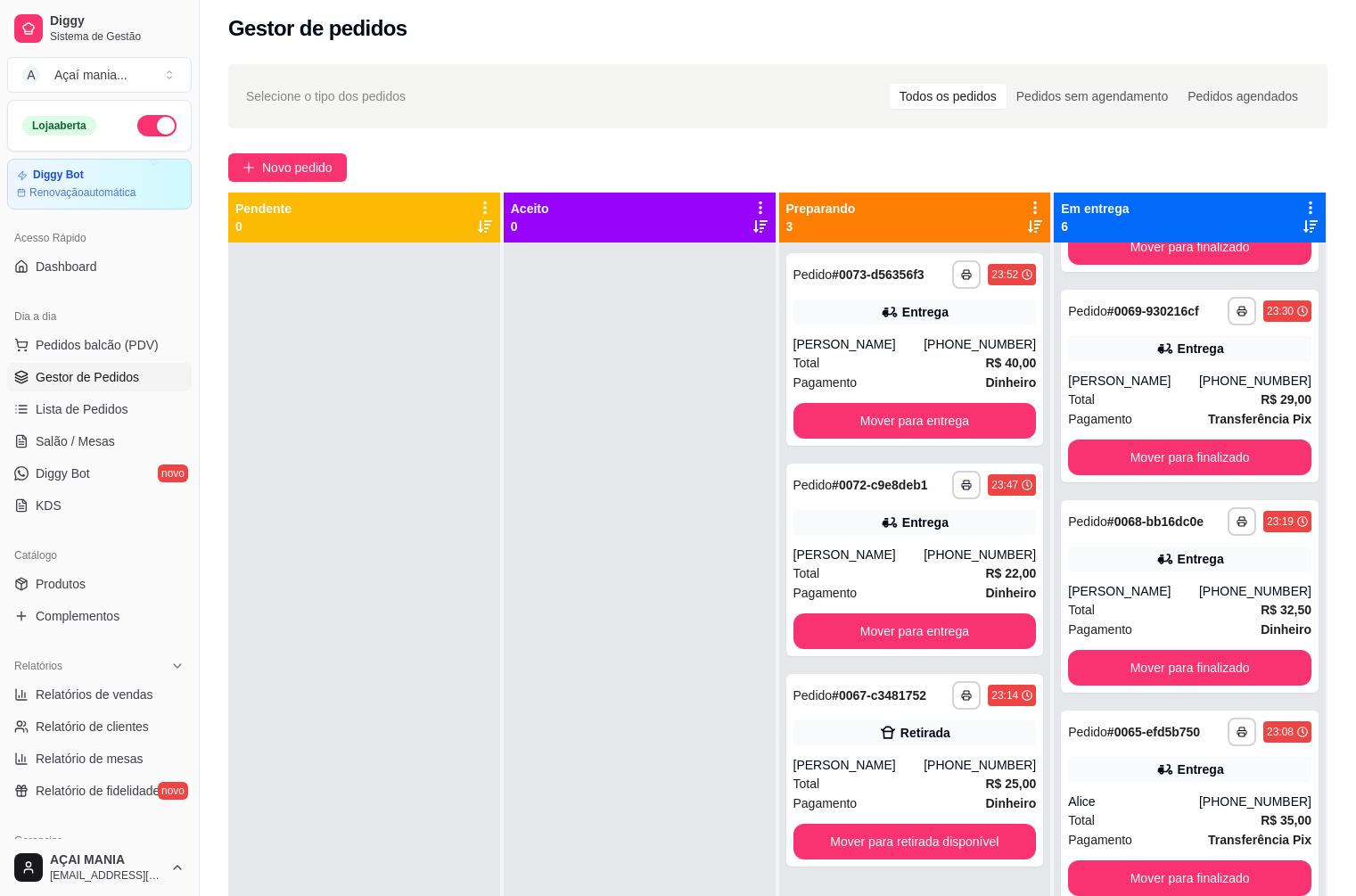
scroll to position [0, 0]
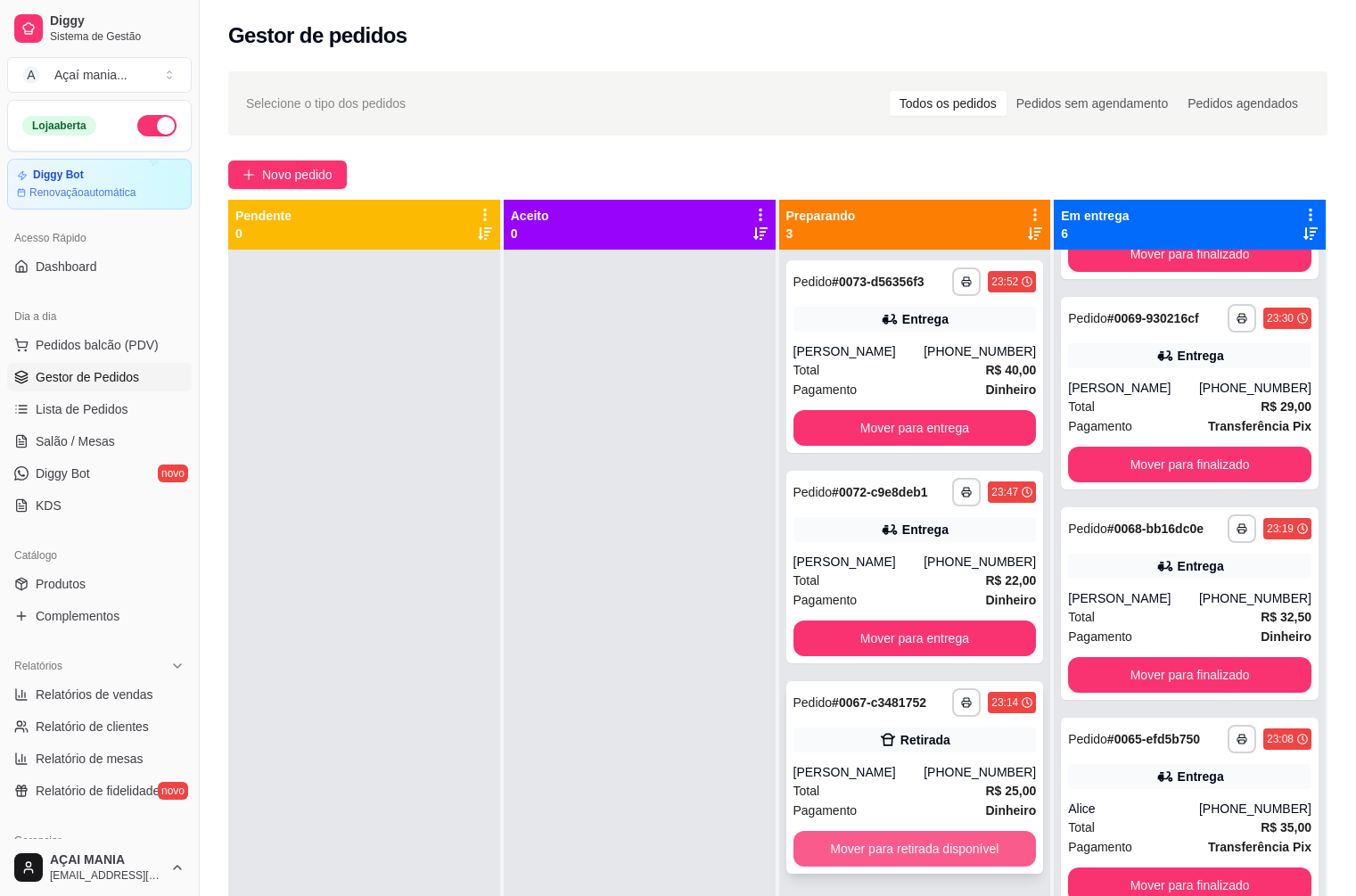
click at [912, 852] on button "Mover para retirada disponível" at bounding box center [915, 848] width 243 height 36
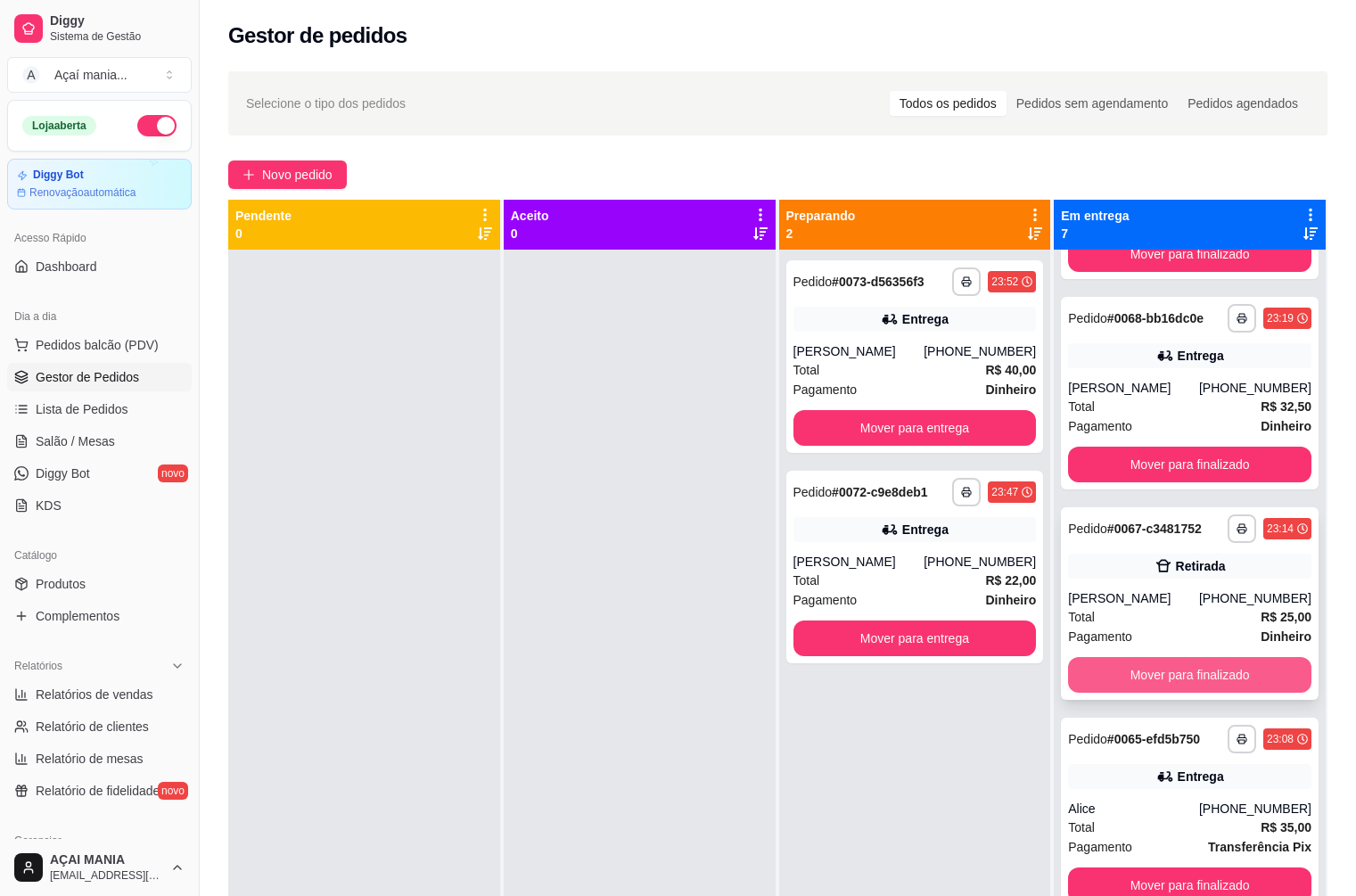
click at [1181, 674] on button "Mover para finalizado" at bounding box center [1190, 675] width 243 height 36
click at [430, 430] on div at bounding box center [364, 698] width 272 height 896
click at [390, 617] on div at bounding box center [364, 698] width 272 height 896
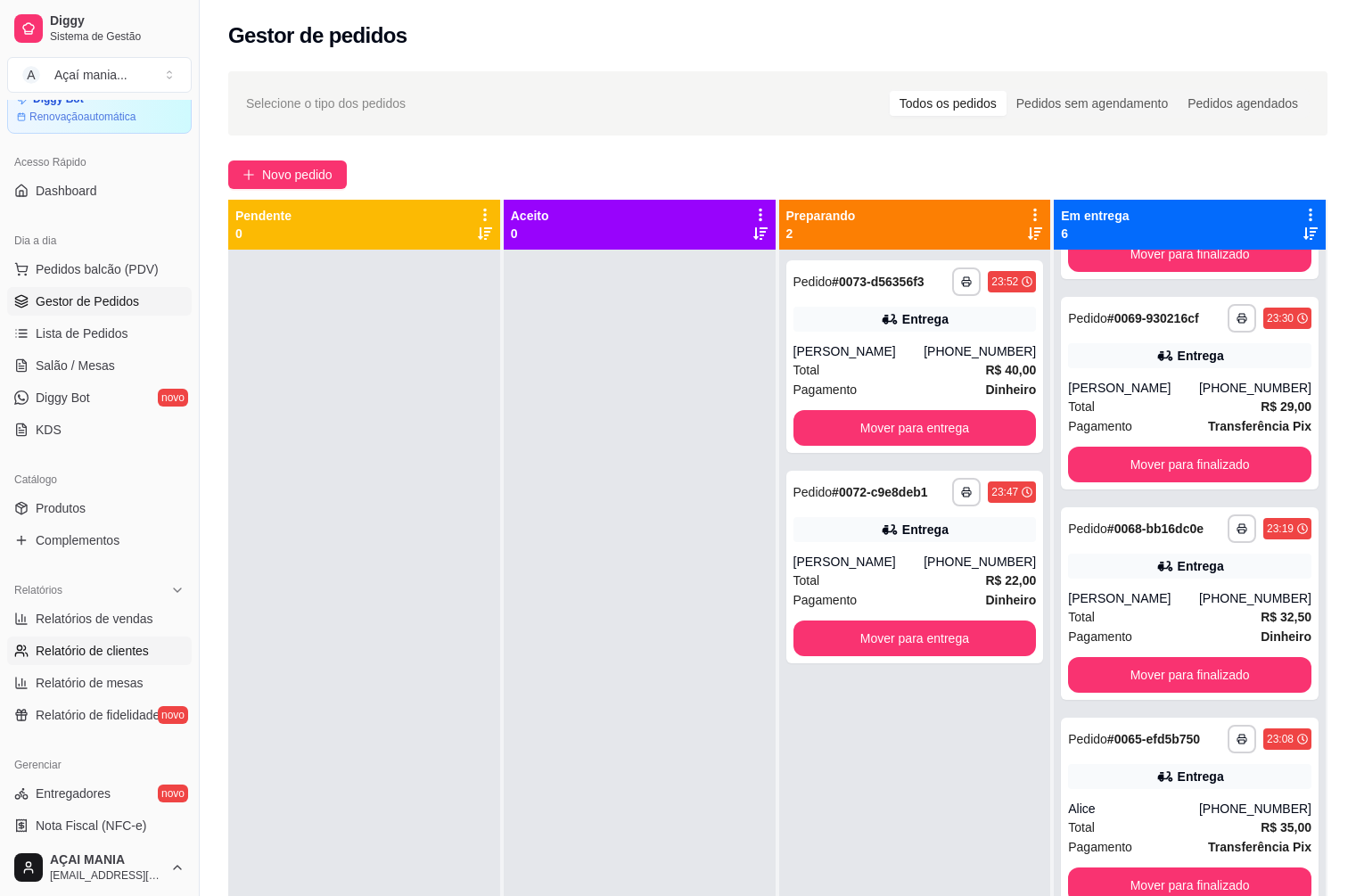
scroll to position [179, 0]
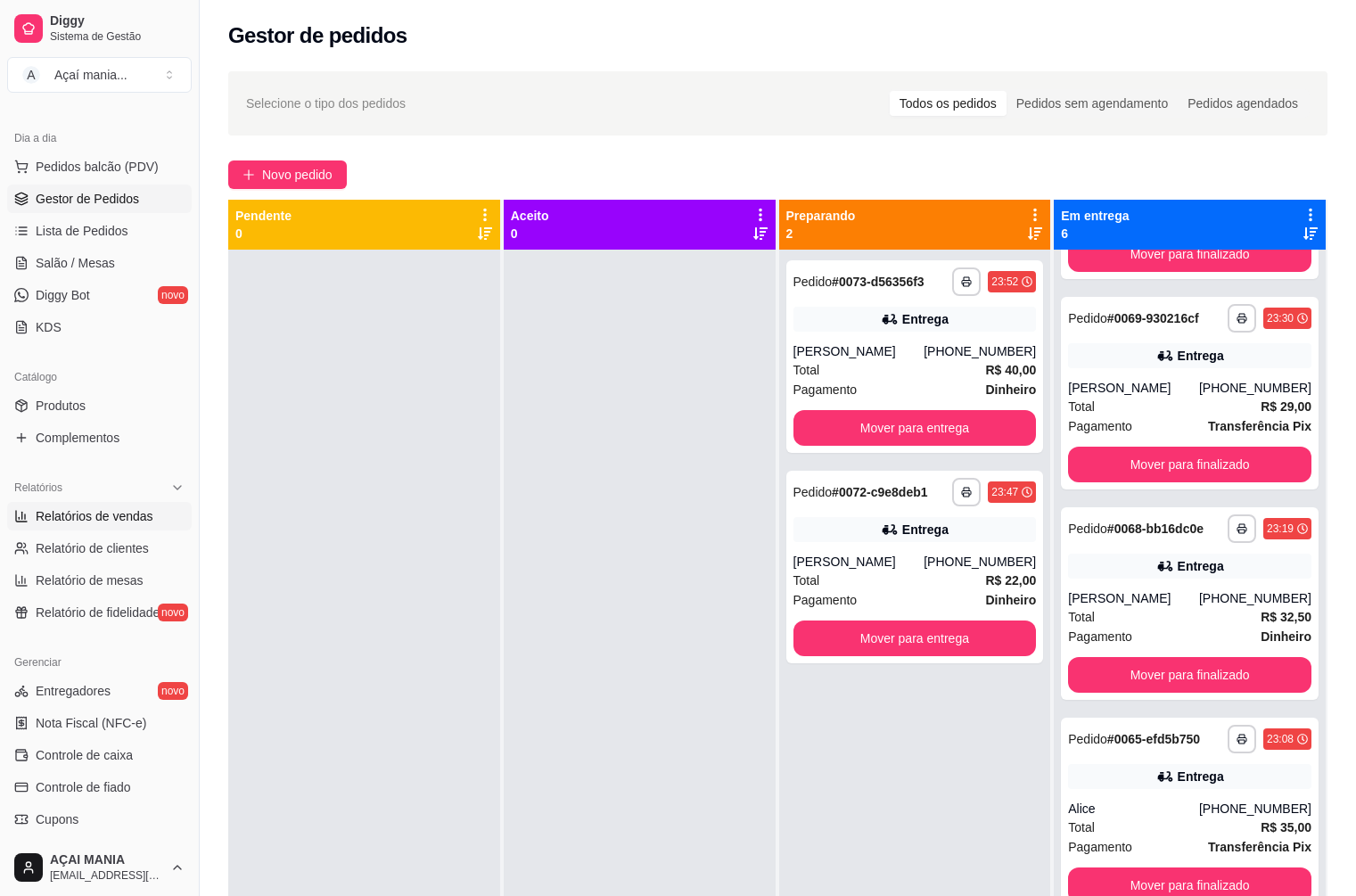
click at [107, 519] on span "Relatórios de vendas" at bounding box center [94, 515] width 118 height 18
select select "ALL"
select select "0"
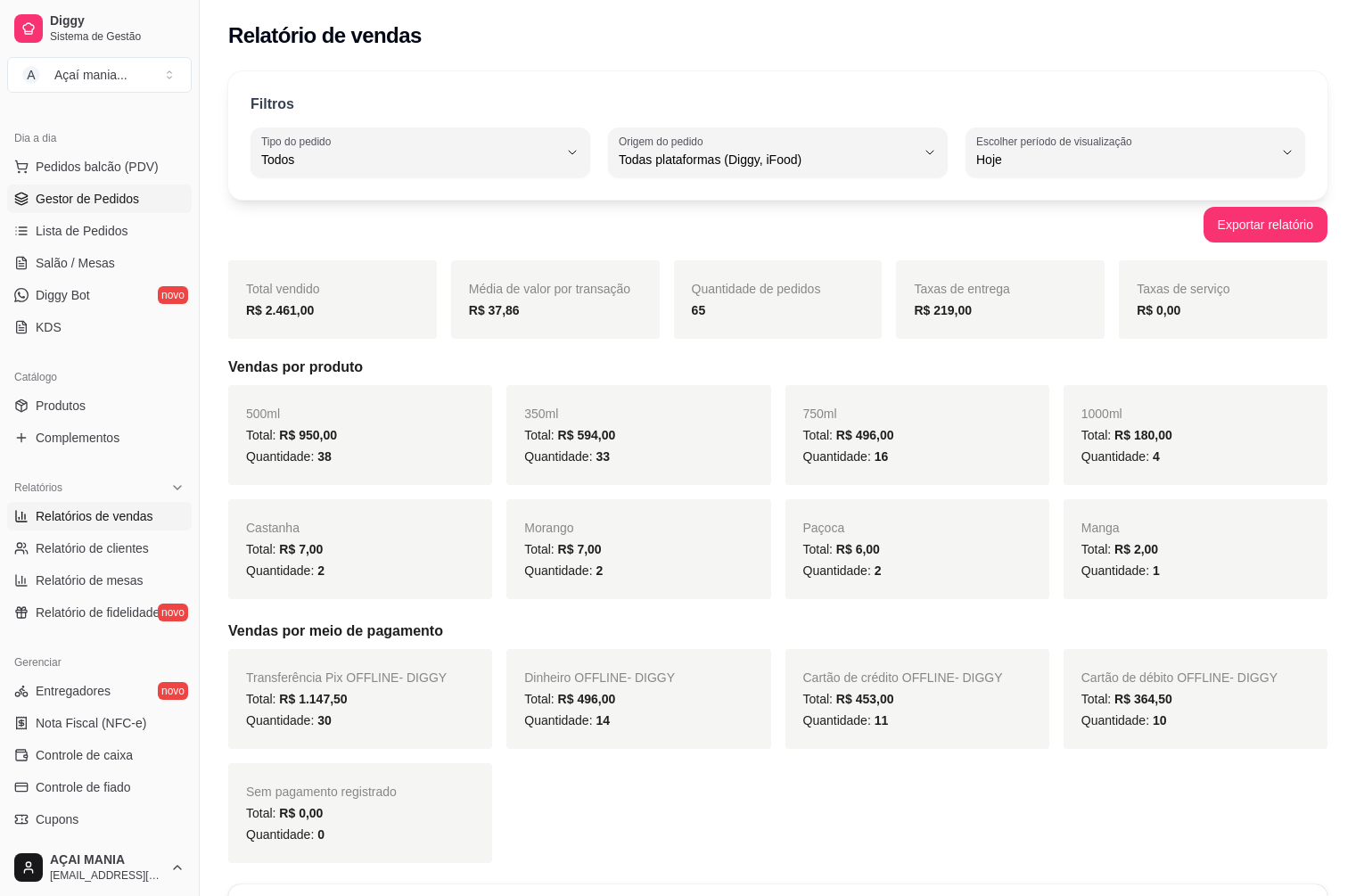
click at [79, 196] on span "Gestor de Pedidos" at bounding box center [87, 198] width 104 height 18
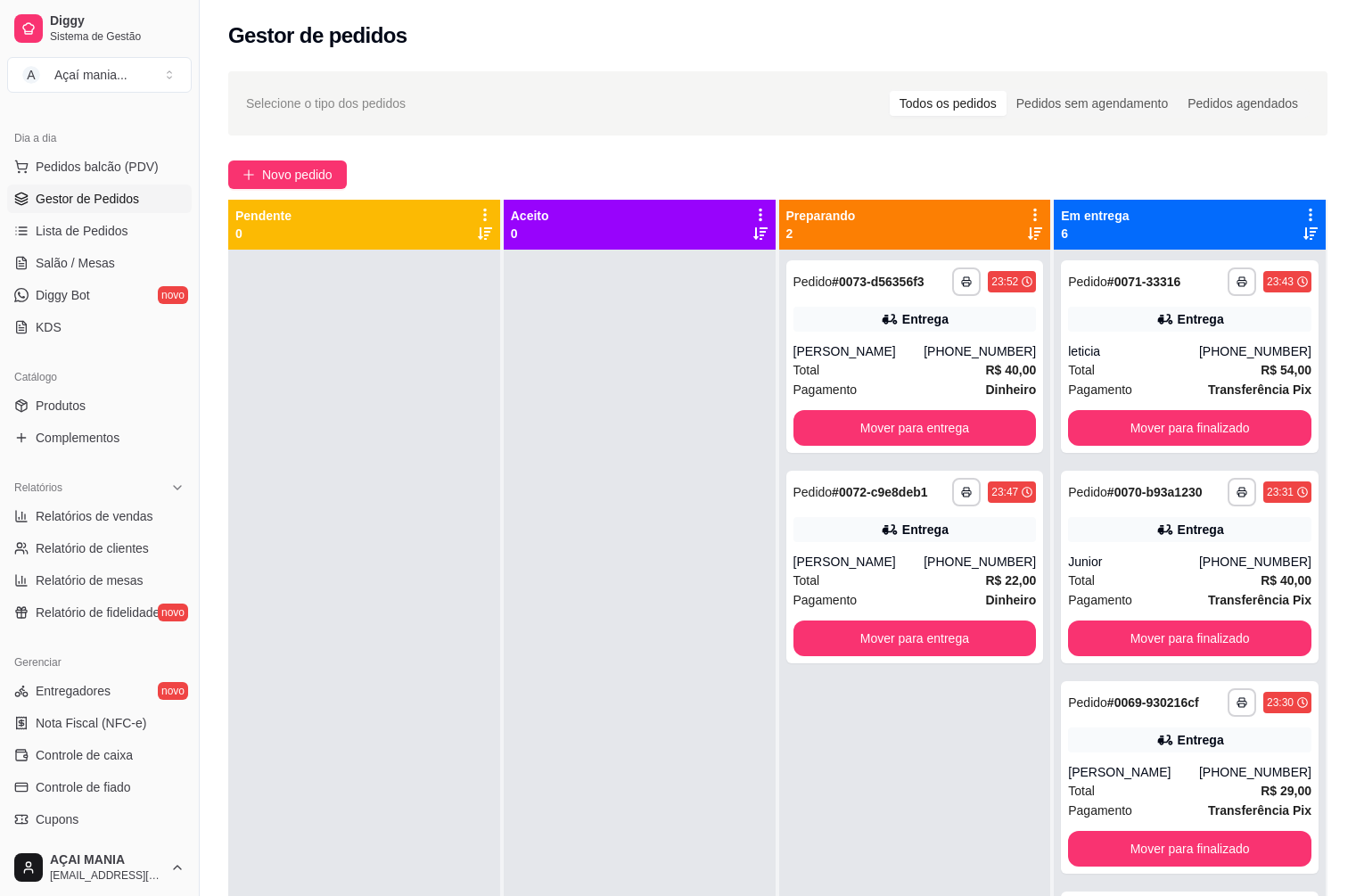
click at [354, 732] on div at bounding box center [364, 698] width 272 height 896
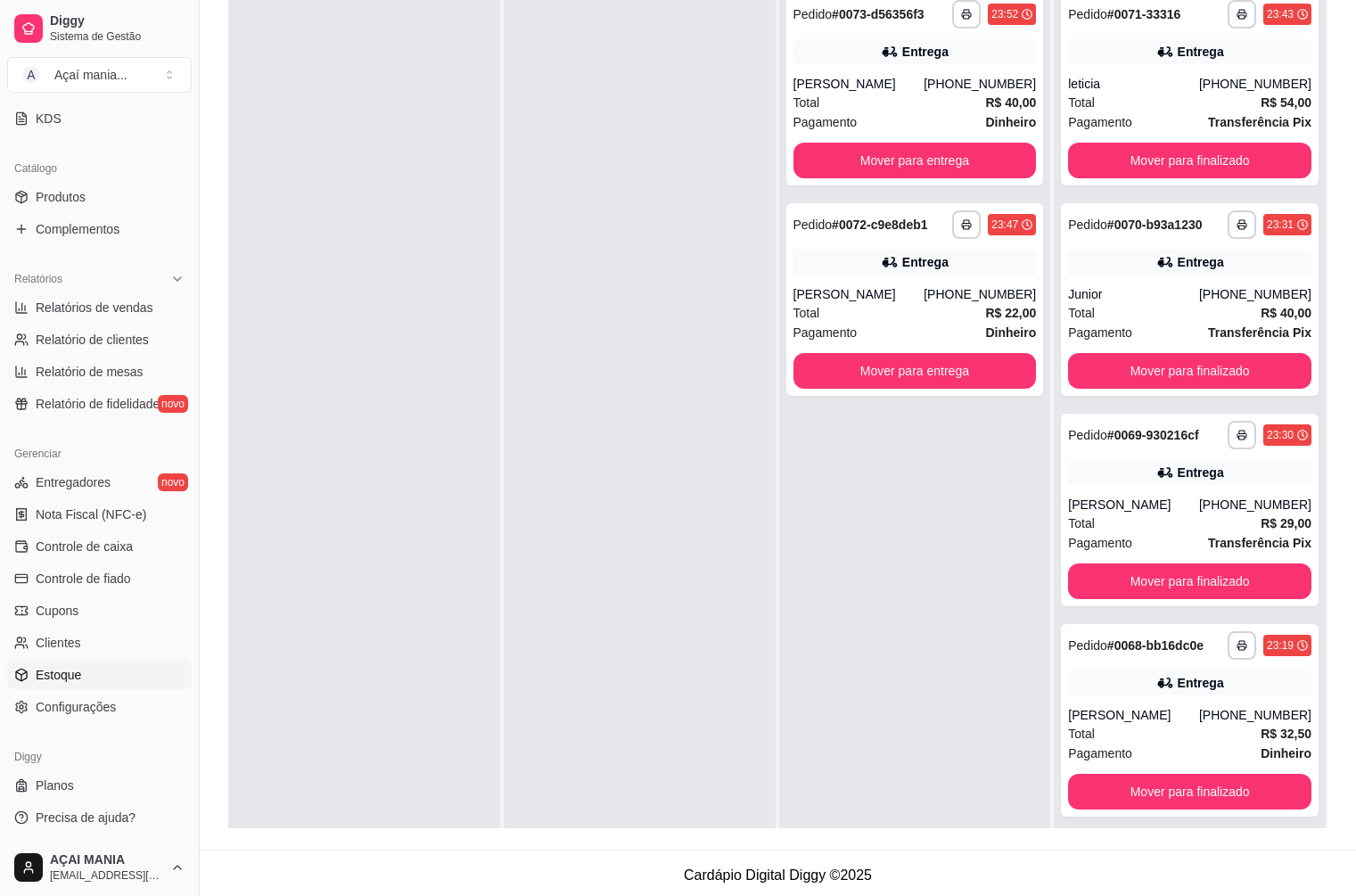
scroll to position [272, 0]
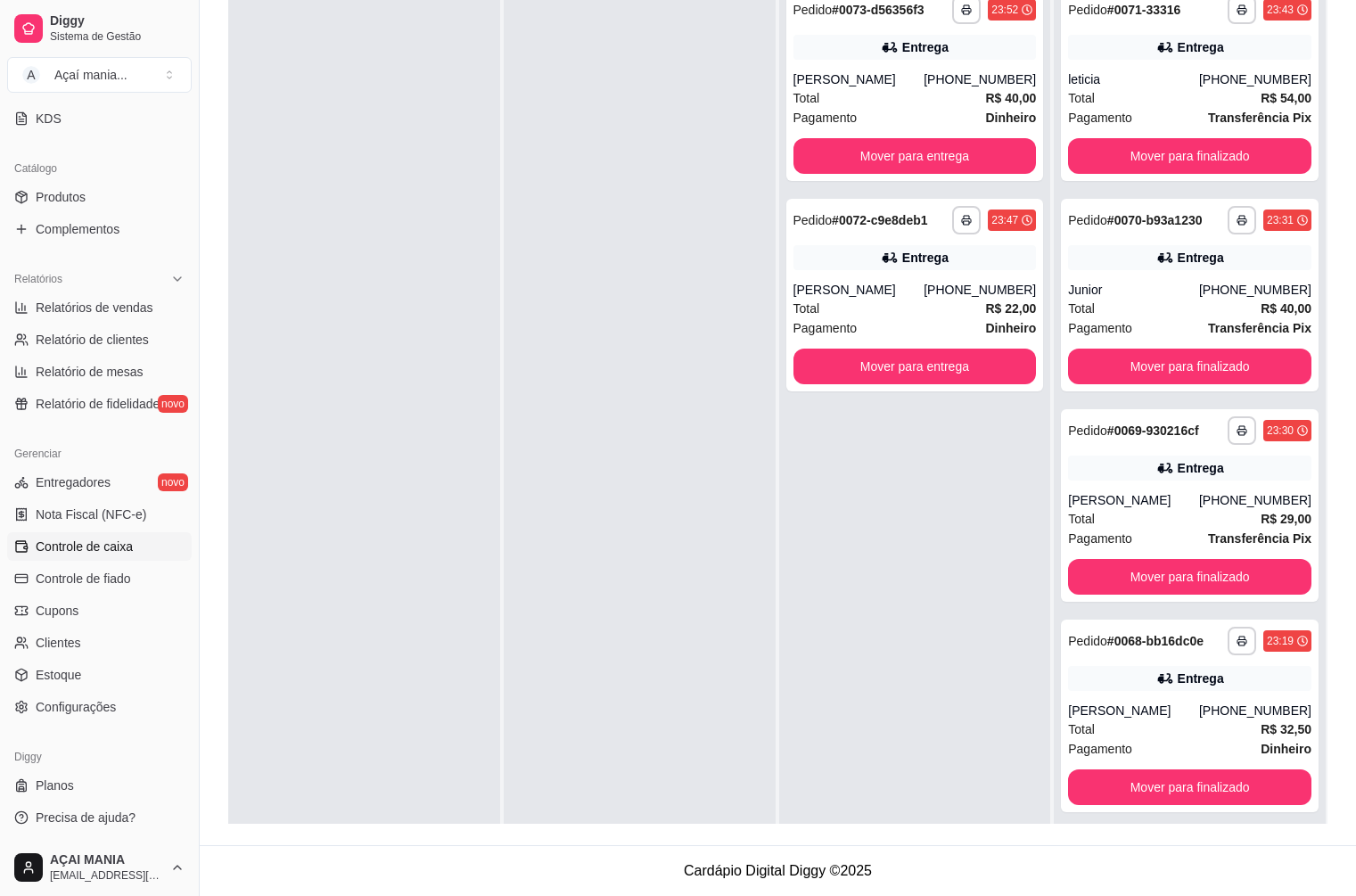
click at [87, 553] on span "Controle de caixa" at bounding box center [84, 546] width 97 height 18
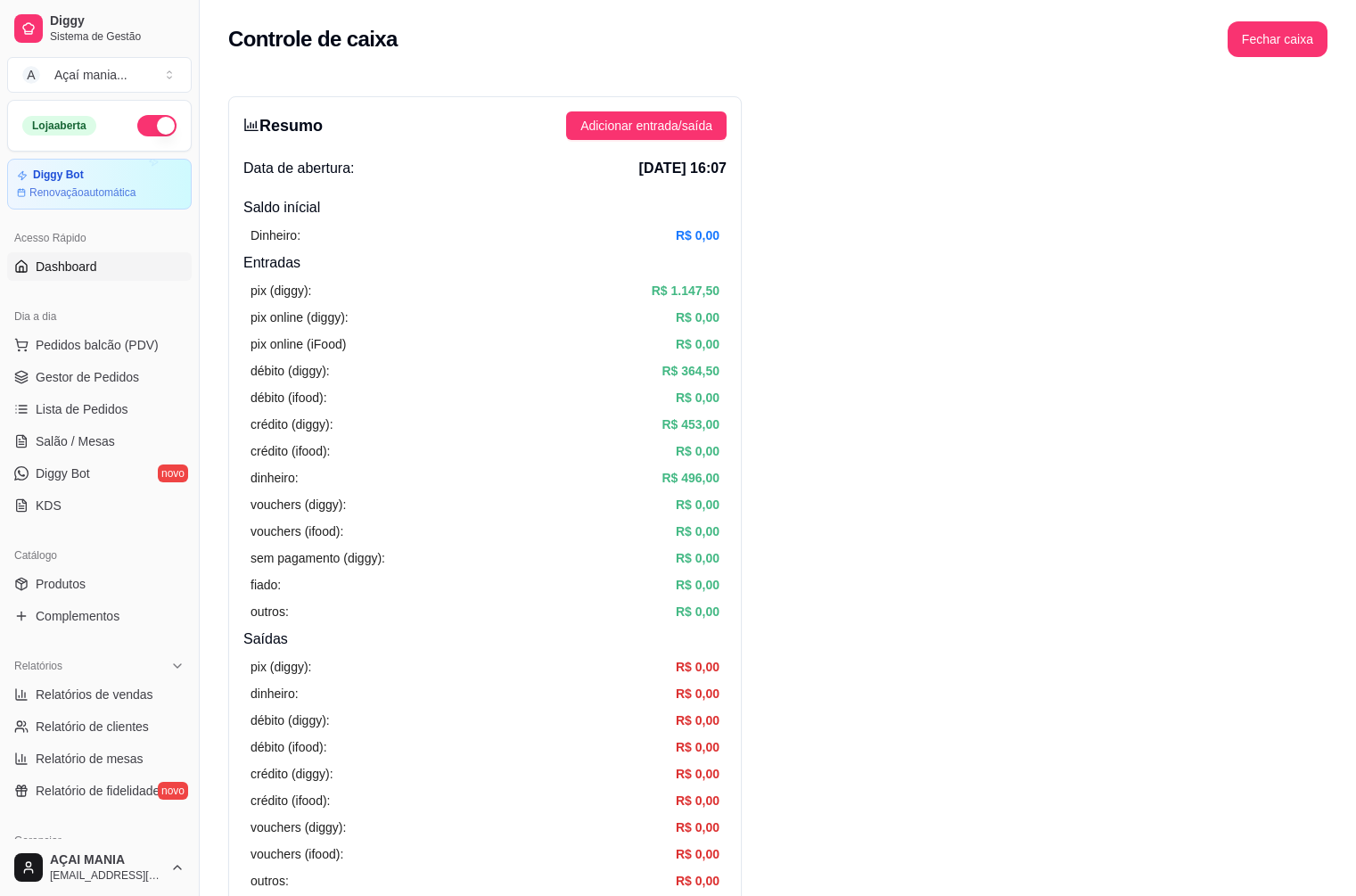
click at [69, 277] on link "Dashboard" at bounding box center [99, 267] width 184 height 29
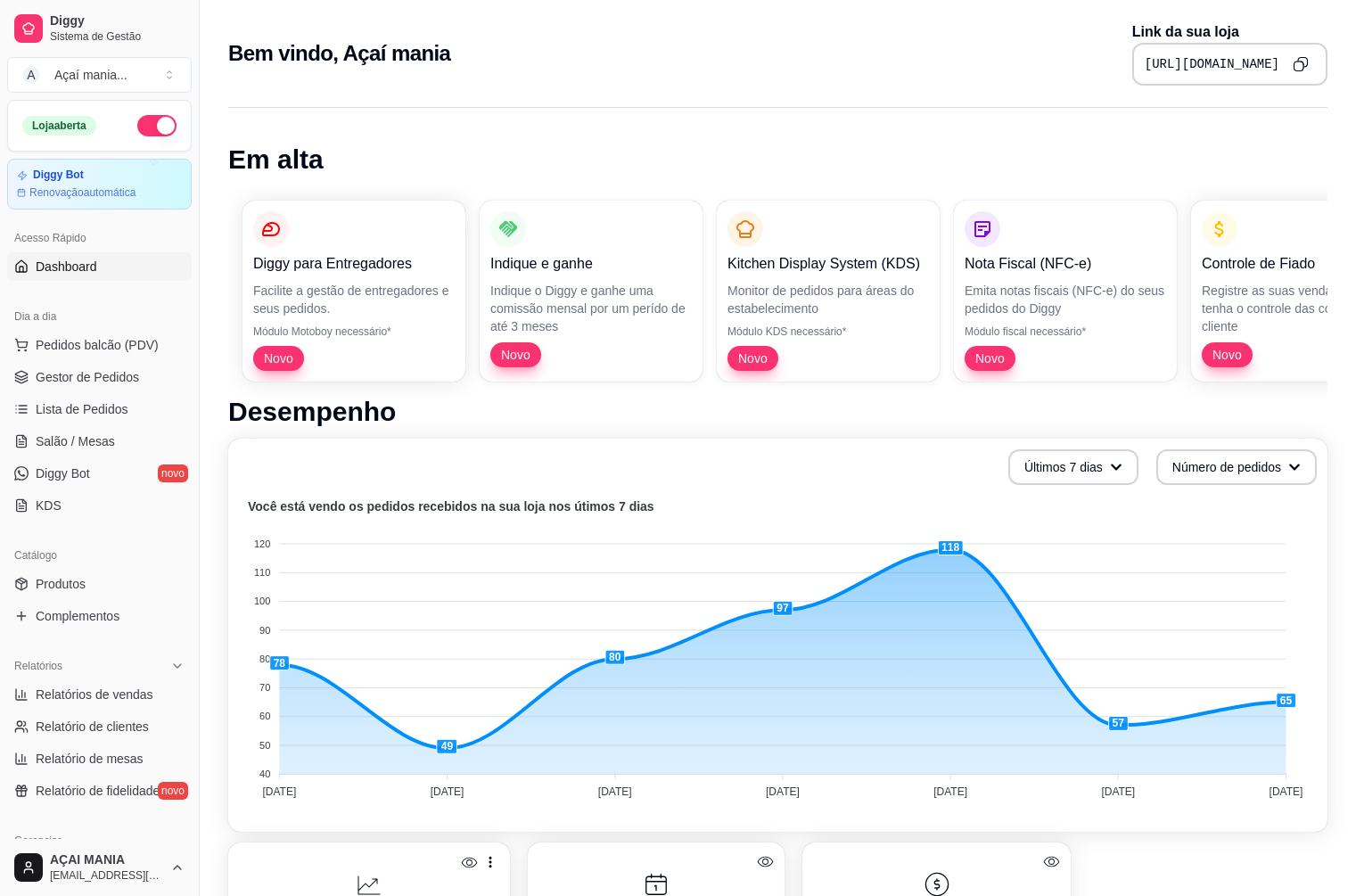
click at [151, 125] on button "button" at bounding box center [157, 125] width 39 height 22
click at [443, 772] on foreignobject at bounding box center [777, 652] width 1077 height 312
click at [476, 588] on foreignobject at bounding box center [777, 652] width 1077 height 312
click at [96, 366] on link "Gestor de Pedidos" at bounding box center [99, 377] width 184 height 29
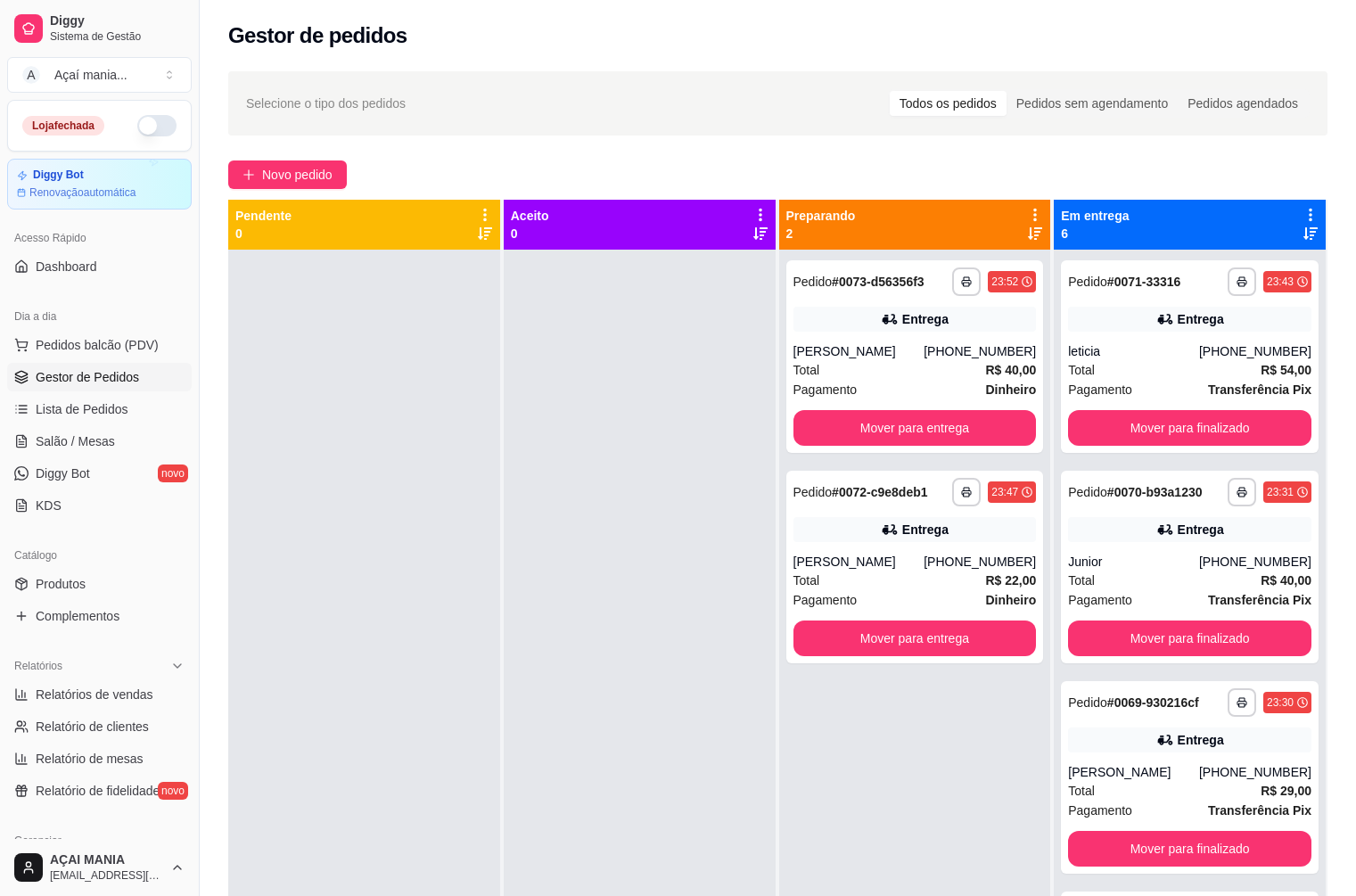
click at [656, 659] on div at bounding box center [640, 698] width 272 height 896
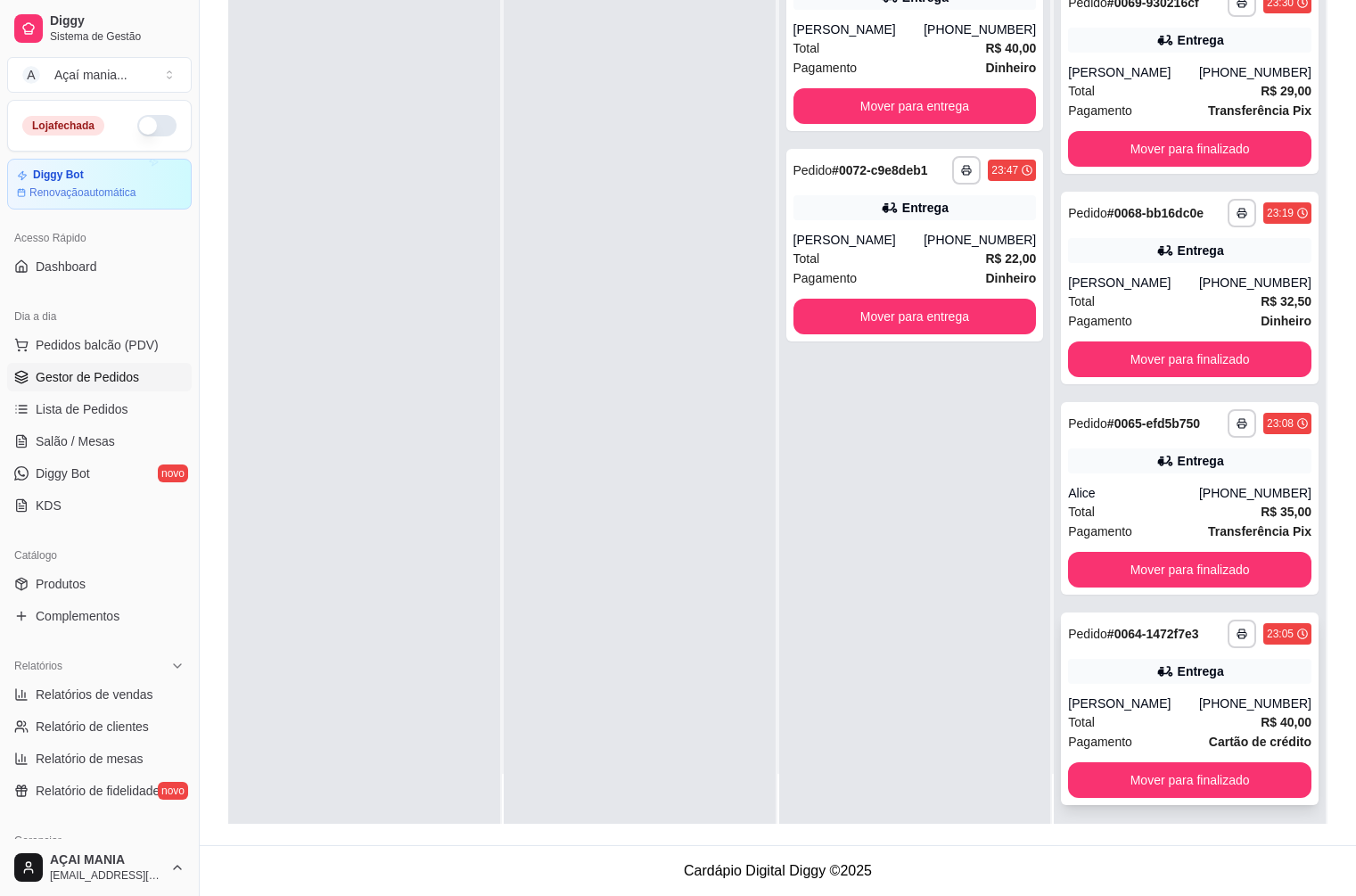
scroll to position [384, 0]
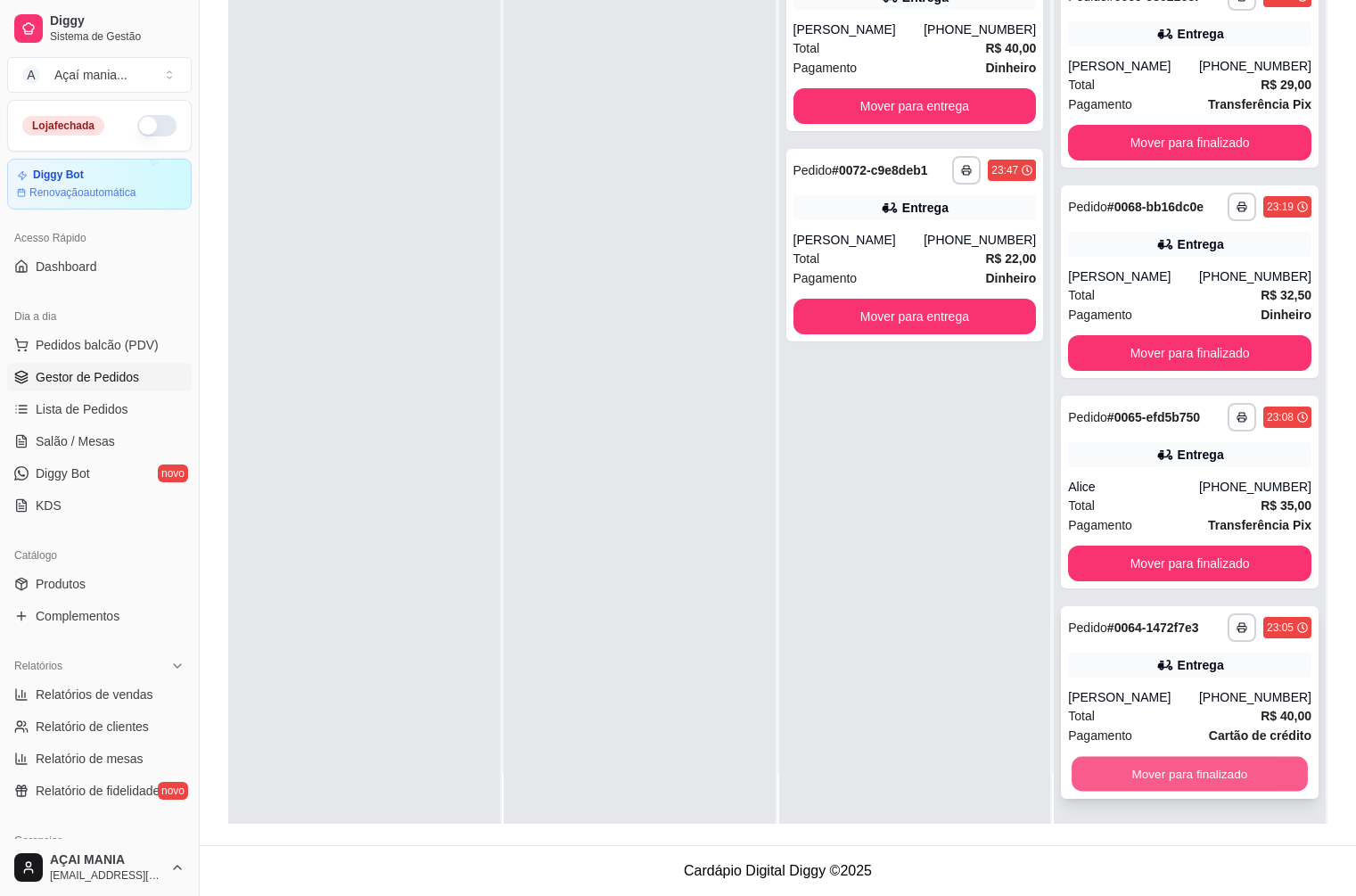
click at [1186, 780] on button "Mover para finalizado" at bounding box center [1190, 773] width 237 height 35
click at [1186, 776] on button "Mover para finalizado" at bounding box center [1190, 773] width 237 height 35
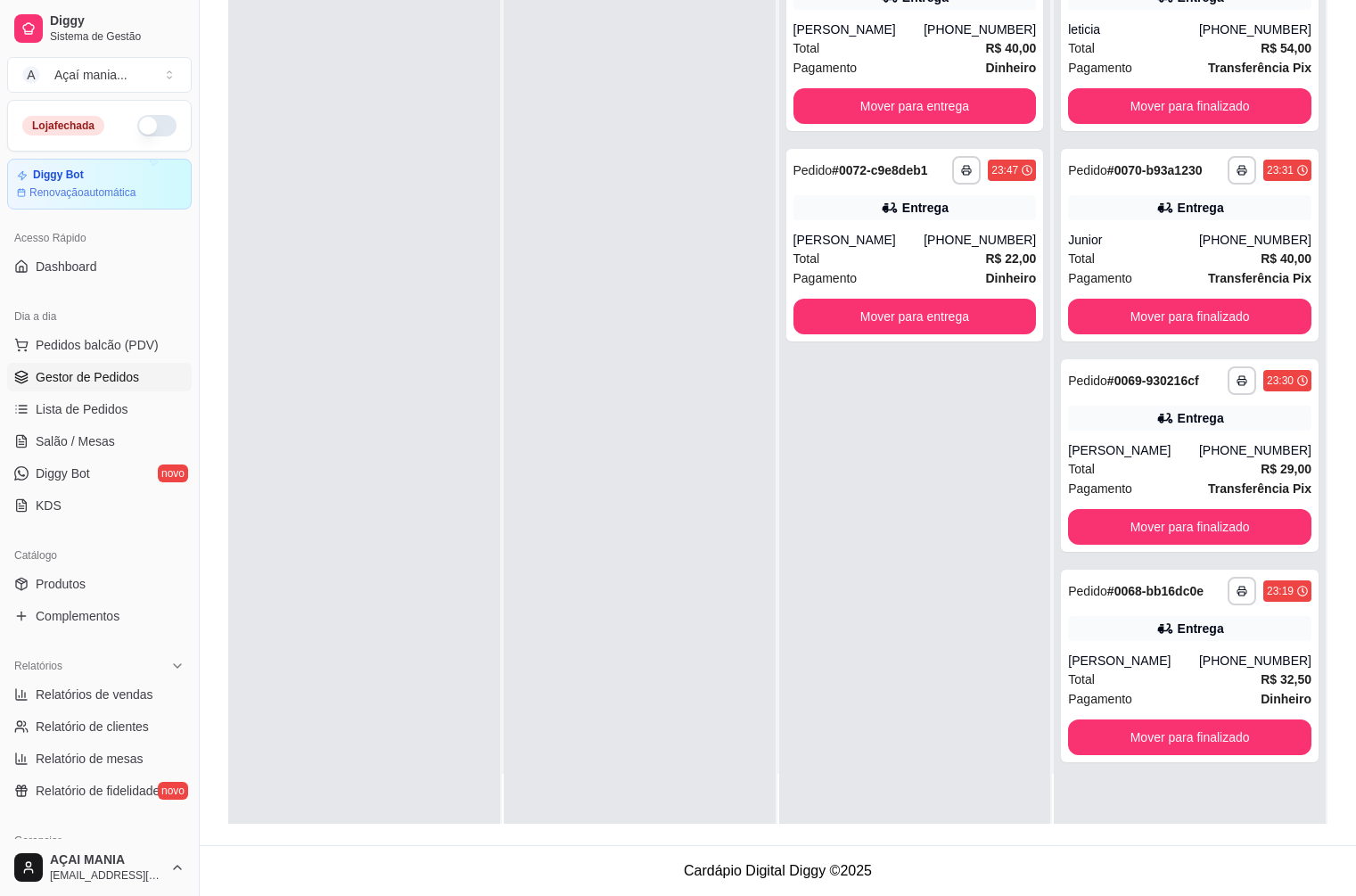
scroll to position [0, 0]
click at [1154, 744] on button "Mover para finalizado" at bounding box center [1190, 737] width 237 height 35
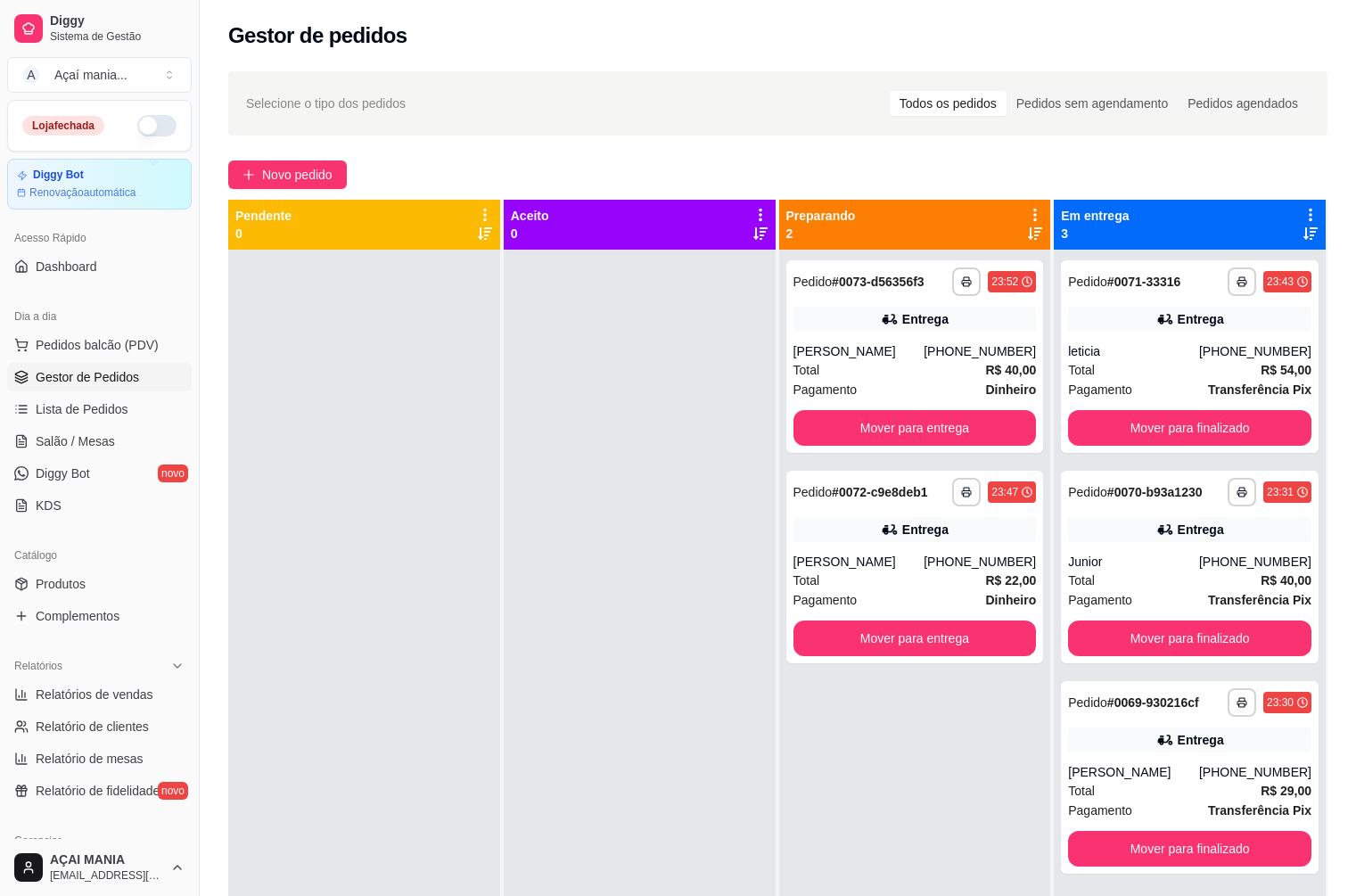
drag, startPoint x: 593, startPoint y: 577, endPoint x: 639, endPoint y: 634, distance: 73.2
click at [595, 577] on div at bounding box center [640, 698] width 272 height 896
click at [410, 431] on div at bounding box center [364, 698] width 272 height 896
click at [560, 584] on div at bounding box center [640, 698] width 272 height 896
click at [890, 568] on div "[PERSON_NAME]" at bounding box center [858, 561] width 131 height 18
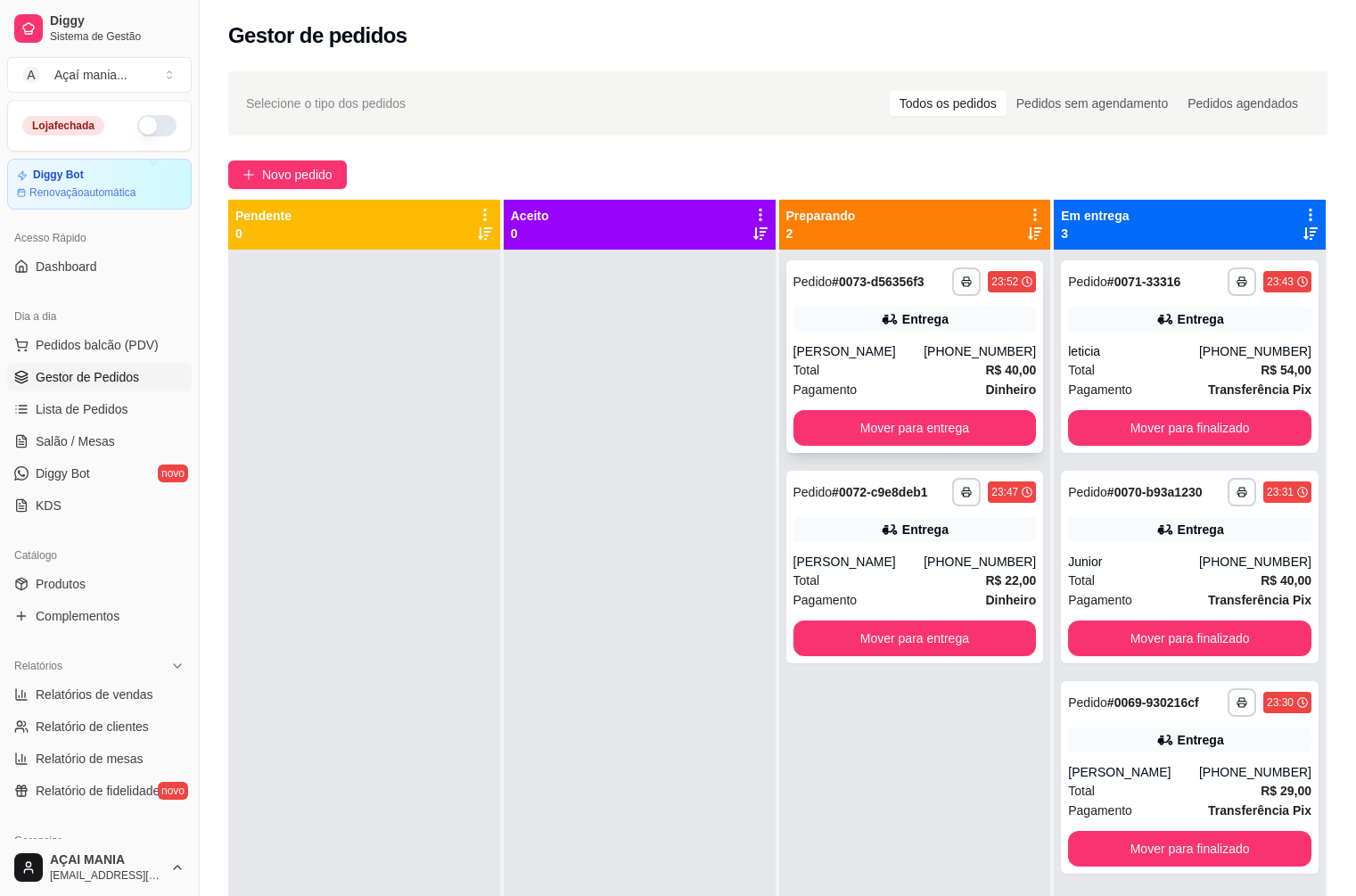
click at [908, 358] on div "[PERSON_NAME]" at bounding box center [858, 351] width 131 height 18
drag, startPoint x: 311, startPoint y: 555, endPoint x: 171, endPoint y: 480, distance: 158.8
click at [314, 555] on div at bounding box center [364, 698] width 272 height 896
click at [967, 434] on button "Mover para entrega" at bounding box center [915, 427] width 243 height 36
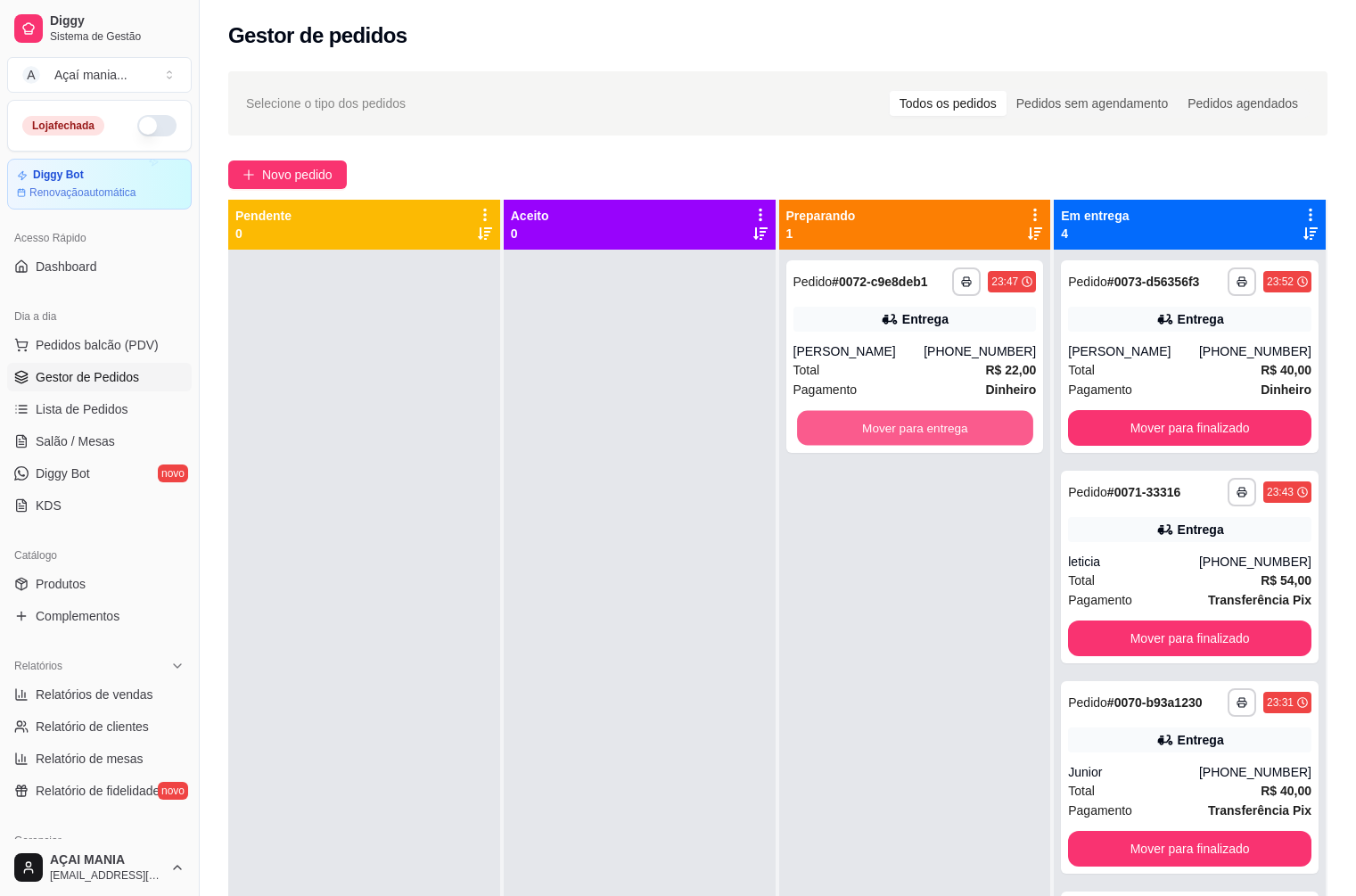
click at [967, 434] on button "Mover para entrega" at bounding box center [915, 427] width 237 height 35
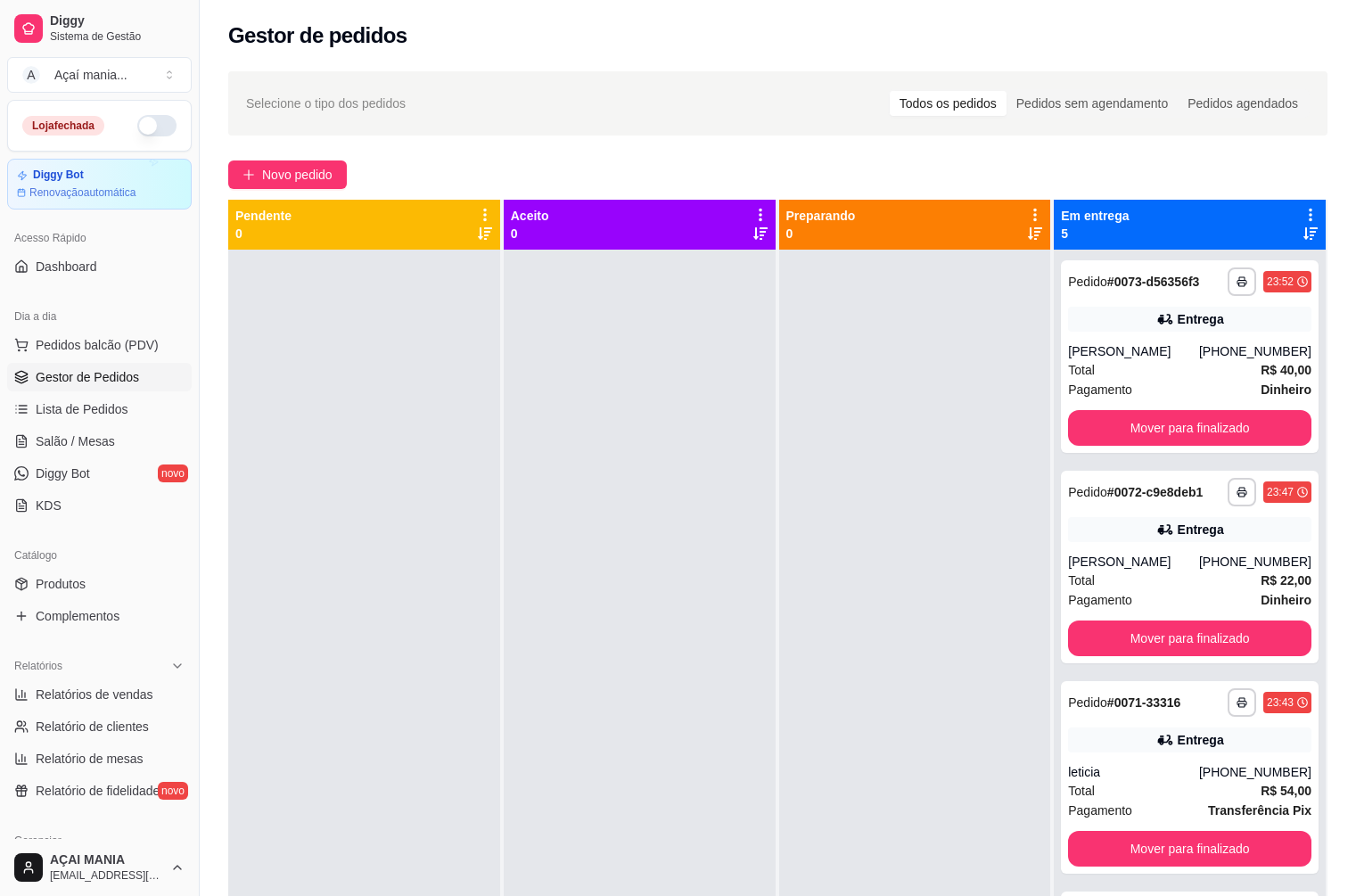
click at [124, 372] on span "Gestor de Pedidos" at bounding box center [87, 377] width 104 height 18
click at [126, 334] on button "Pedidos balcão (PDV)" at bounding box center [99, 345] width 184 height 29
click at [132, 694] on span "Relatórios de vendas" at bounding box center [94, 694] width 118 height 18
select select "ALL"
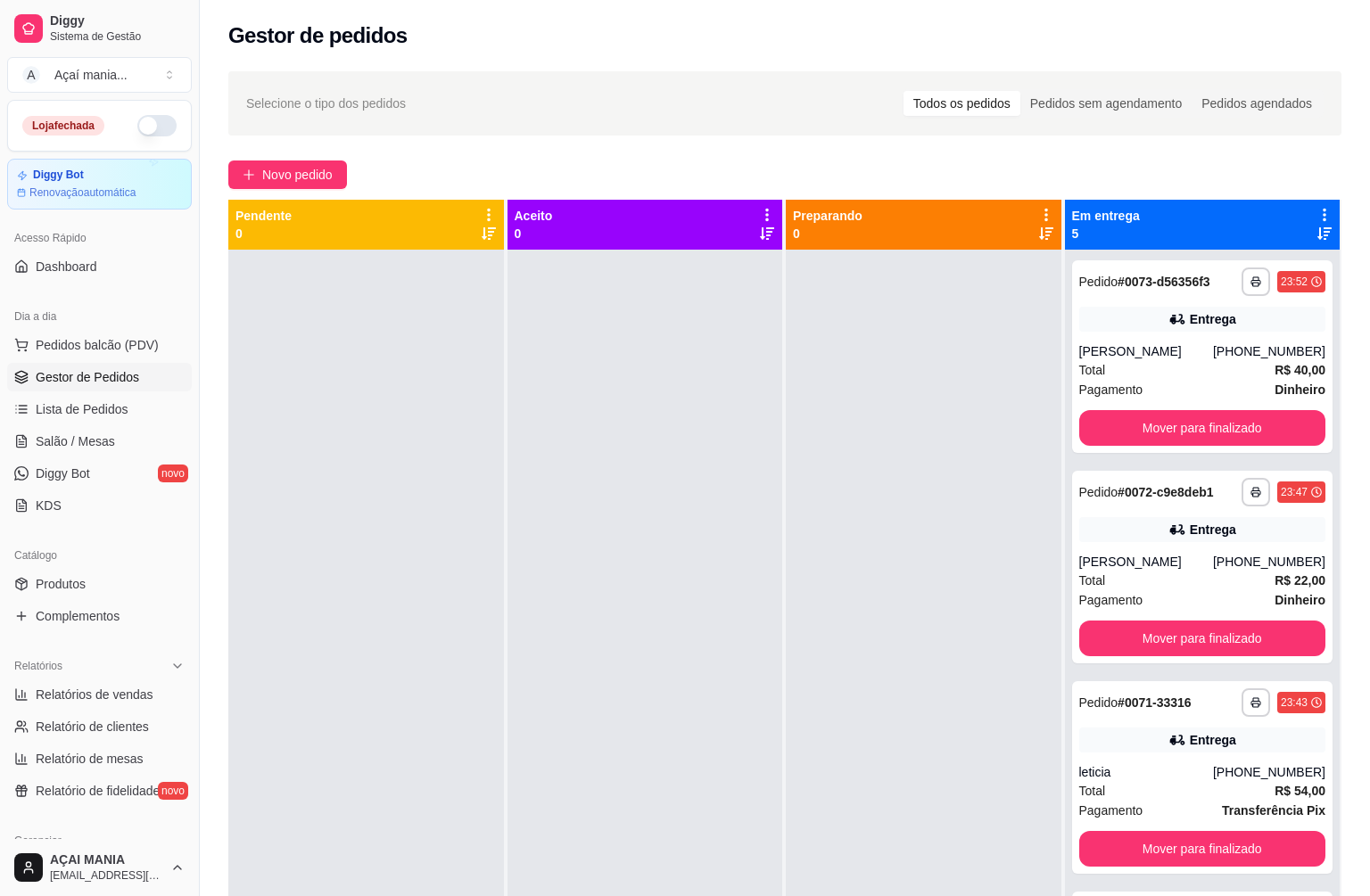
select select "0"
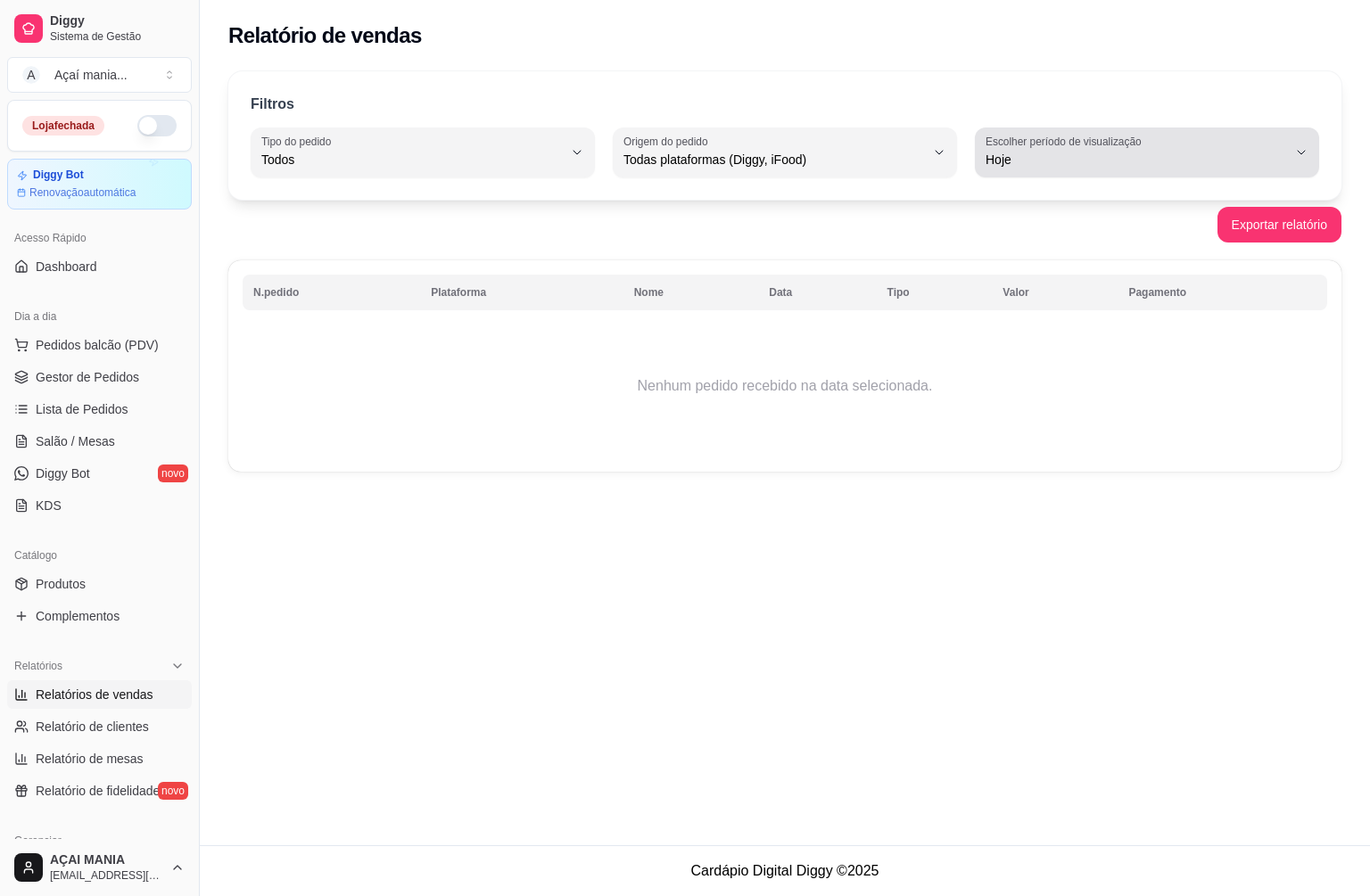
click at [1008, 153] on span "Hoje" at bounding box center [1136, 159] width 301 height 18
click at [998, 238] on span "Ontem" at bounding box center [1139, 231] width 286 height 17
type input "1"
select select "1"
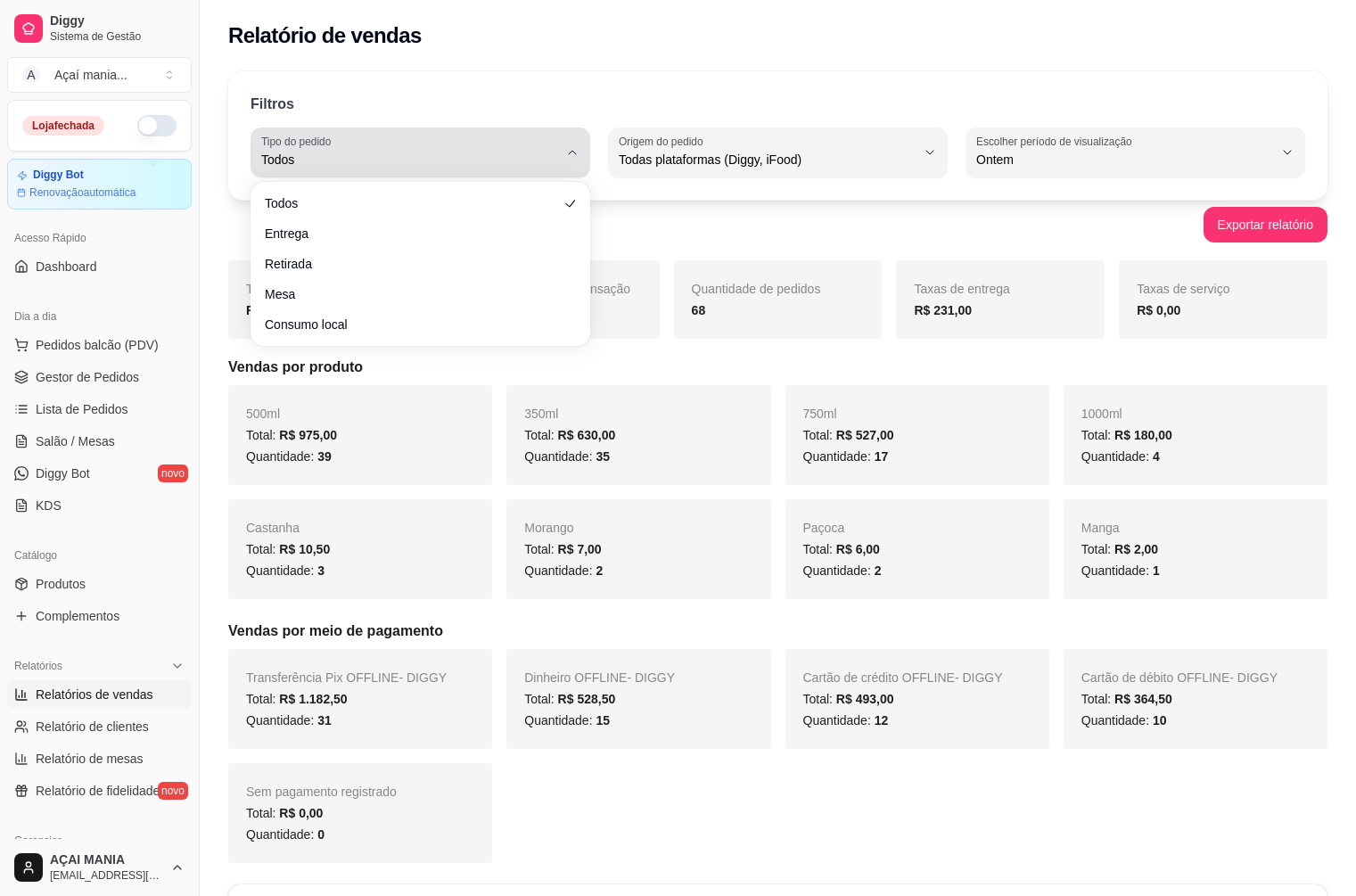
click at [475, 154] on span "Todos" at bounding box center [409, 159] width 296 height 18
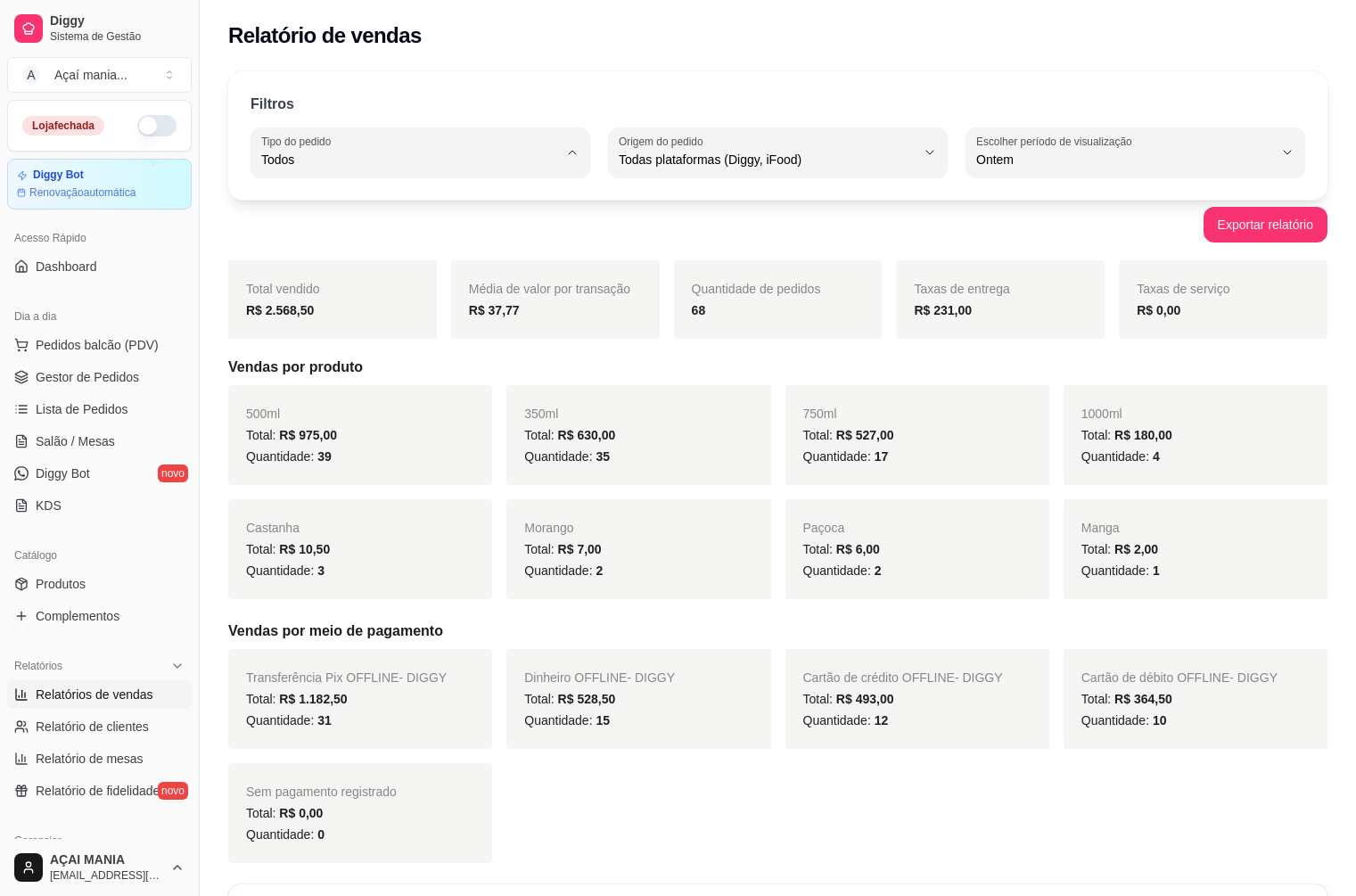
click at [318, 232] on span "Entrega" at bounding box center [411, 231] width 281 height 17
type input "DELIVERY"
select select "DELIVERY"
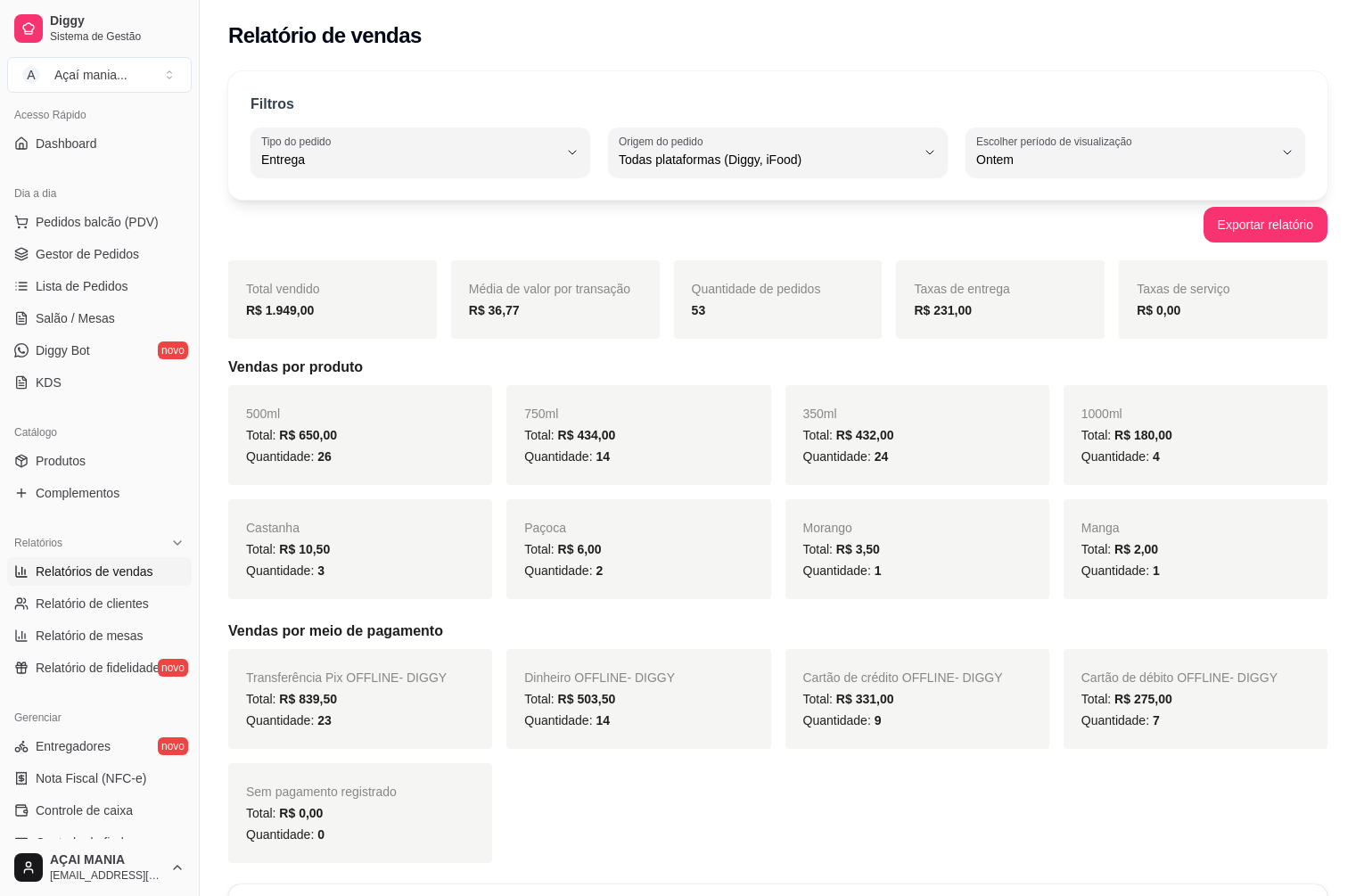
scroll to position [30, 0]
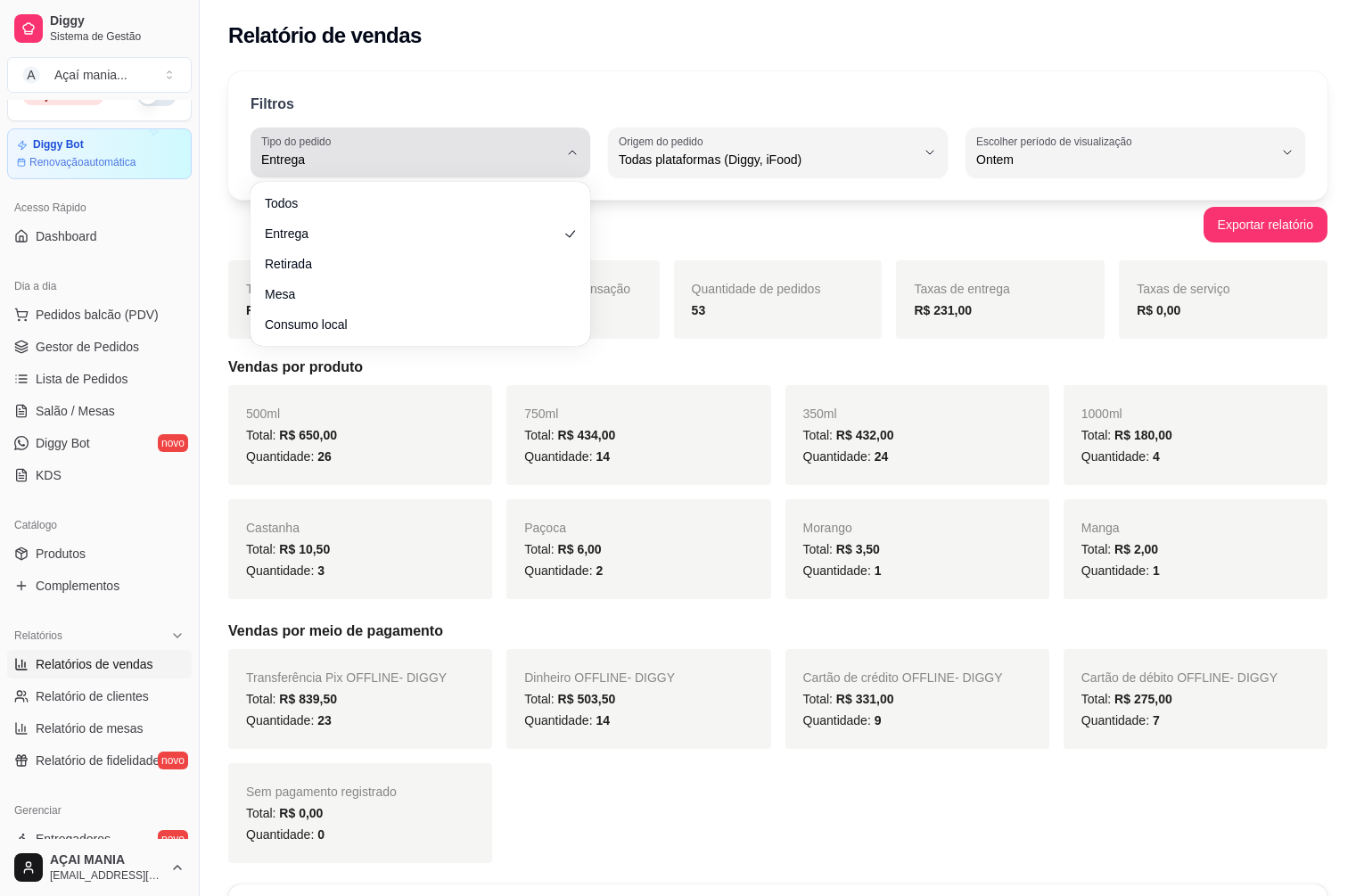
click at [558, 145] on button "Tipo do pedido Entrega" at bounding box center [420, 152] width 339 height 50
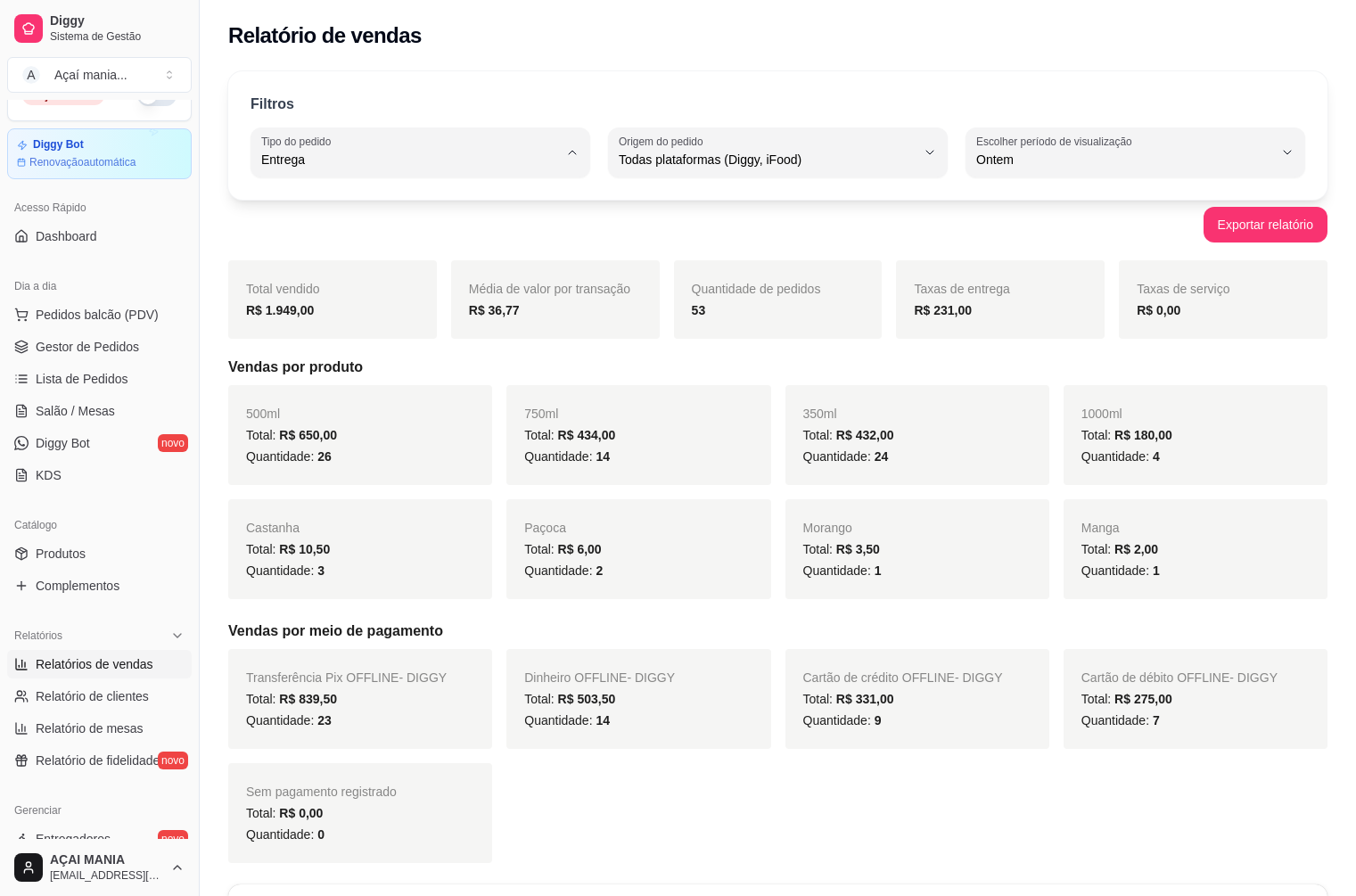
click at [370, 210] on span "Todos" at bounding box center [411, 202] width 281 height 17
type input "ALL"
select select "ALL"
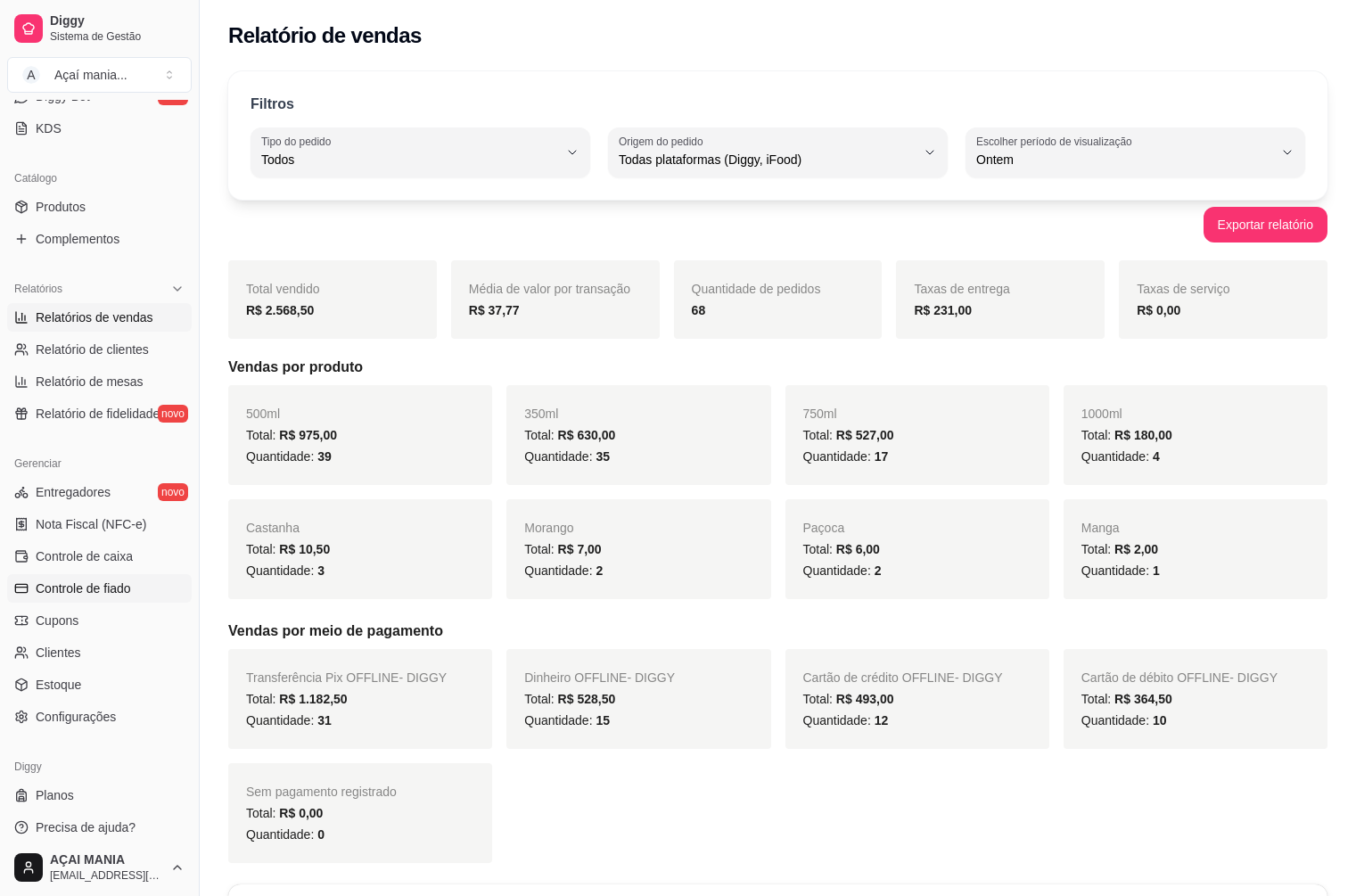
scroll to position [387, 0]
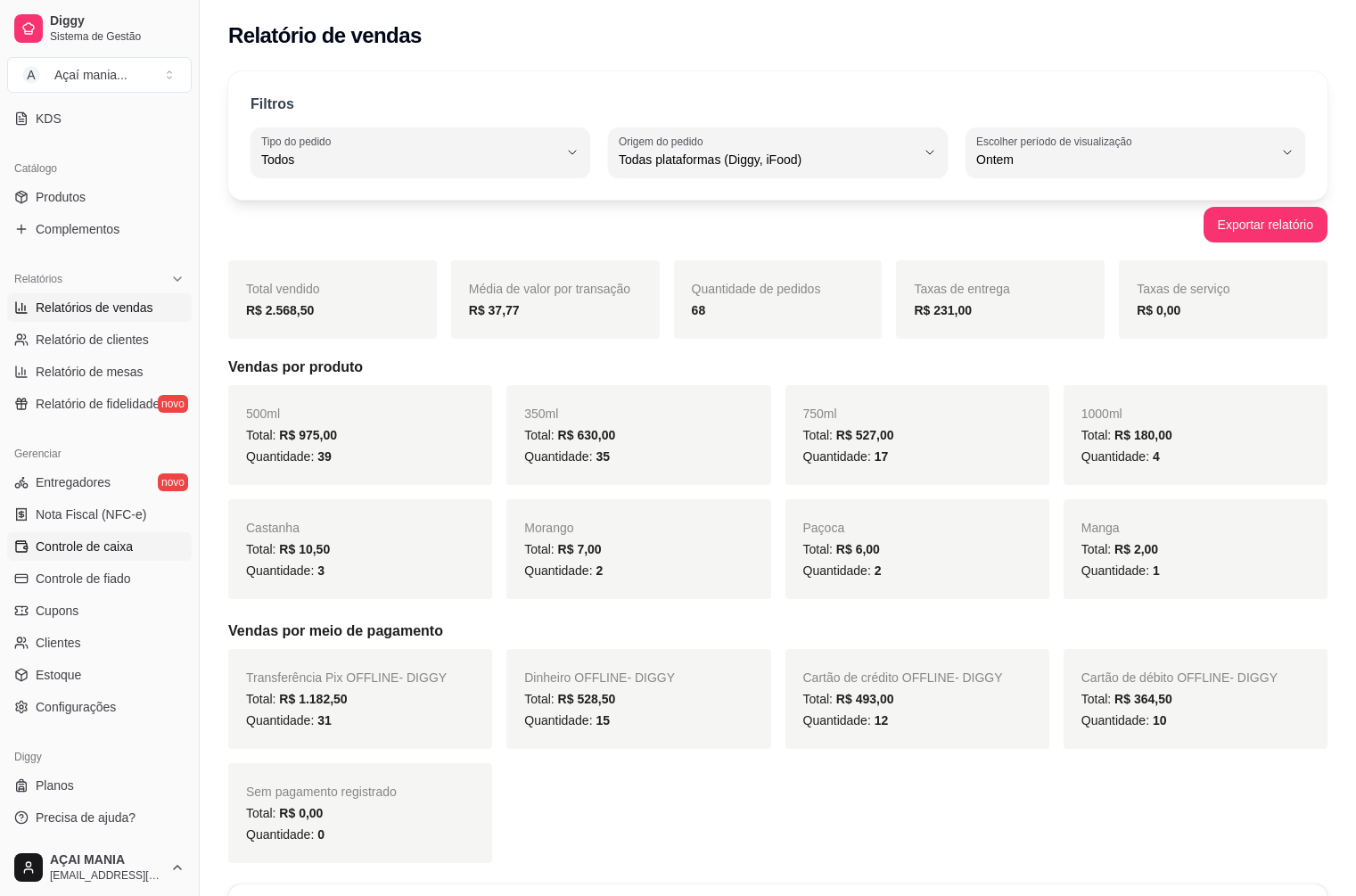
click at [79, 551] on span "Controle de caixa" at bounding box center [84, 546] width 97 height 18
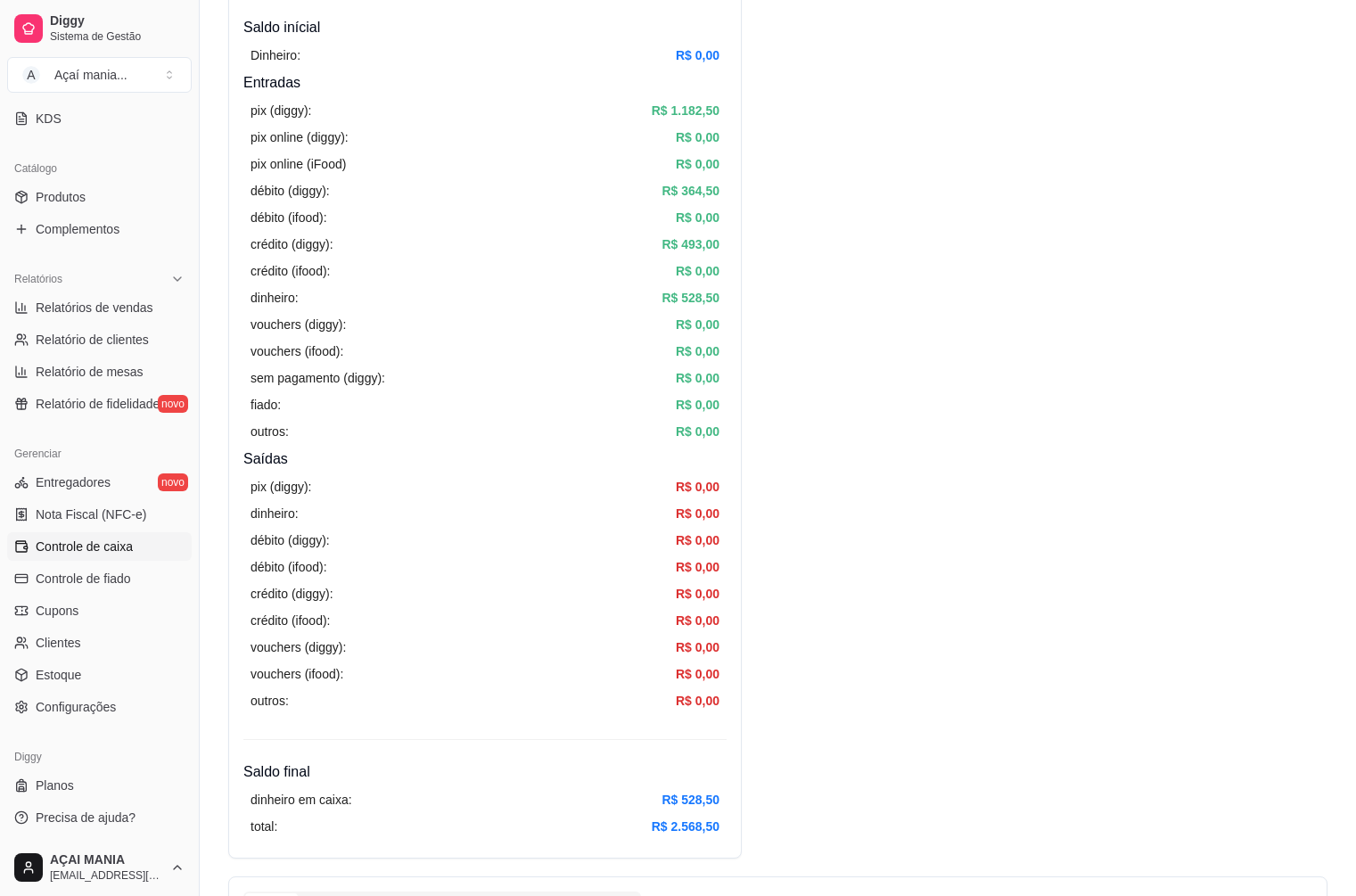
scroll to position [446, 0]
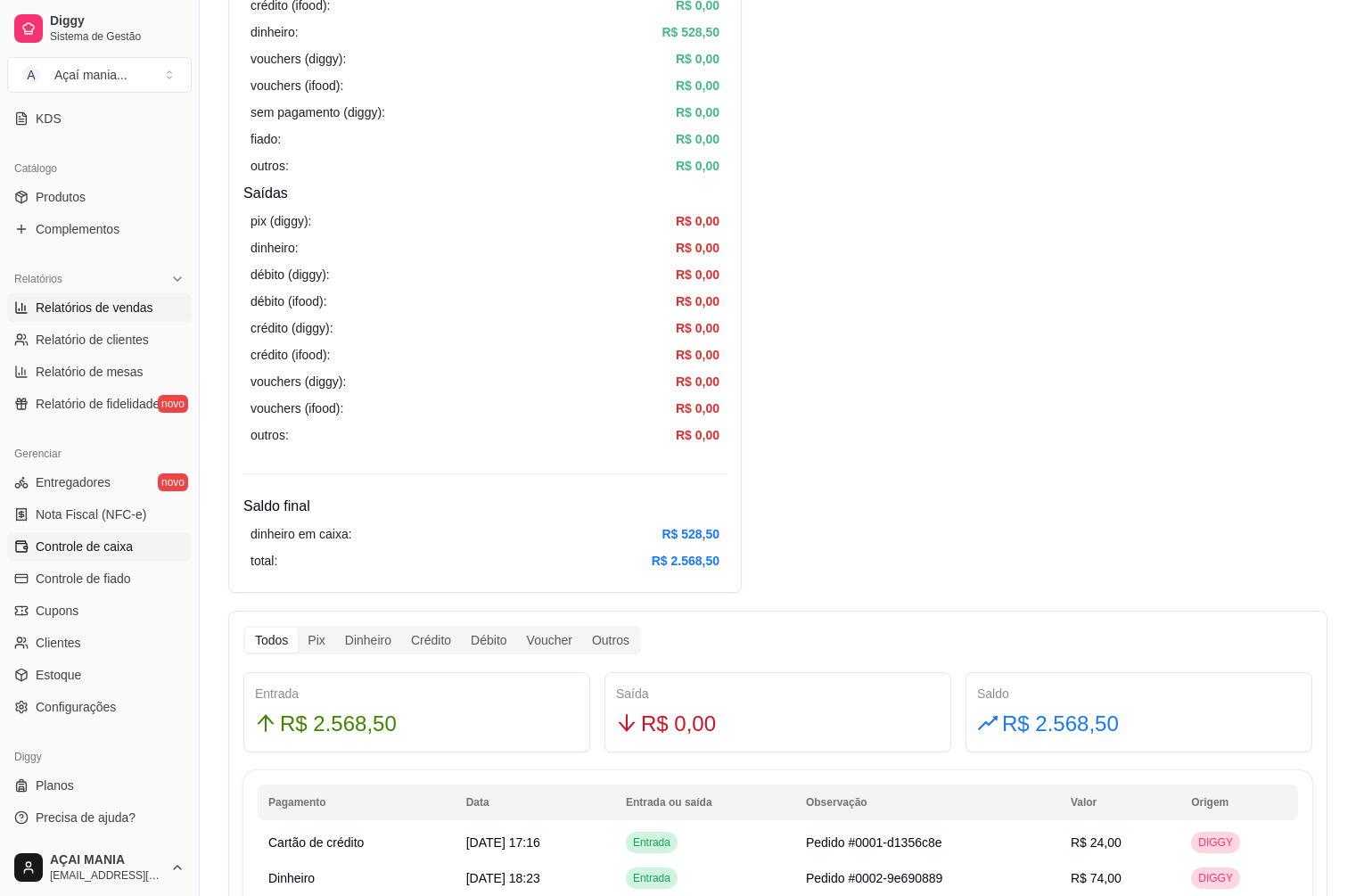
click at [44, 310] on span "Relatórios de vendas" at bounding box center [94, 307] width 118 height 18
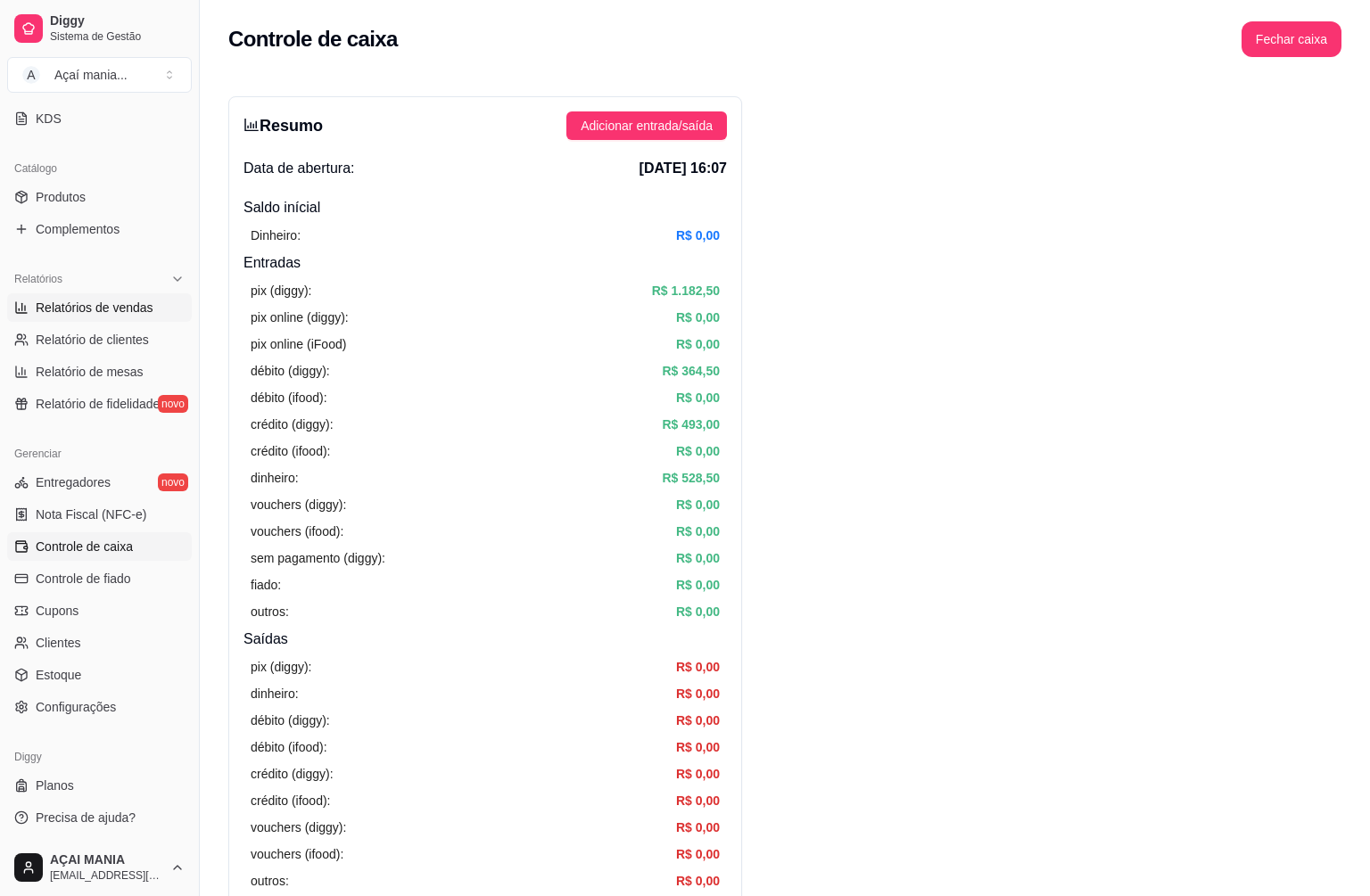
select select "ALL"
select select "0"
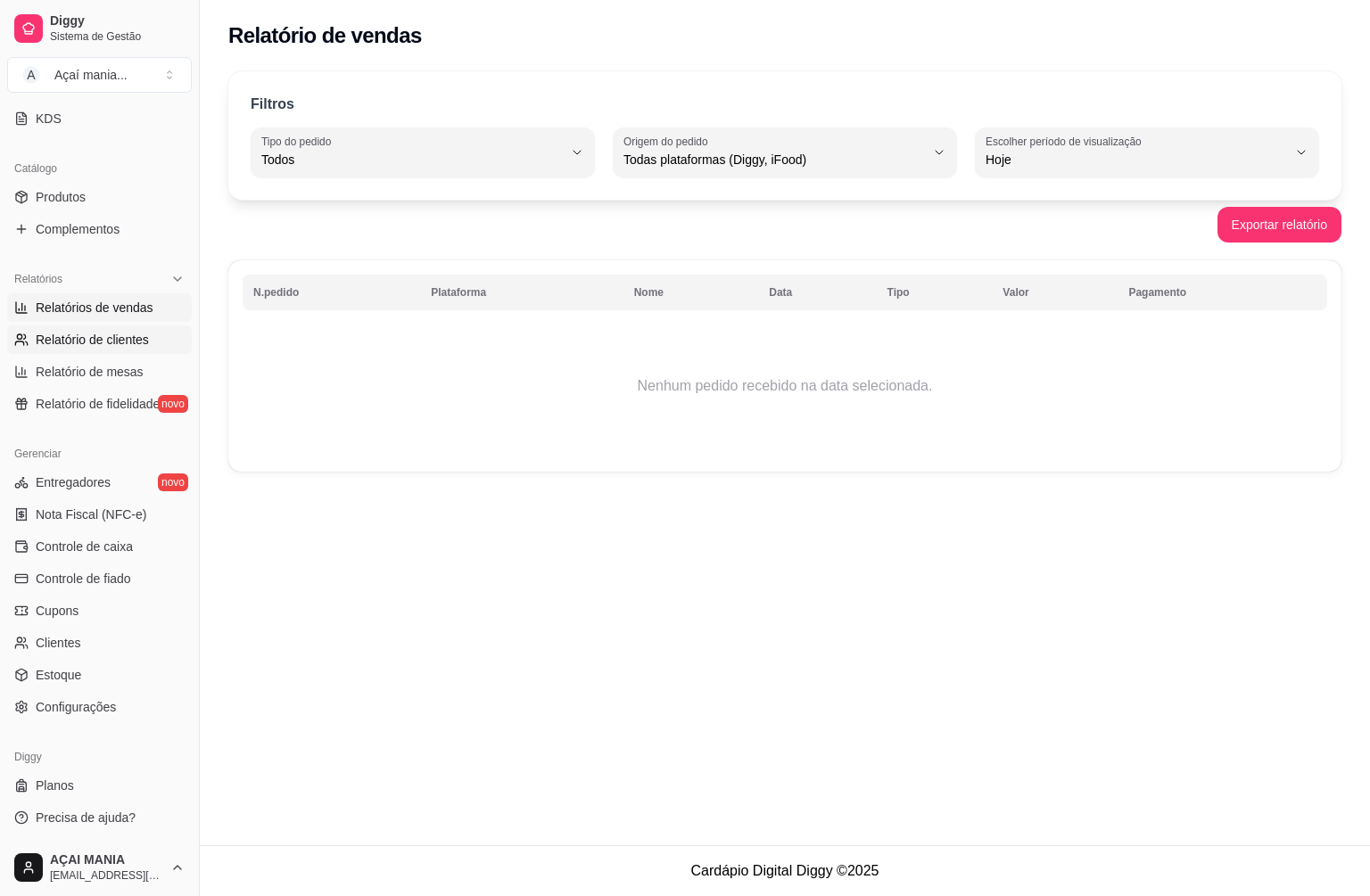
click at [129, 349] on link "Relatório de clientes" at bounding box center [99, 340] width 184 height 29
select select "30"
select select "HIGHEST_TOTAL_SPENT_WITH_ORDERS"
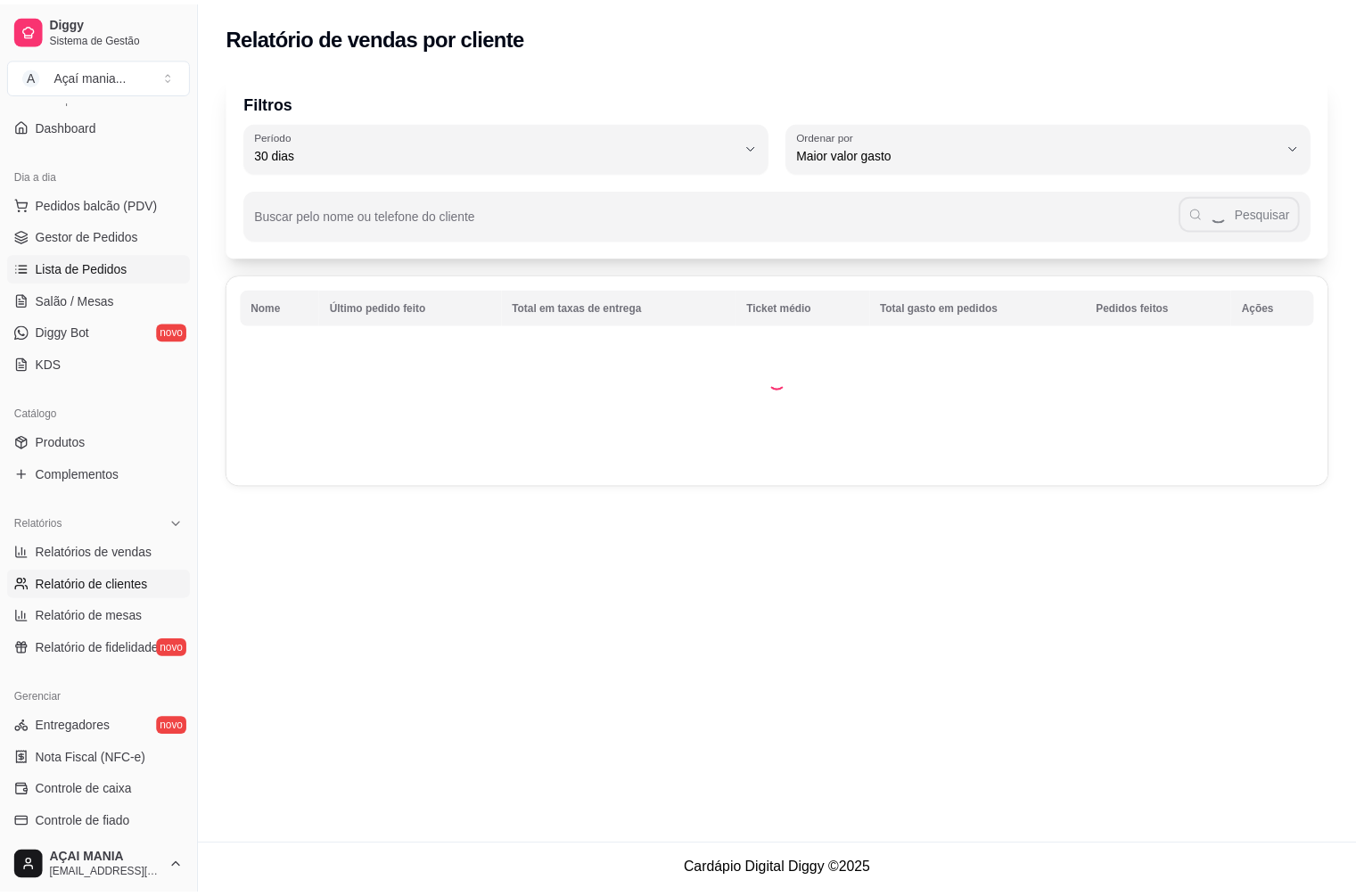
scroll to position [120, 0]
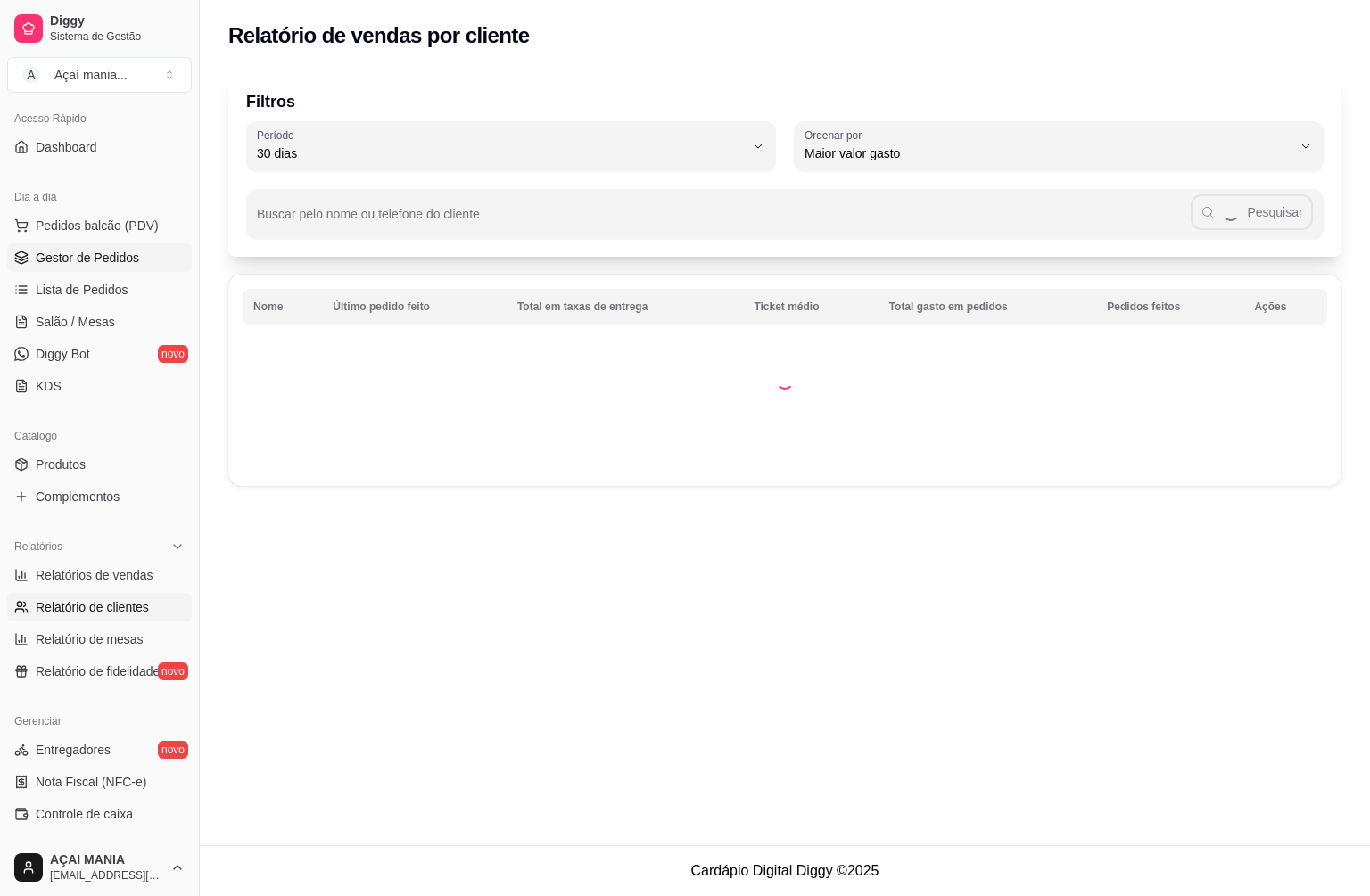
click at [103, 248] on link "Gestor de Pedidos" at bounding box center [99, 257] width 184 height 29
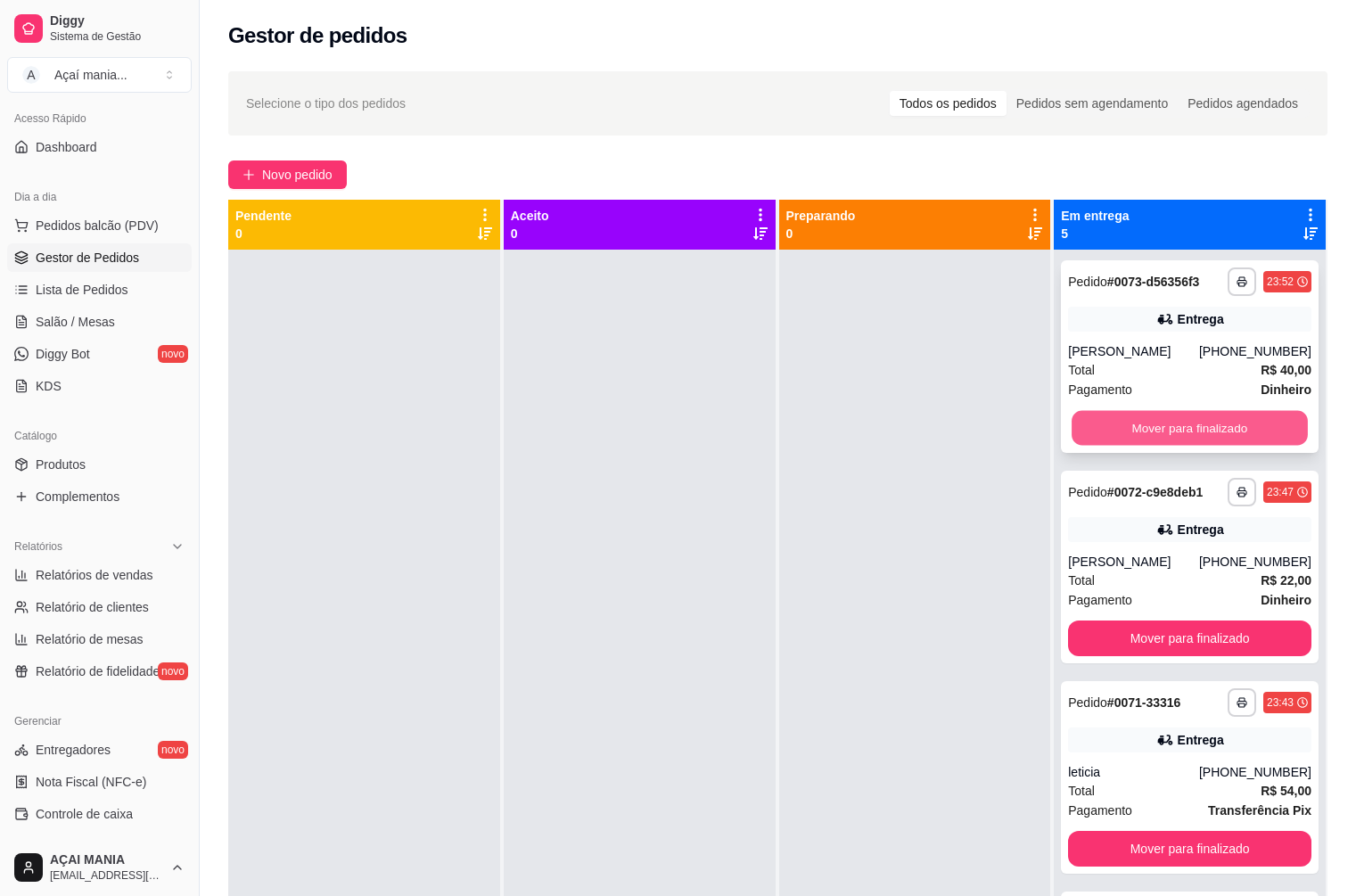
click at [1224, 438] on button "Mover para finalizado" at bounding box center [1190, 427] width 237 height 35
click at [1221, 434] on button "Mover para finalizado" at bounding box center [1190, 427] width 237 height 35
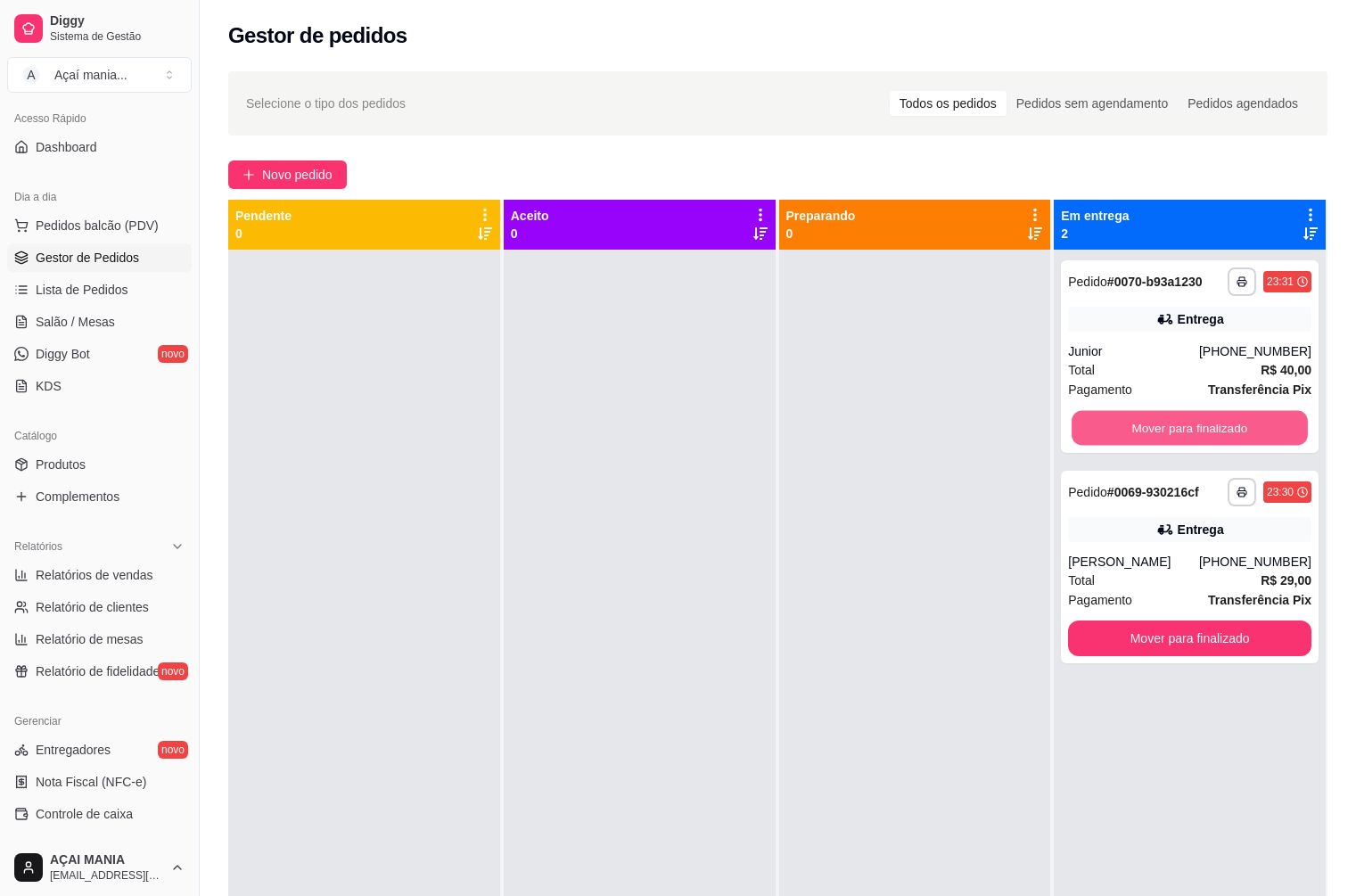
click at [1221, 434] on button "Mover para finalizado" at bounding box center [1190, 427] width 237 height 35
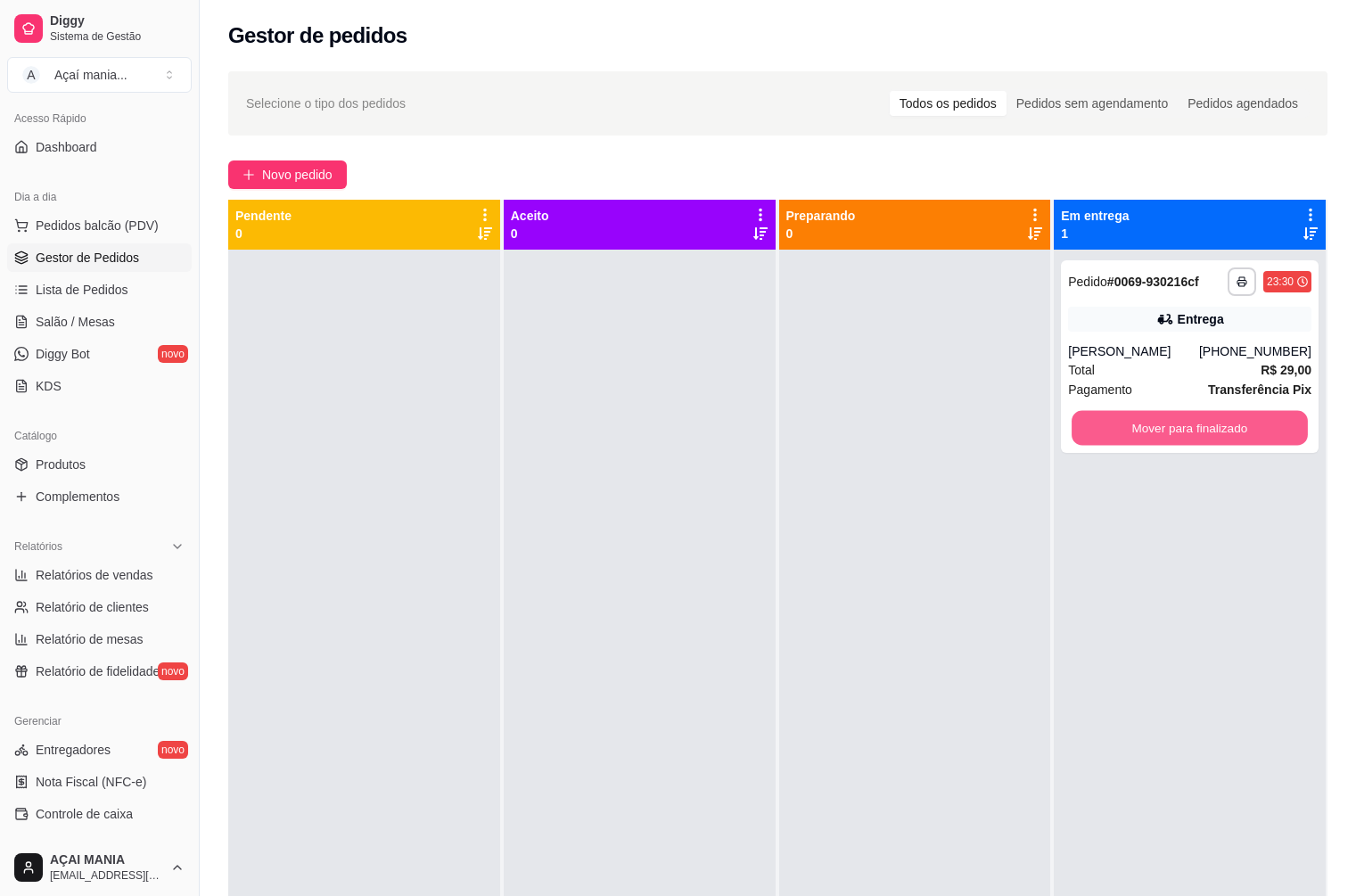
click at [1221, 434] on button "Mover para finalizado" at bounding box center [1190, 427] width 237 height 35
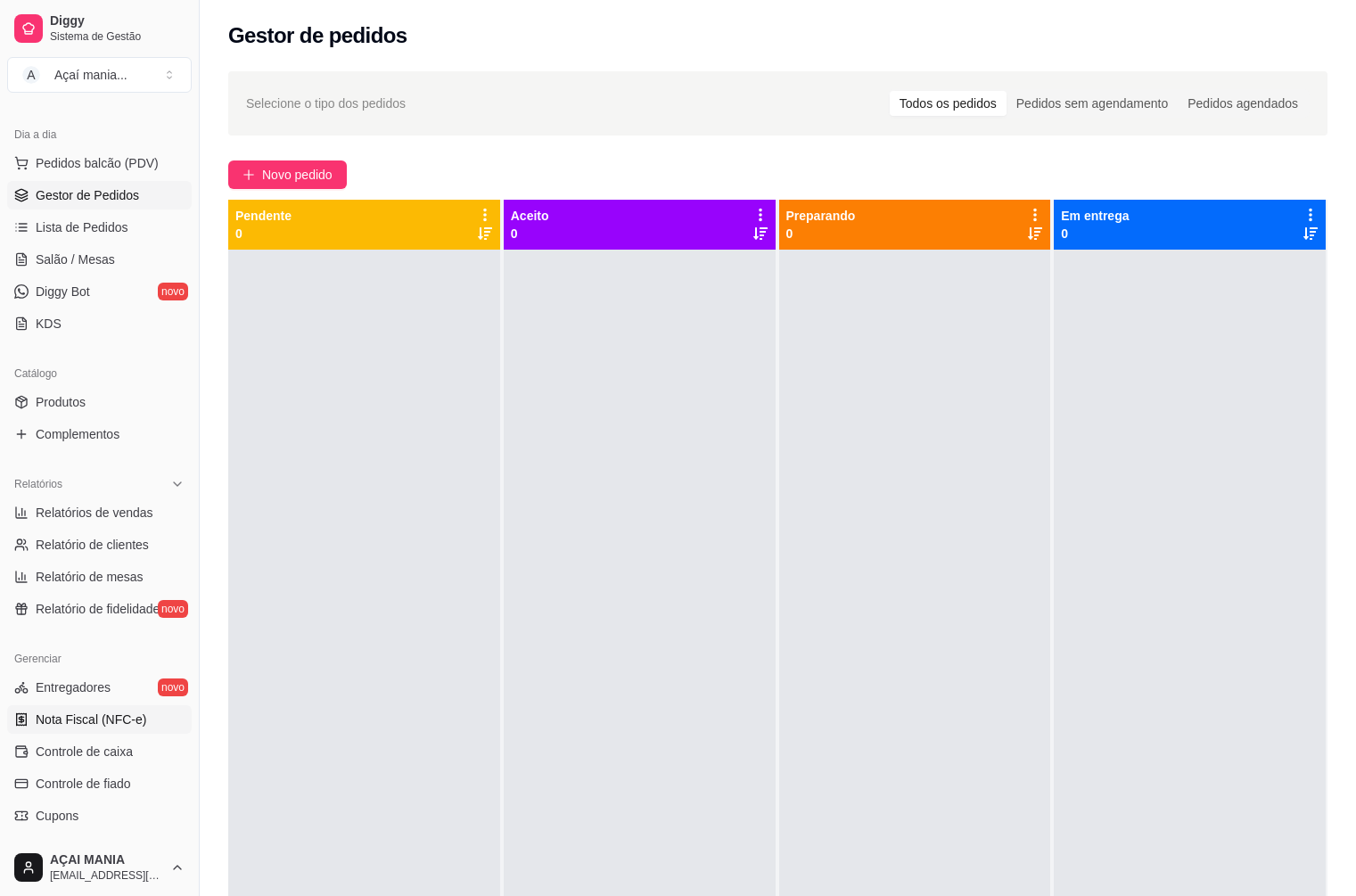
scroll to position [209, 0]
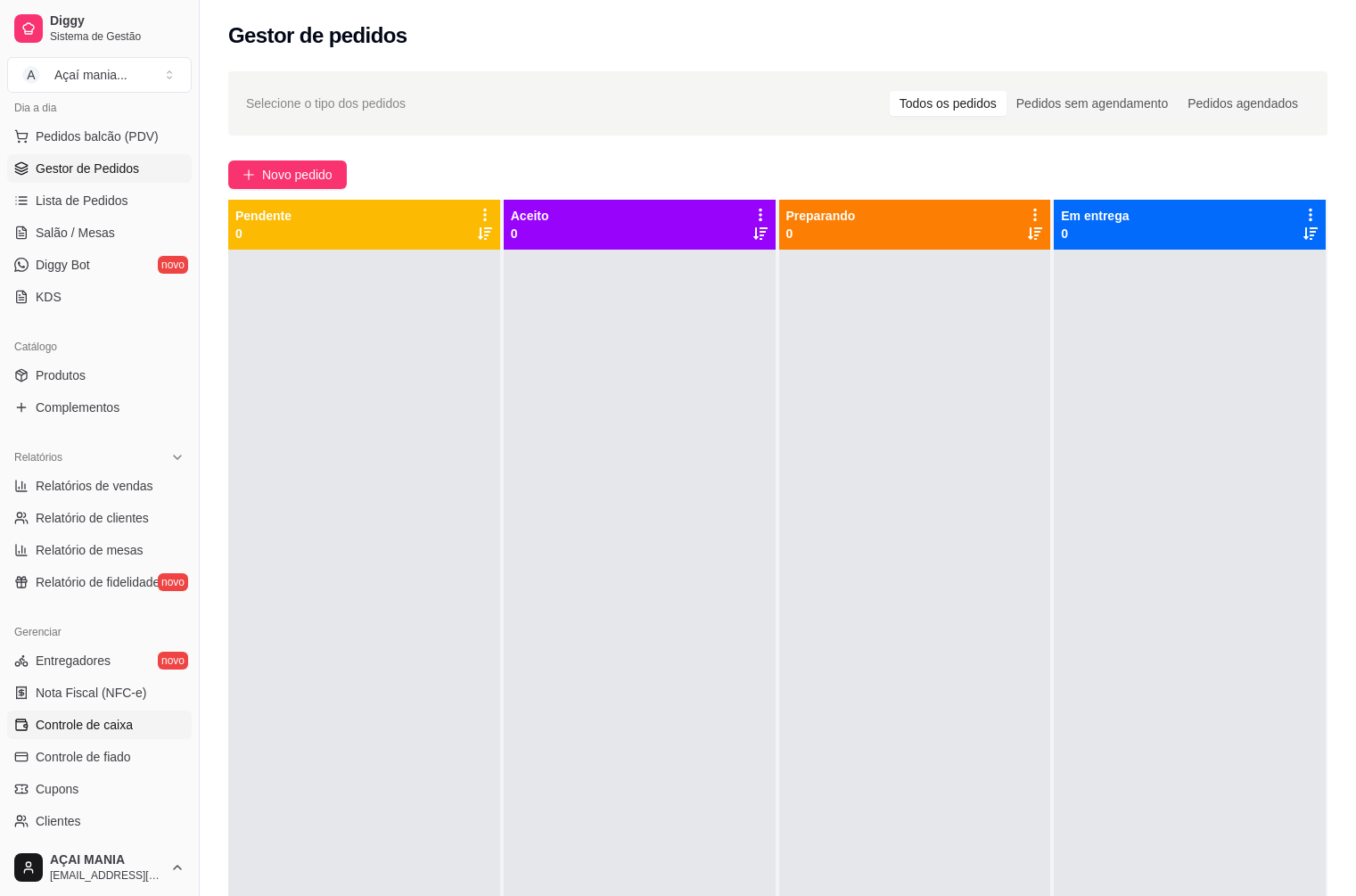
click at [112, 723] on span "Controle de caixa" at bounding box center [84, 724] width 97 height 18
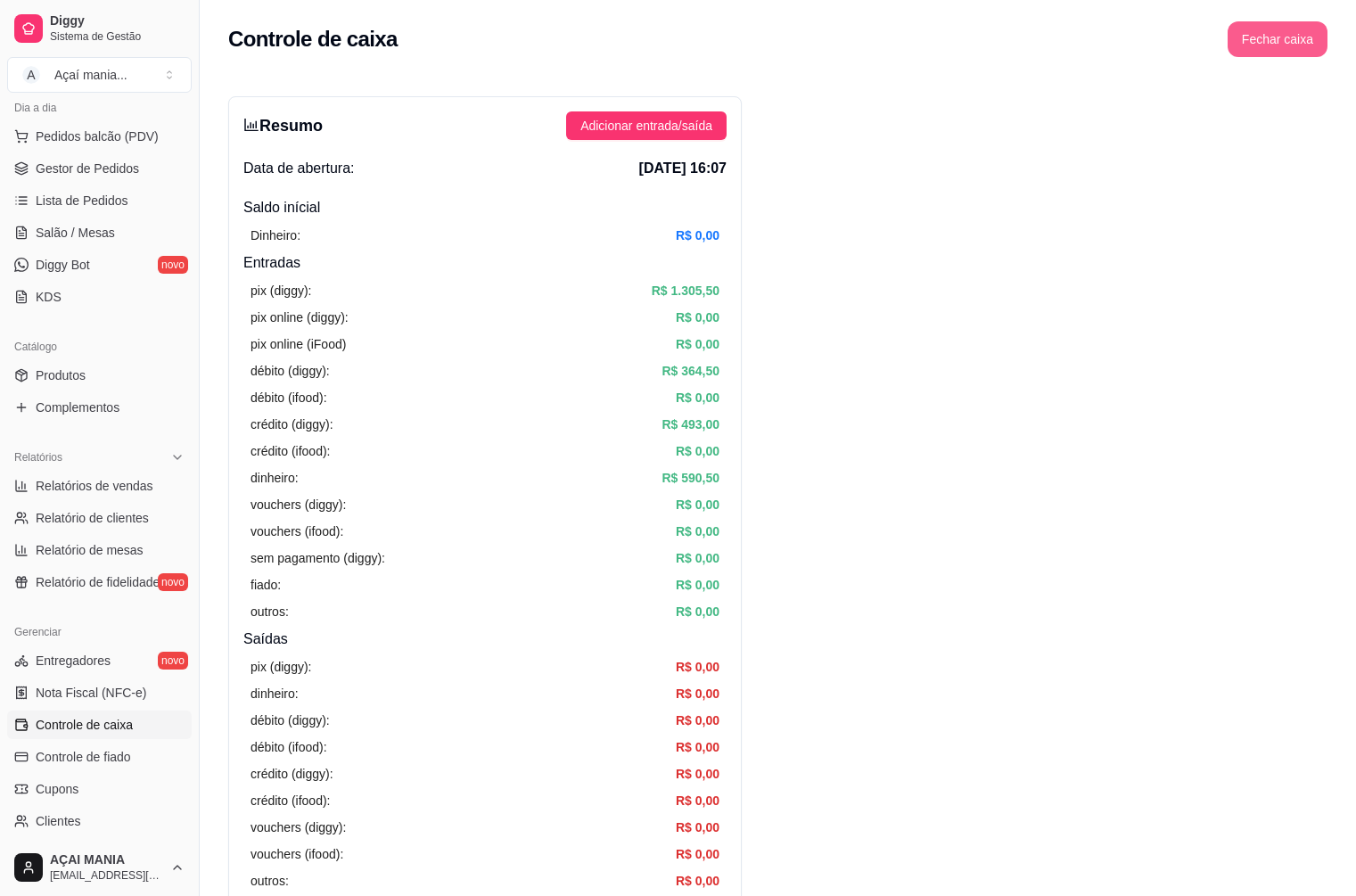
click at [1294, 36] on button "Fechar caixa" at bounding box center [1277, 39] width 100 height 36
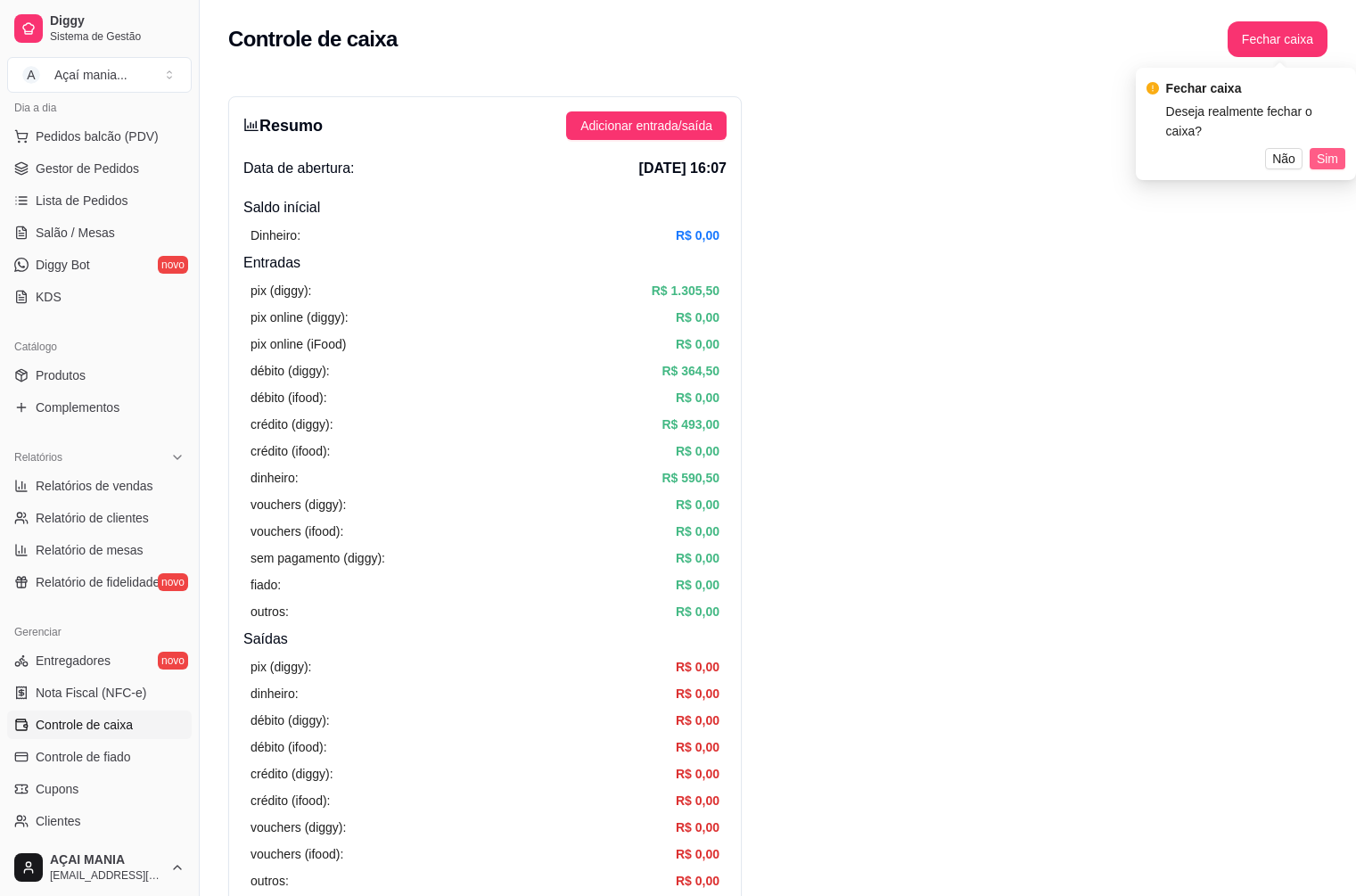
click at [1330, 149] on span "Sim" at bounding box center [1327, 158] width 22 height 20
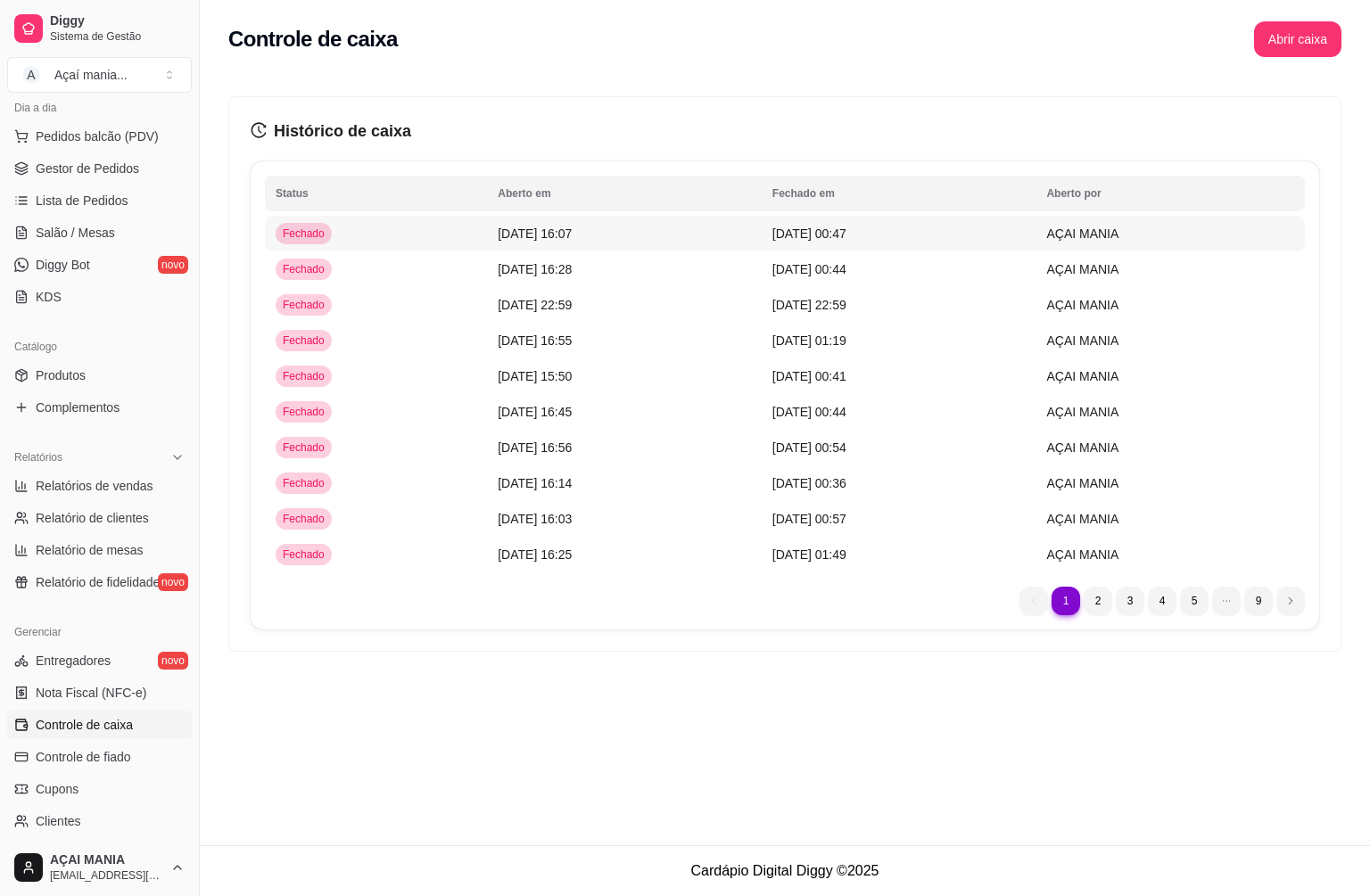
click at [679, 224] on td "[DATE] 16:07" at bounding box center [624, 234] width 275 height 36
